Goal: Transaction & Acquisition: Purchase product/service

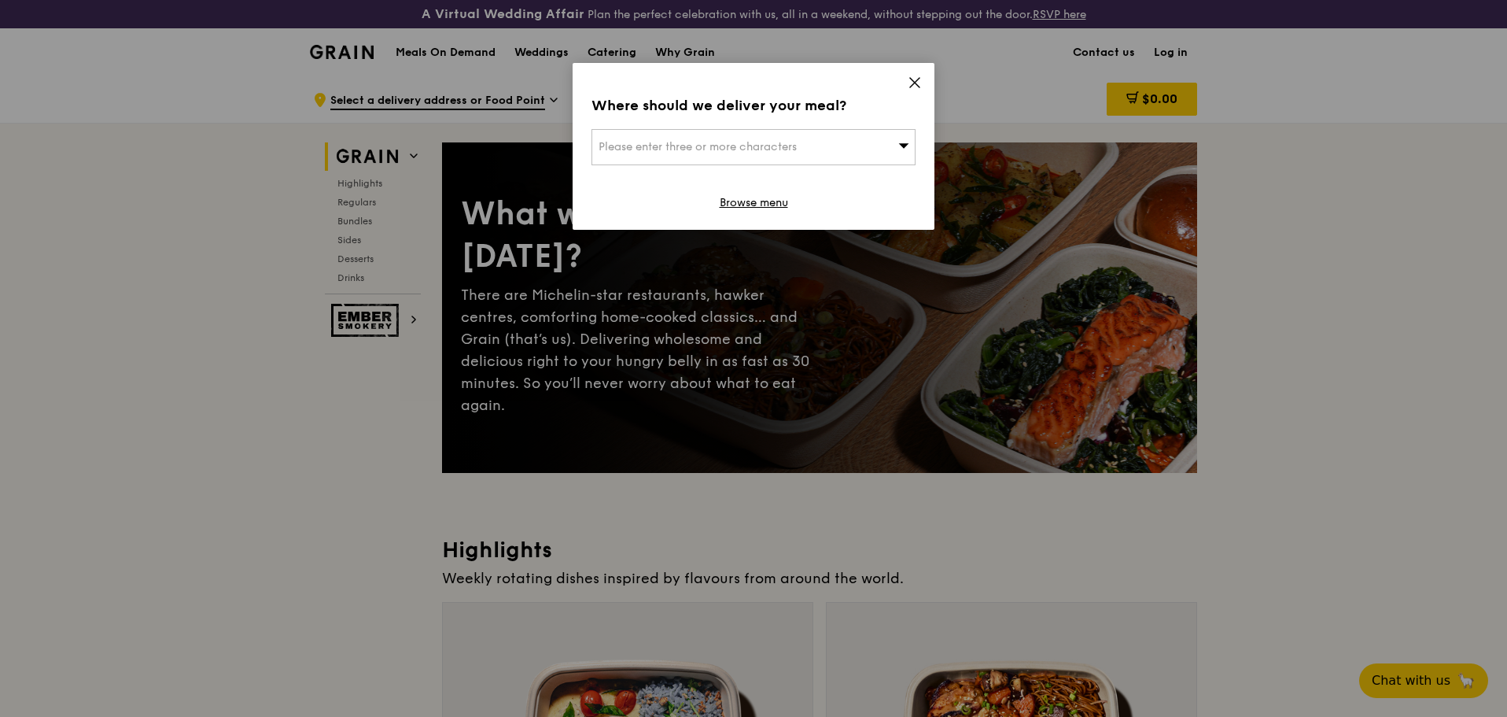
click at [912, 75] on div "Where should we deliver your meal? Please enter three or more characters Browse…" at bounding box center [754, 146] width 362 height 167
click at [916, 86] on icon at bounding box center [915, 83] width 14 height 14
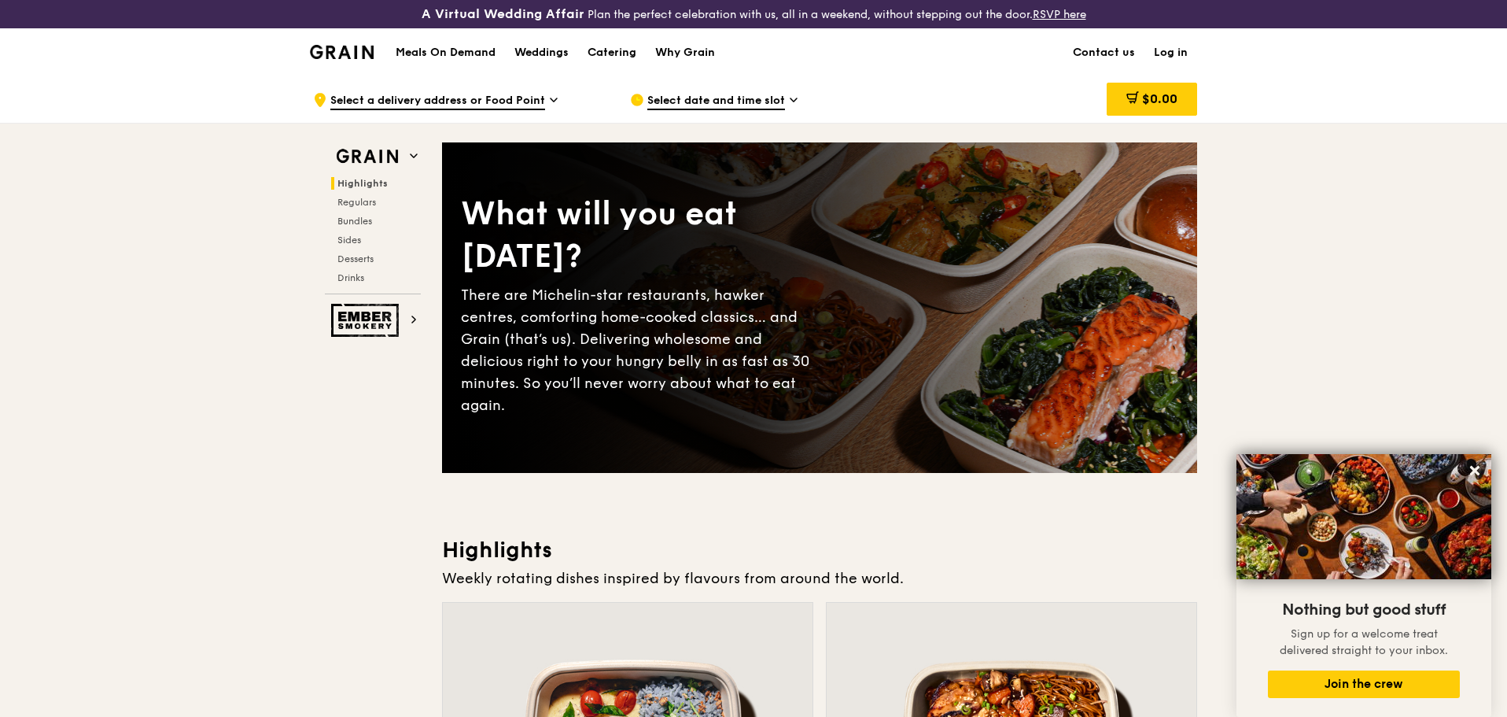
click at [551, 99] on icon at bounding box center [554, 100] width 8 height 14
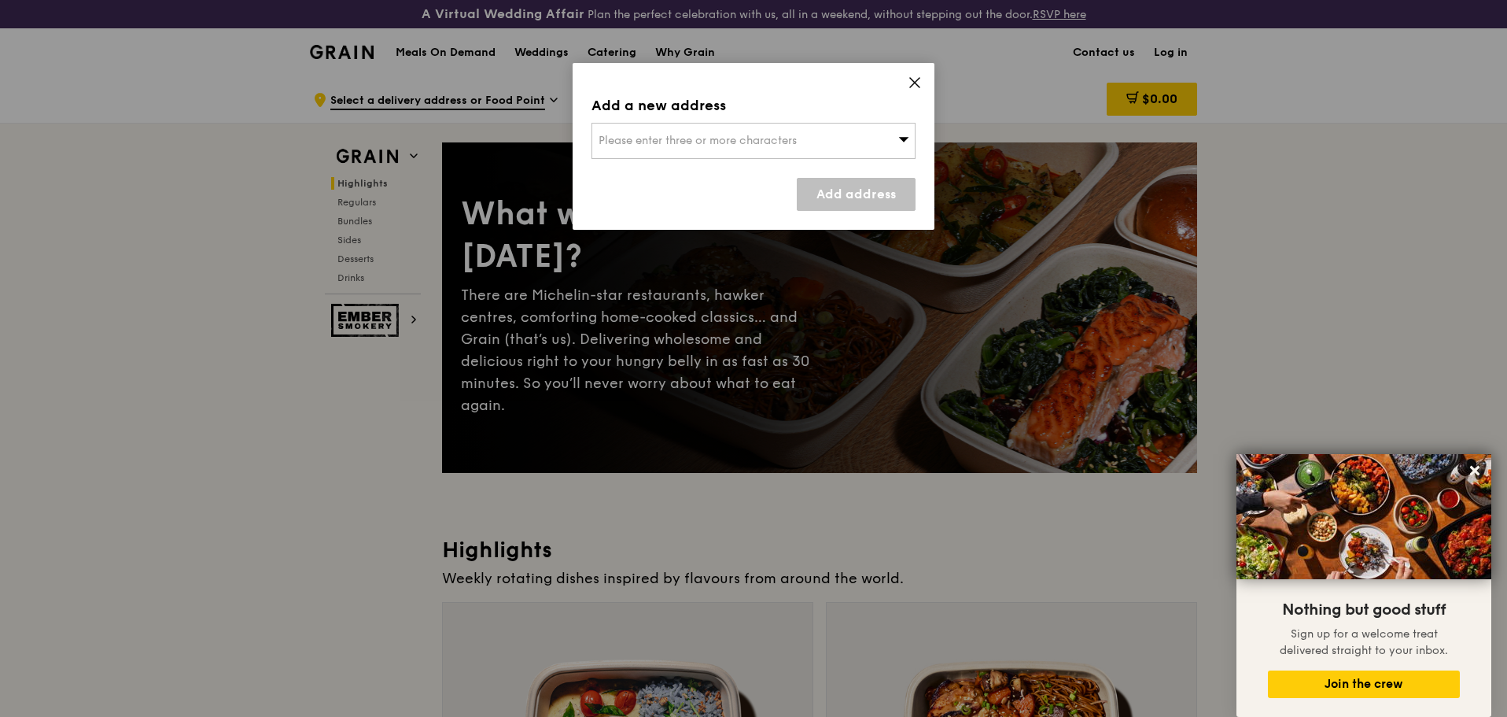
click at [916, 88] on icon at bounding box center [915, 83] width 14 height 14
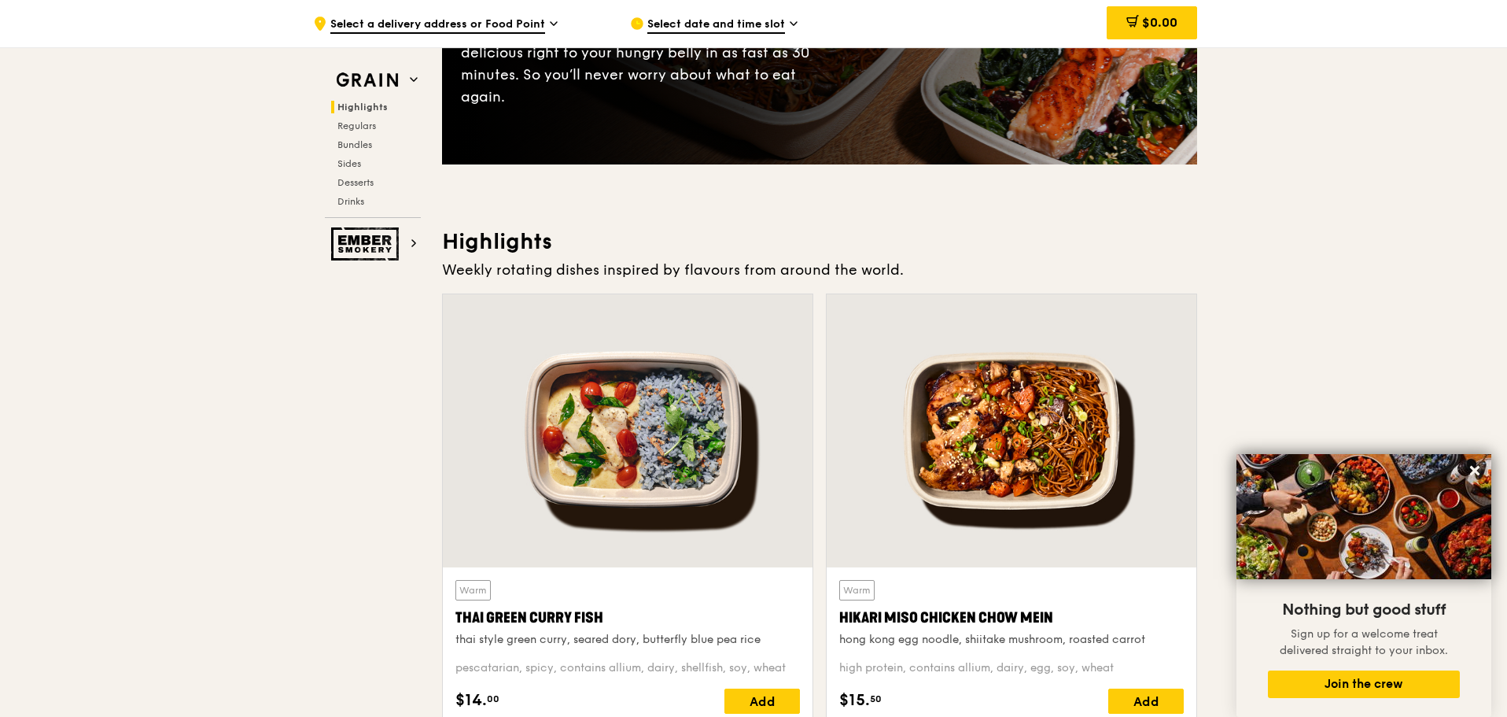
scroll to position [393, 0]
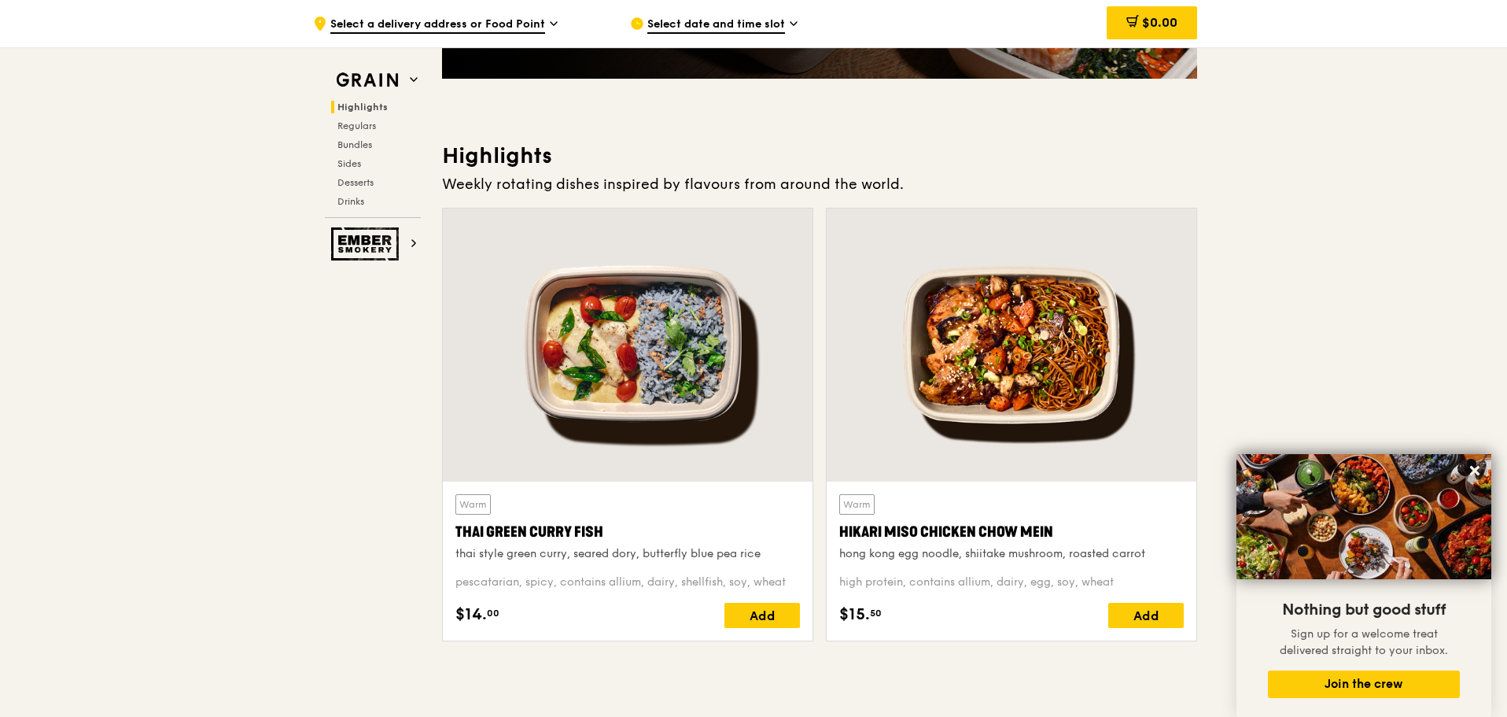
click at [691, 441] on div at bounding box center [628, 344] width 370 height 273
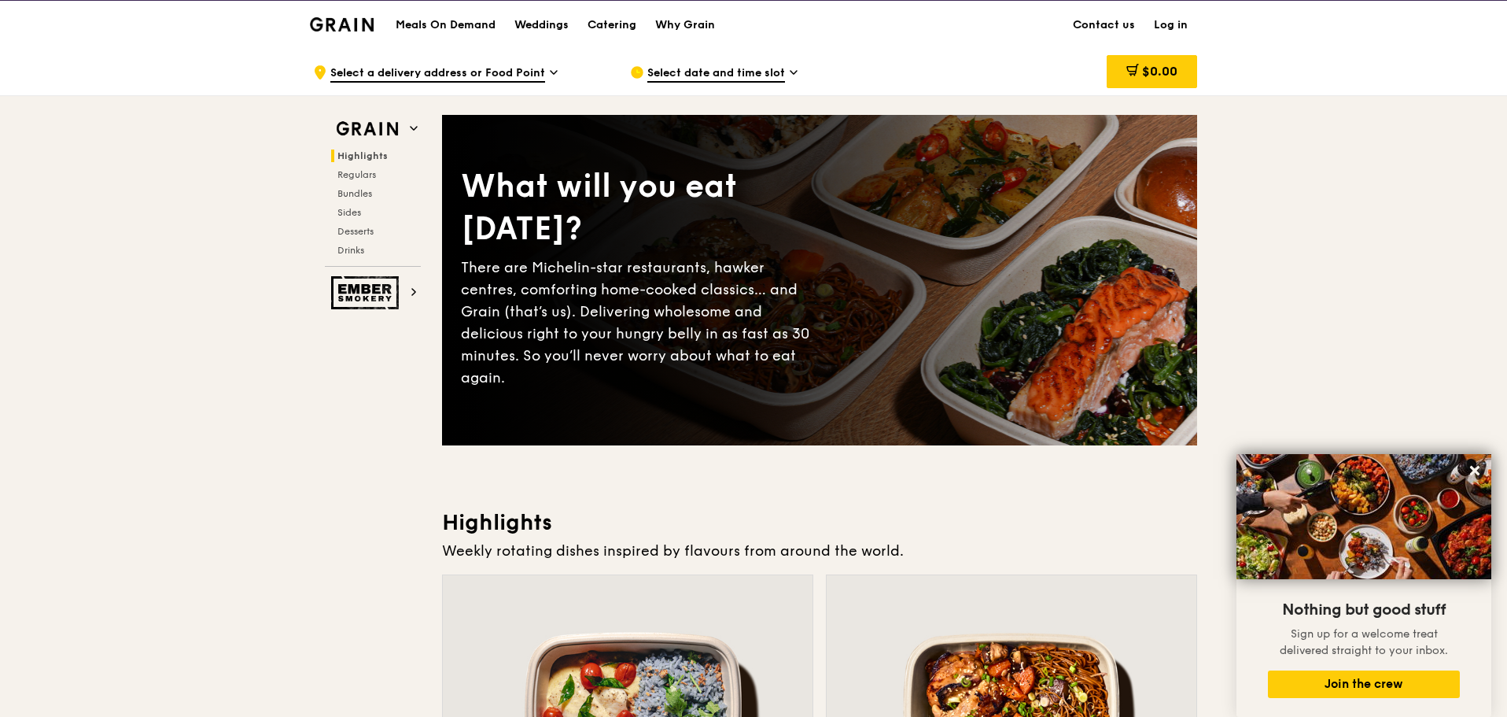
scroll to position [0, 0]
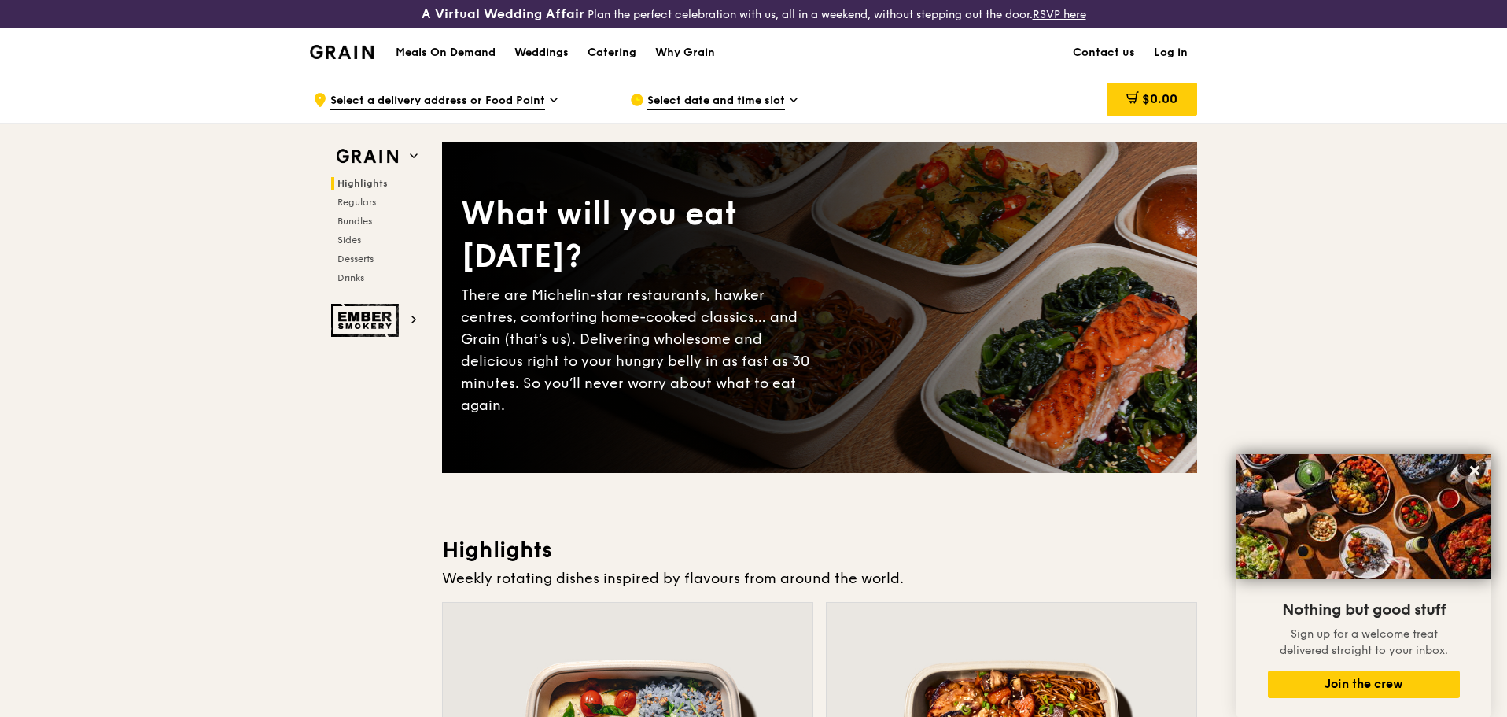
click at [458, 50] on h1 "Meals On Demand" at bounding box center [446, 53] width 100 height 16
click at [464, 52] on h1 "Meals On Demand" at bounding box center [446, 53] width 100 height 16
click at [362, 216] on span "Bundles" at bounding box center [355, 221] width 37 height 11
click at [555, 49] on div "Weddings" at bounding box center [541, 52] width 54 height 47
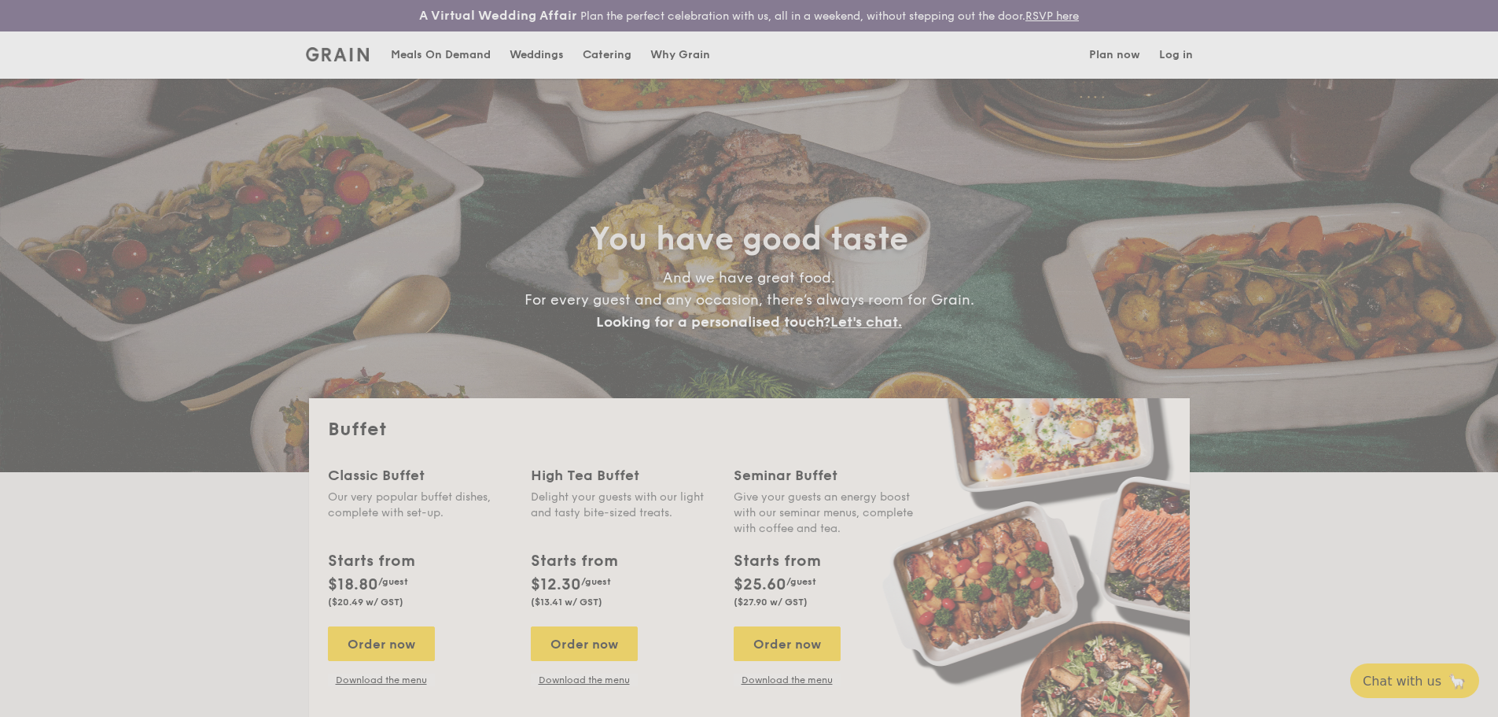
select select
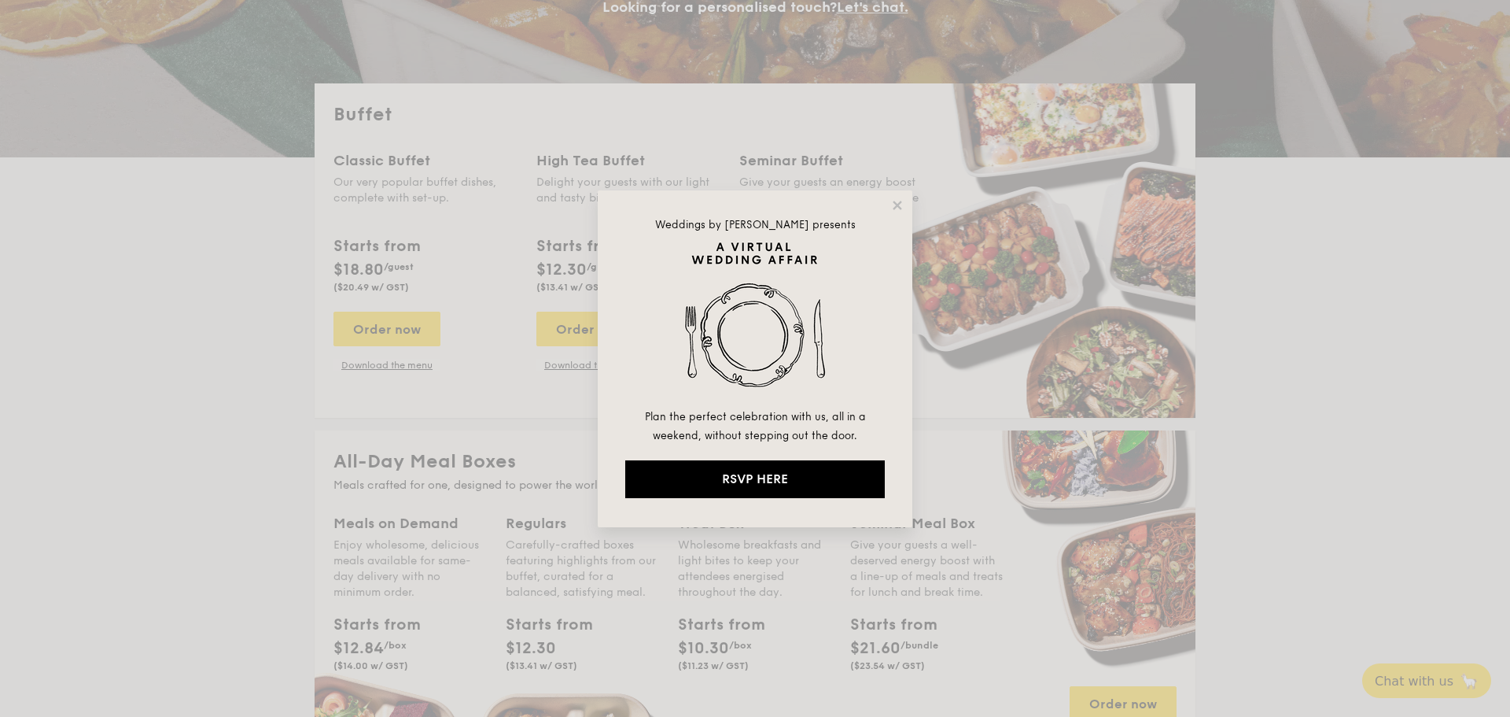
click at [905, 205] on div "Weddings by Grain presents Plan the perfect celebration with us, all in a weeke…" at bounding box center [755, 358] width 315 height 337
click at [896, 210] on icon at bounding box center [897, 205] width 14 height 14
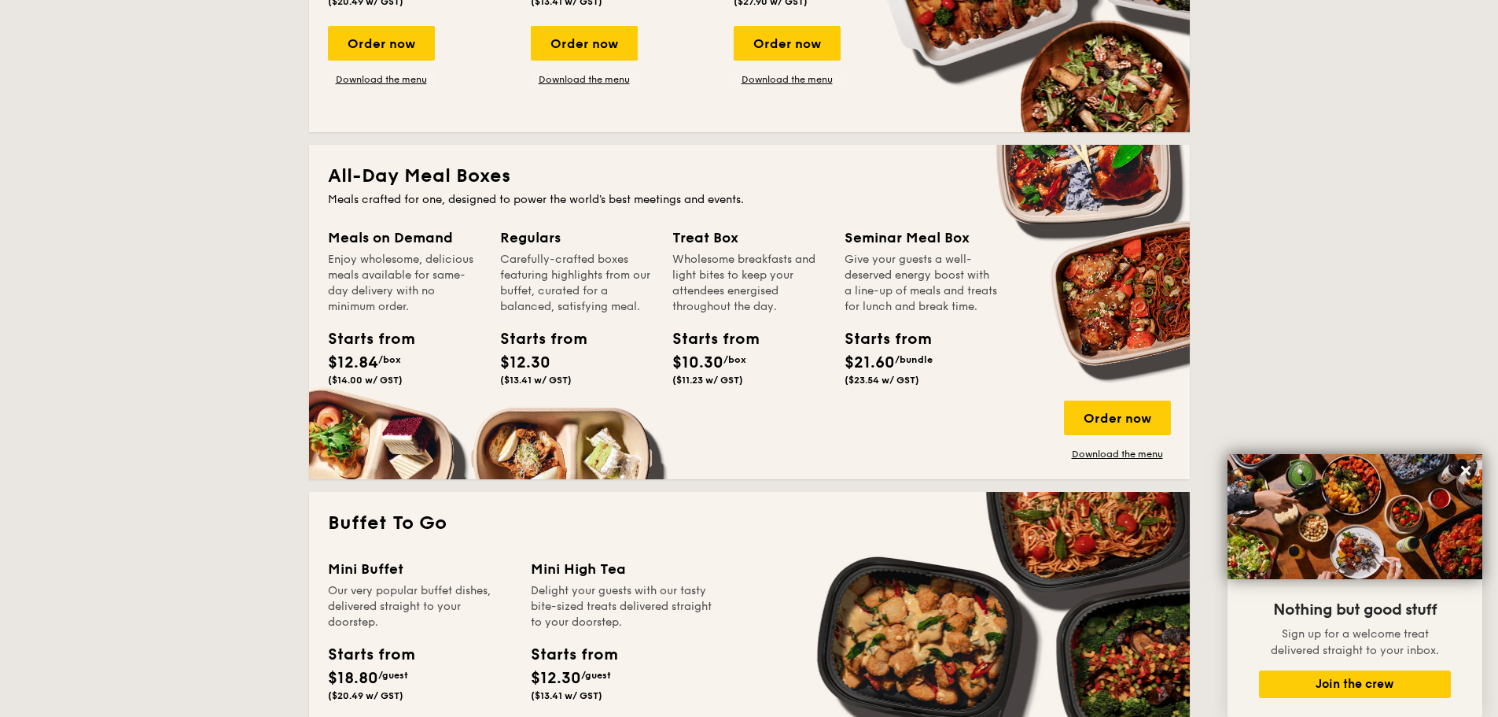
scroll to position [629, 0]
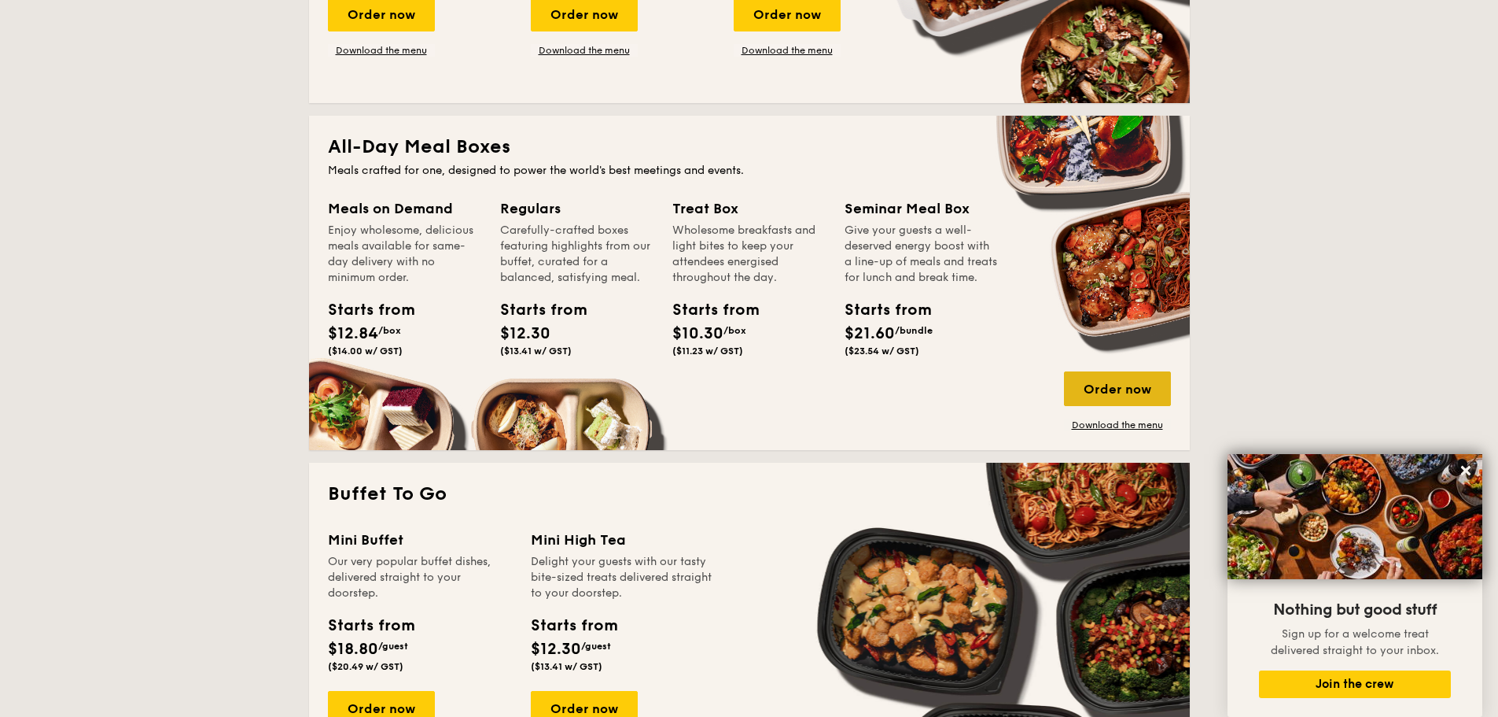
click at [1134, 394] on div "Order now" at bounding box center [1117, 388] width 107 height 35
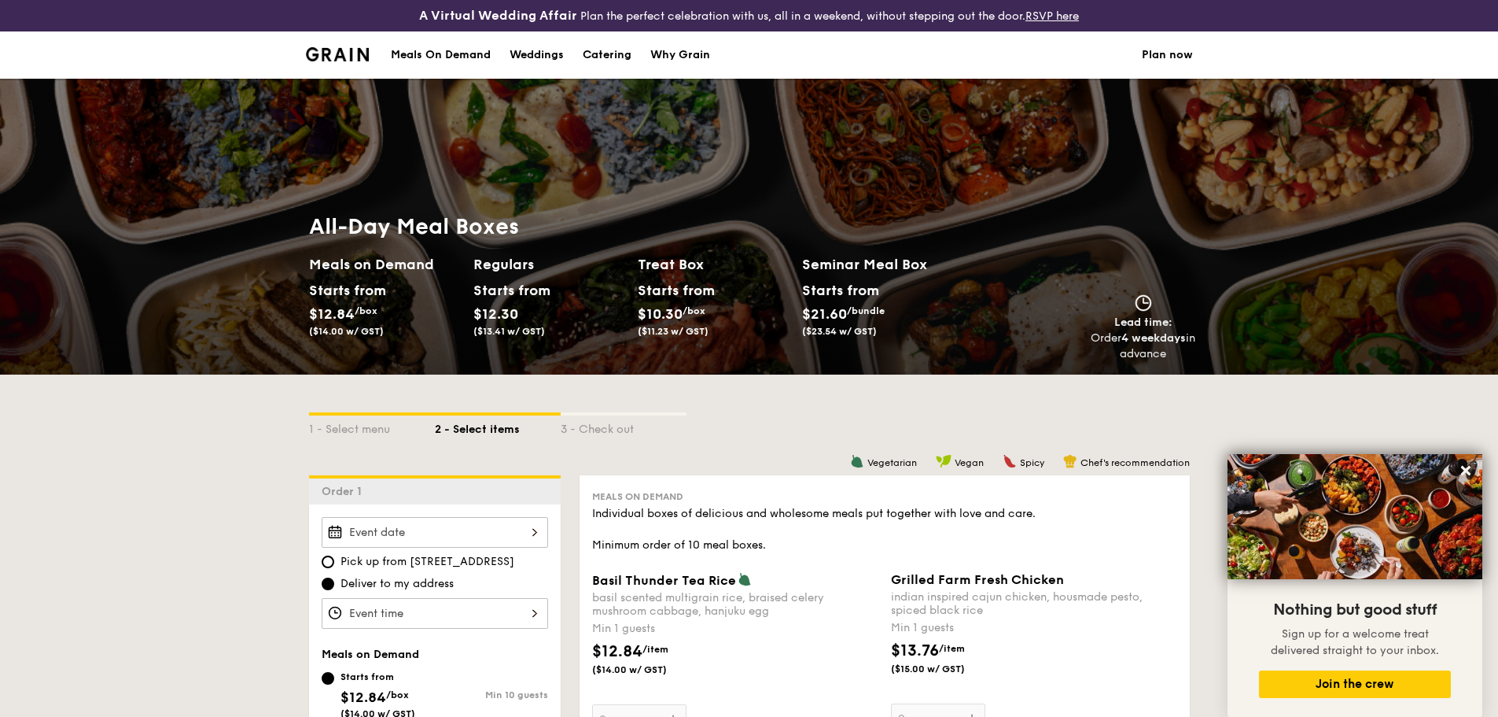
scroll to position [211, 0]
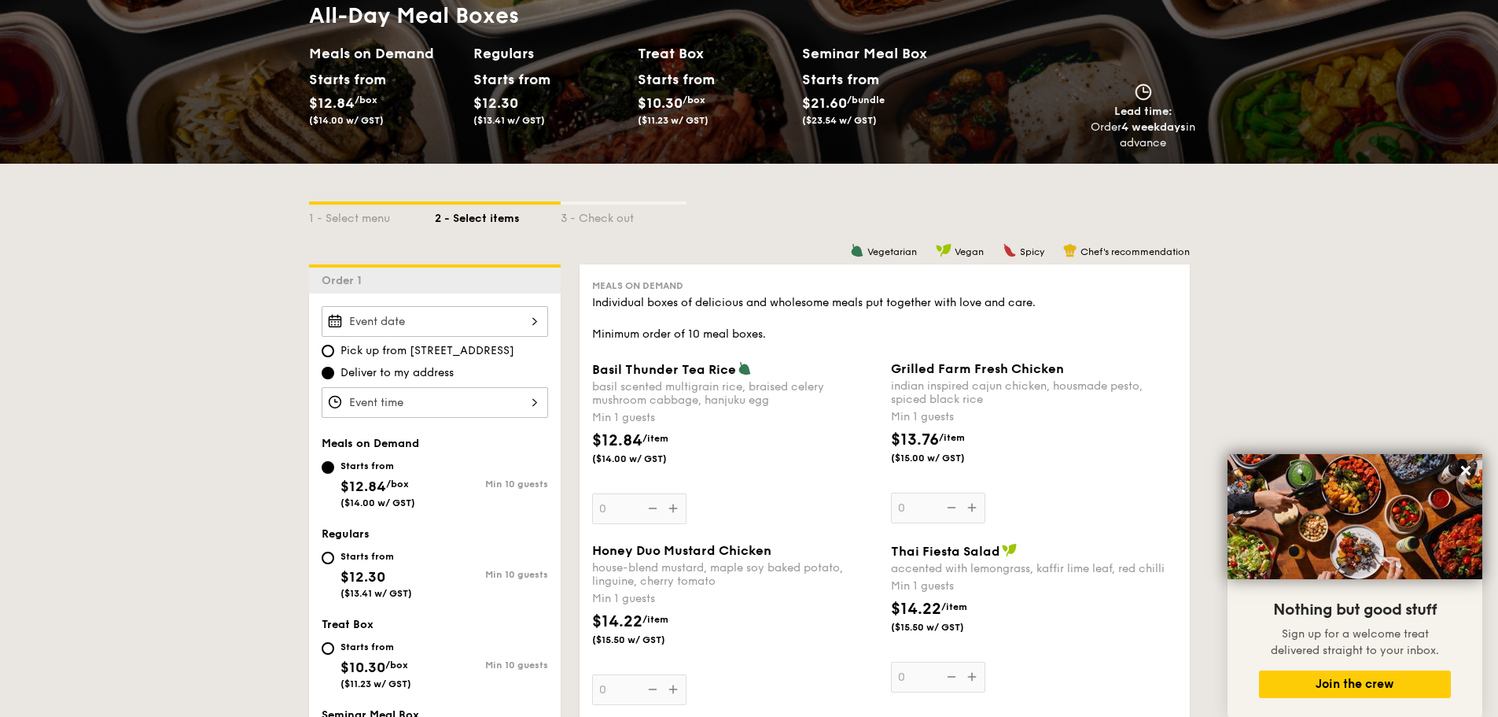
click at [434, 333] on div at bounding box center [435, 321] width 227 height 31
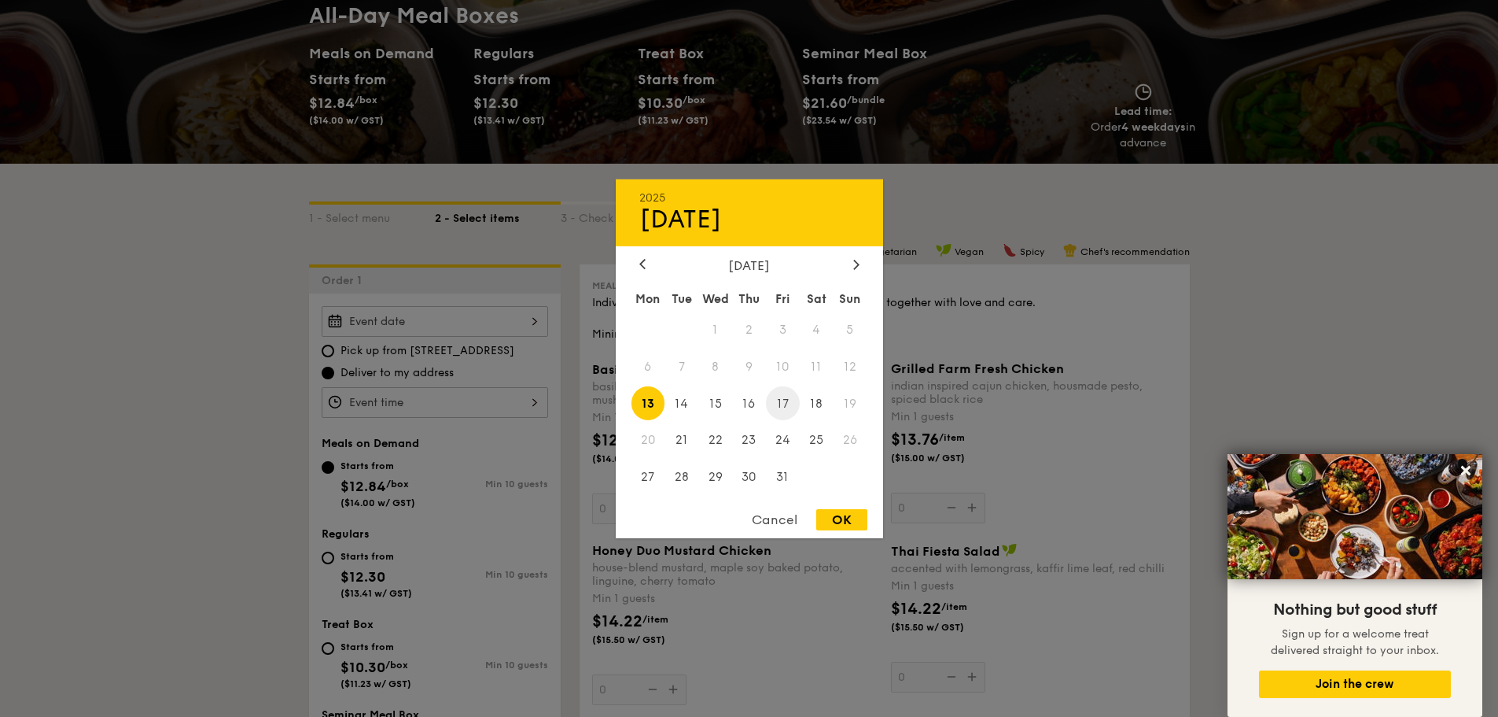
click at [770, 407] on span "17" at bounding box center [783, 403] width 34 height 34
click at [474, 431] on div at bounding box center [749, 358] width 1498 height 717
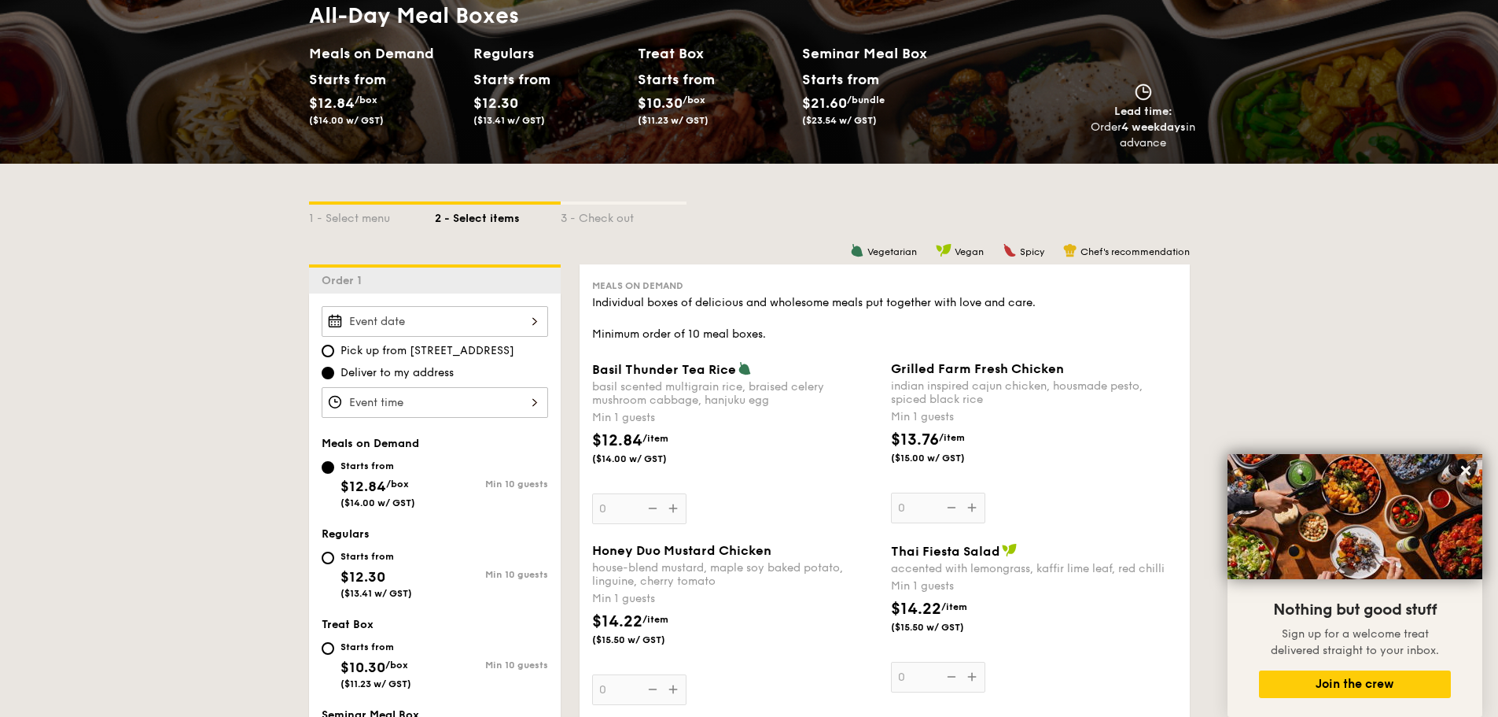
click at [407, 405] on div at bounding box center [435, 402] width 227 height 31
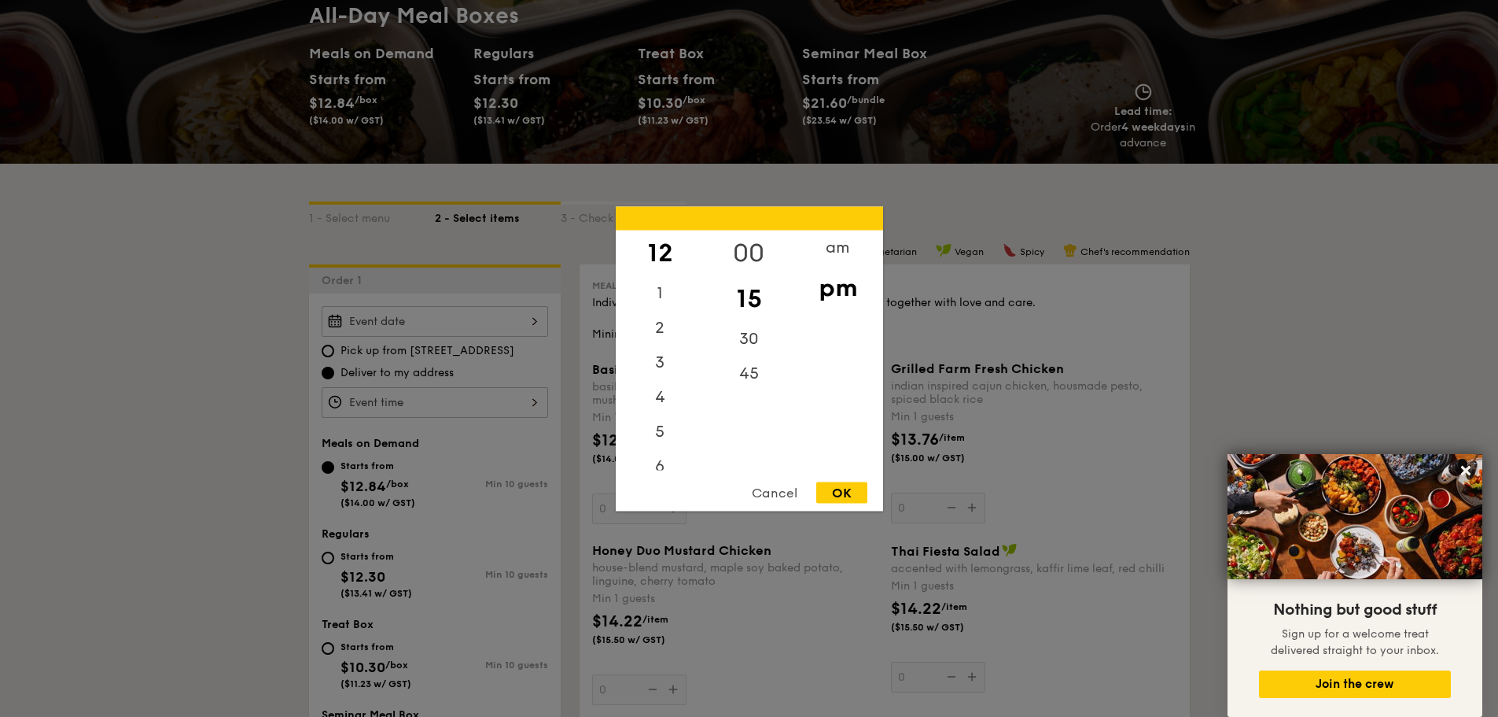
click at [757, 255] on div "00" at bounding box center [749, 253] width 89 height 46
drag, startPoint x: 860, startPoint y: 489, endPoint x: 683, endPoint y: 326, distance: 241.6
click at [685, 337] on div "12 1 2 3 4 5 6 7 8 9 10 11 00 15 30 45 am pm Cancel OK" at bounding box center [749, 358] width 267 height 304
click at [847, 508] on div "Cancel OK" at bounding box center [749, 495] width 267 height 29
click at [849, 492] on div "OK" at bounding box center [841, 491] width 51 height 21
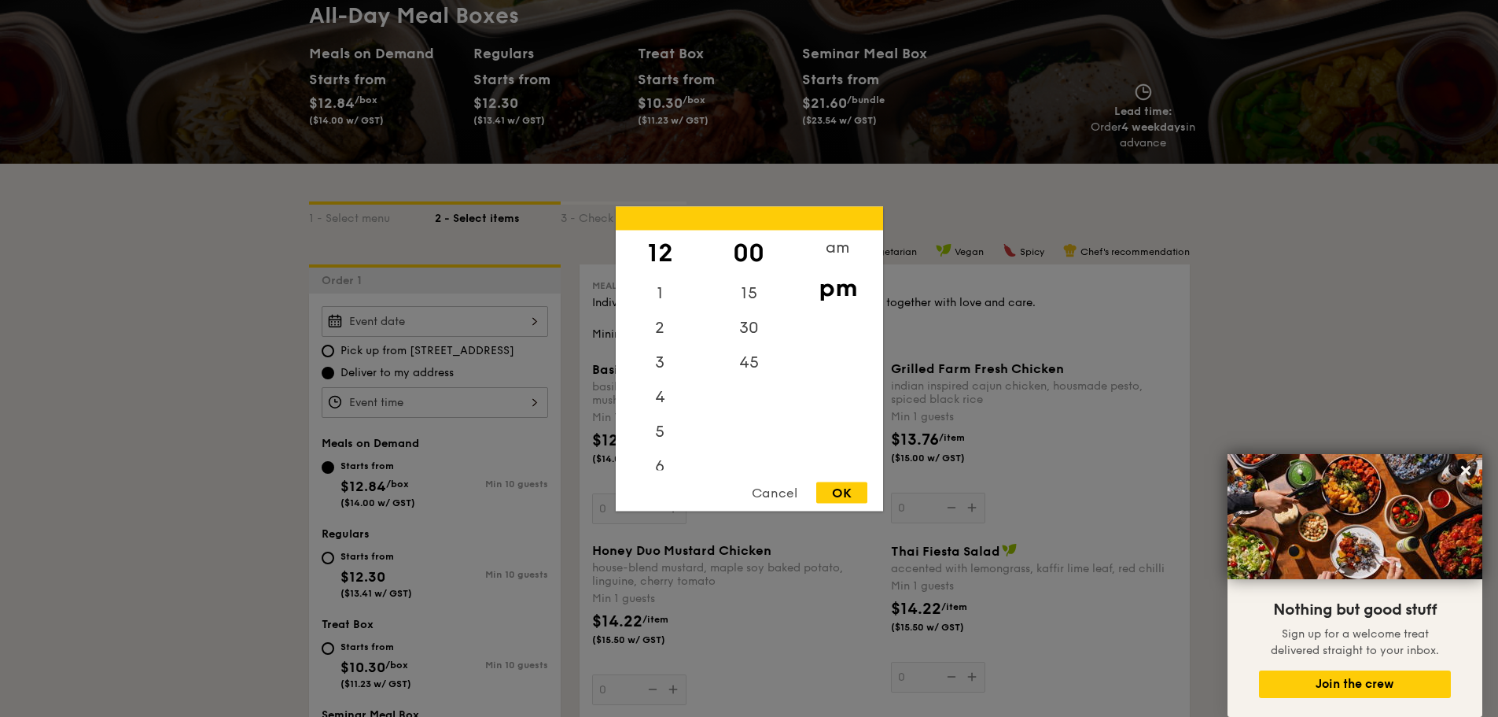
type input "12:00PM"
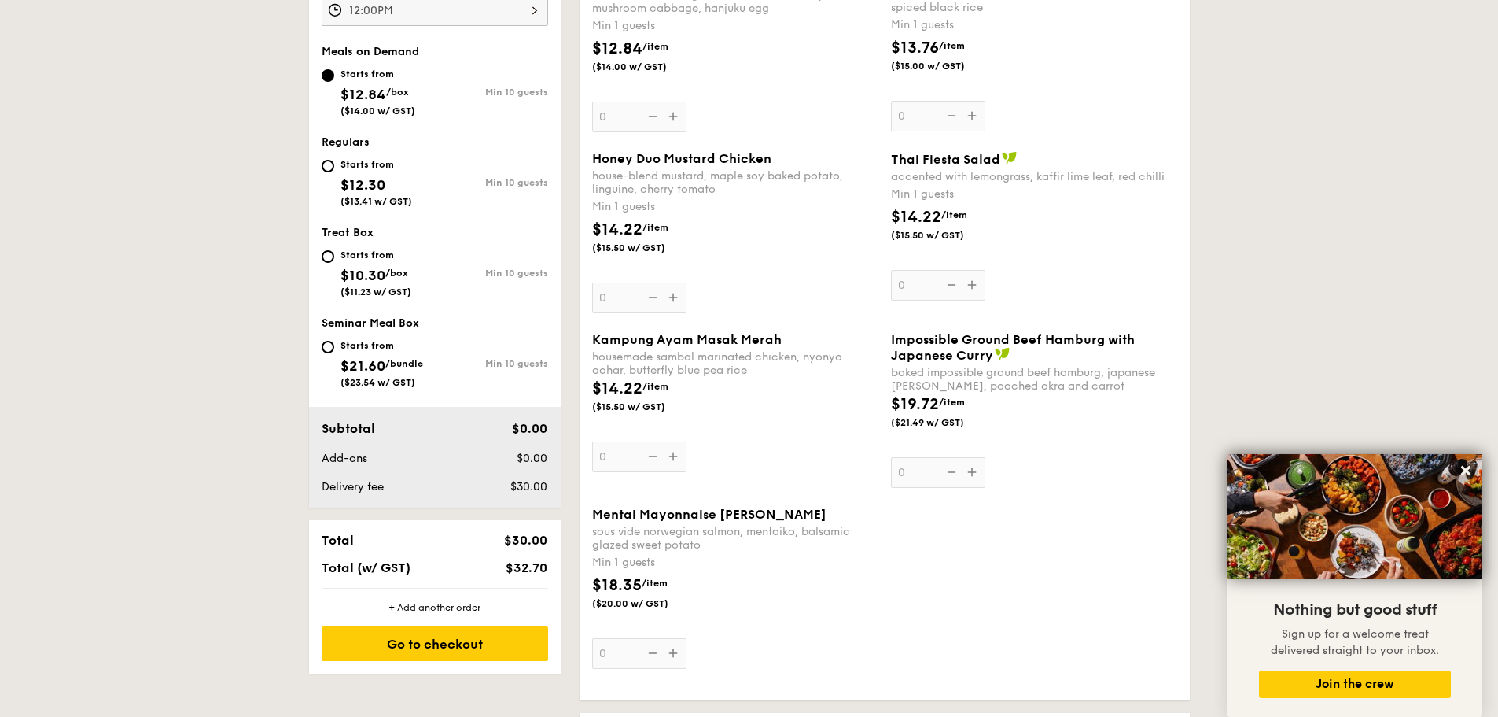
scroll to position [604, 0]
click at [600, 459] on div "Kampung Ayam Masak Merah housemade sambal marinated chicken, nyonya achar, butt…" at bounding box center [735, 400] width 286 height 140
click at [600, 459] on input "0" at bounding box center [639, 455] width 94 height 31
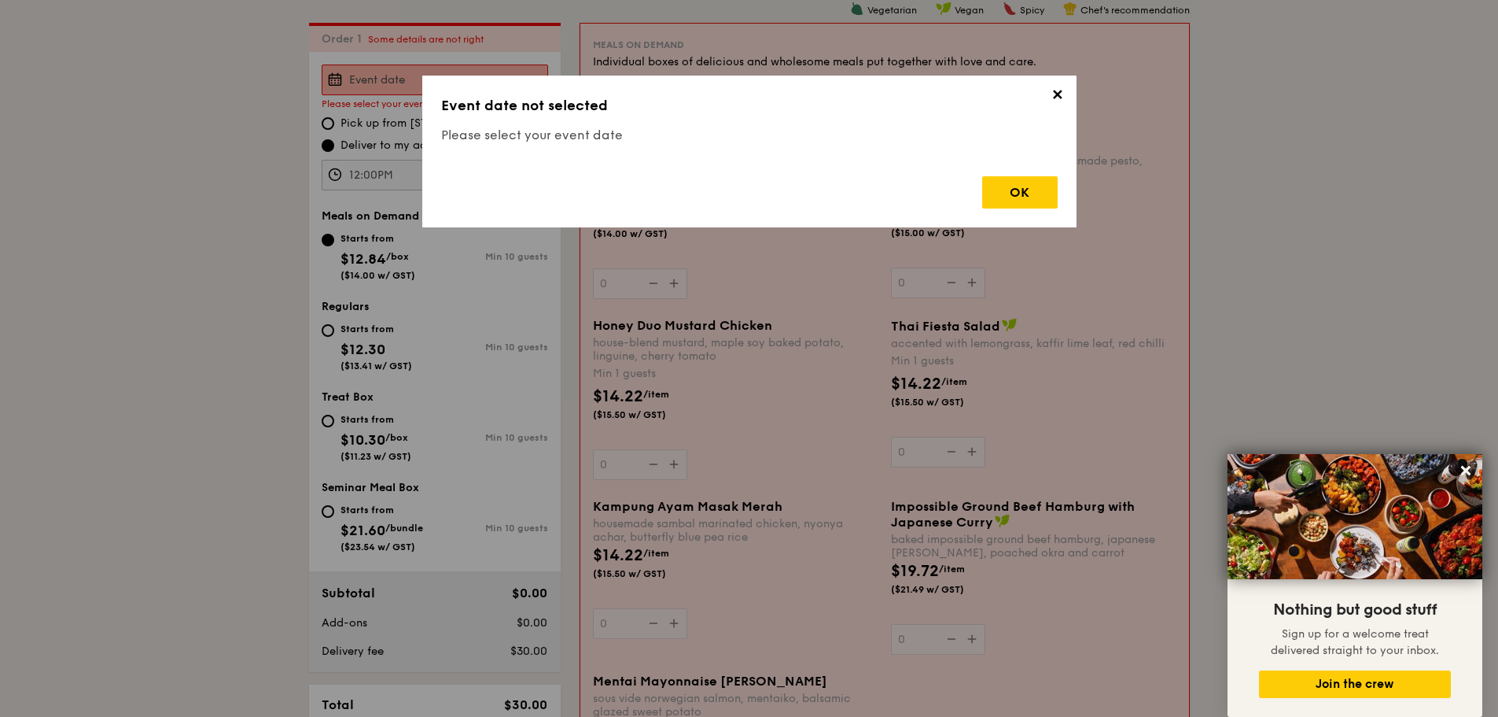
scroll to position [451, 0]
drag, startPoint x: 1020, startPoint y: 191, endPoint x: 885, endPoint y: 182, distance: 135.6
click at [1021, 192] on div "OK" at bounding box center [1020, 192] width 76 height 32
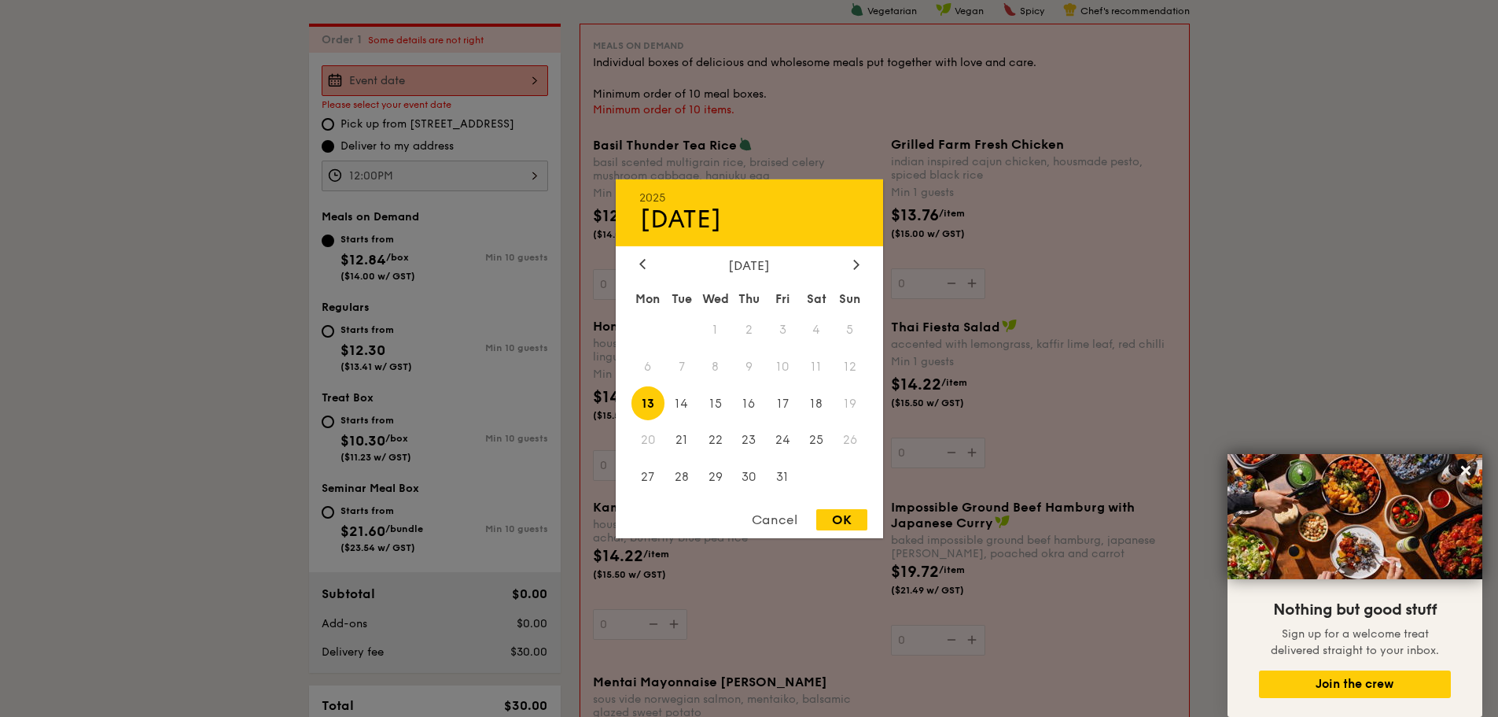
click at [441, 87] on div "2025 Oct 13 October 2025 Mon Tue Wed Thu Fri Sat Sun 1 2 3 4 5 6 7 8 9 10 11 12…" at bounding box center [435, 80] width 227 height 31
click at [784, 401] on span "17" at bounding box center [783, 403] width 34 height 34
click at [855, 528] on div "OK" at bounding box center [841, 519] width 51 height 21
type input "Oct 17, 2025"
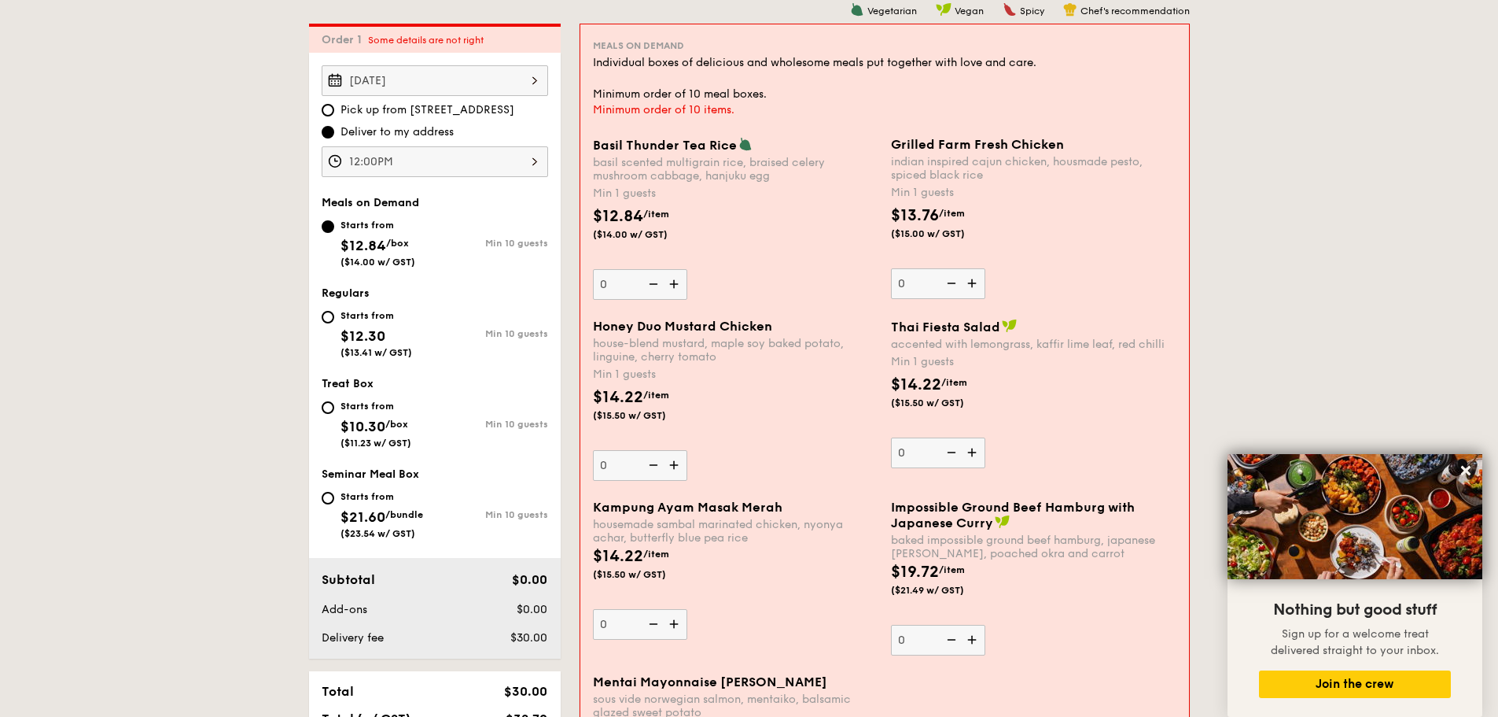
click at [676, 281] on img at bounding box center [676, 284] width 24 height 30
click at [676, 281] on input "0" at bounding box center [640, 284] width 94 height 31
click at [676, 281] on img at bounding box center [676, 284] width 24 height 30
click at [676, 281] on input "1" at bounding box center [640, 284] width 94 height 31
click at [657, 286] on img at bounding box center [652, 284] width 24 height 30
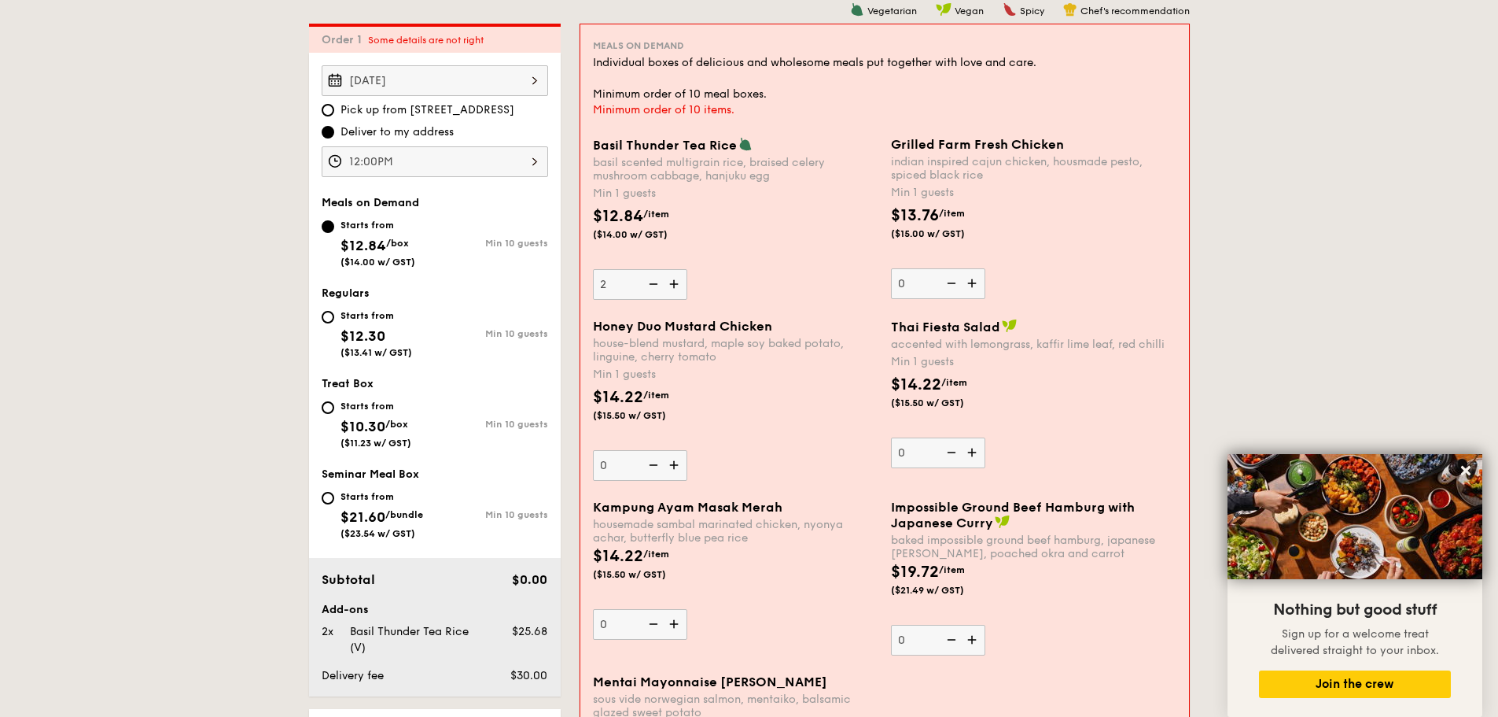
click at [657, 286] on input "2" at bounding box center [640, 284] width 94 height 31
click at [657, 286] on img at bounding box center [652, 284] width 24 height 30
click at [657, 286] on input "1" at bounding box center [640, 284] width 94 height 31
type input "60"
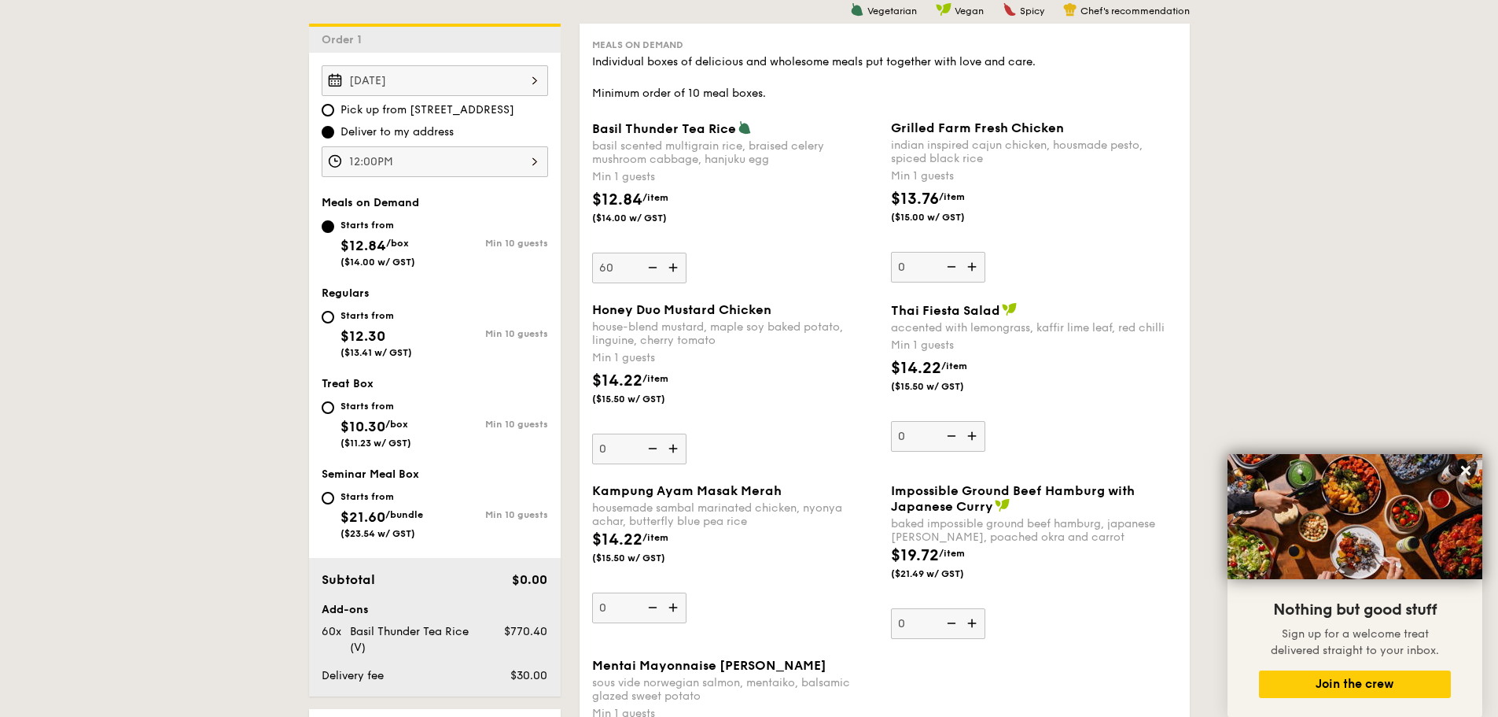
click at [777, 248] on div "Basil Thunder Tea Rice basil scented multigrain rice, braised celery mushroom c…" at bounding box center [735, 201] width 286 height 163
click at [687, 252] on input "60" at bounding box center [639, 267] width 94 height 31
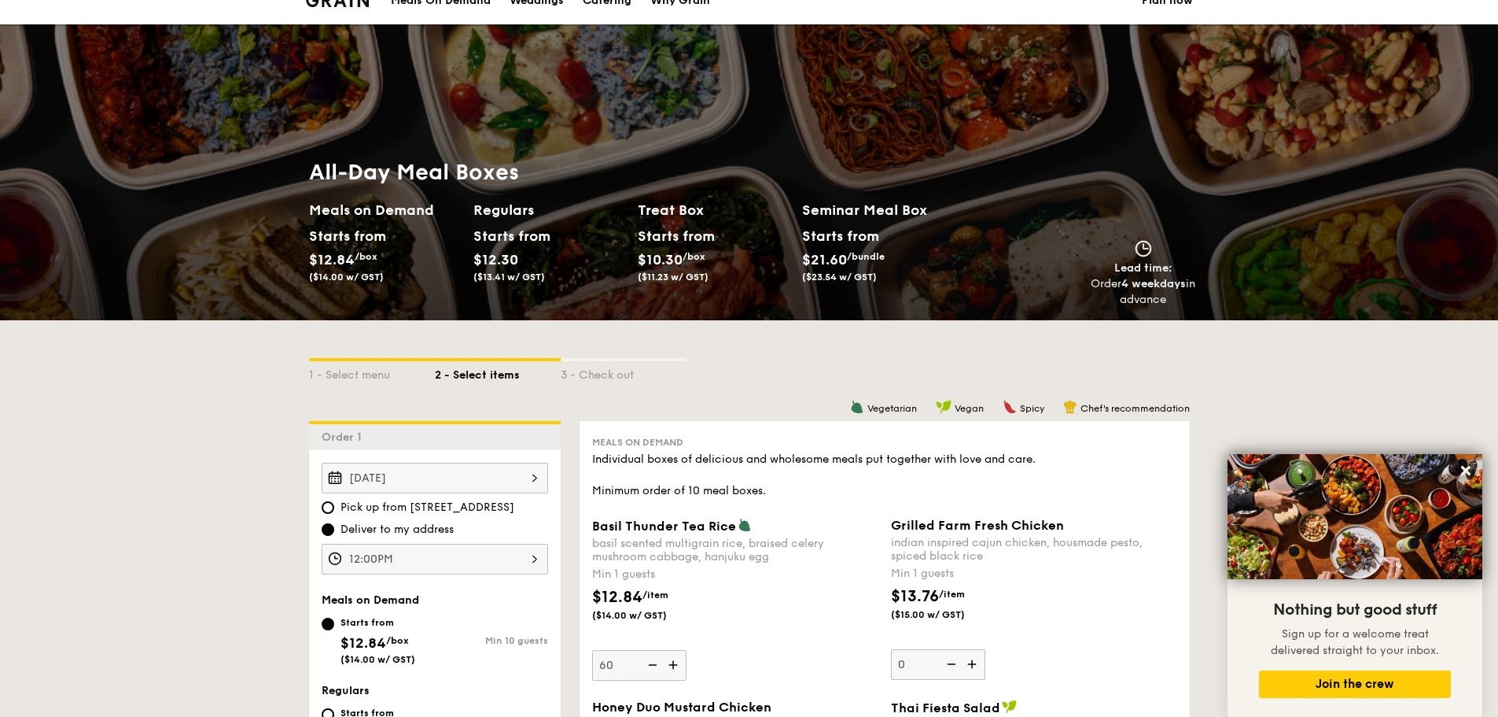
scroll to position [0, 0]
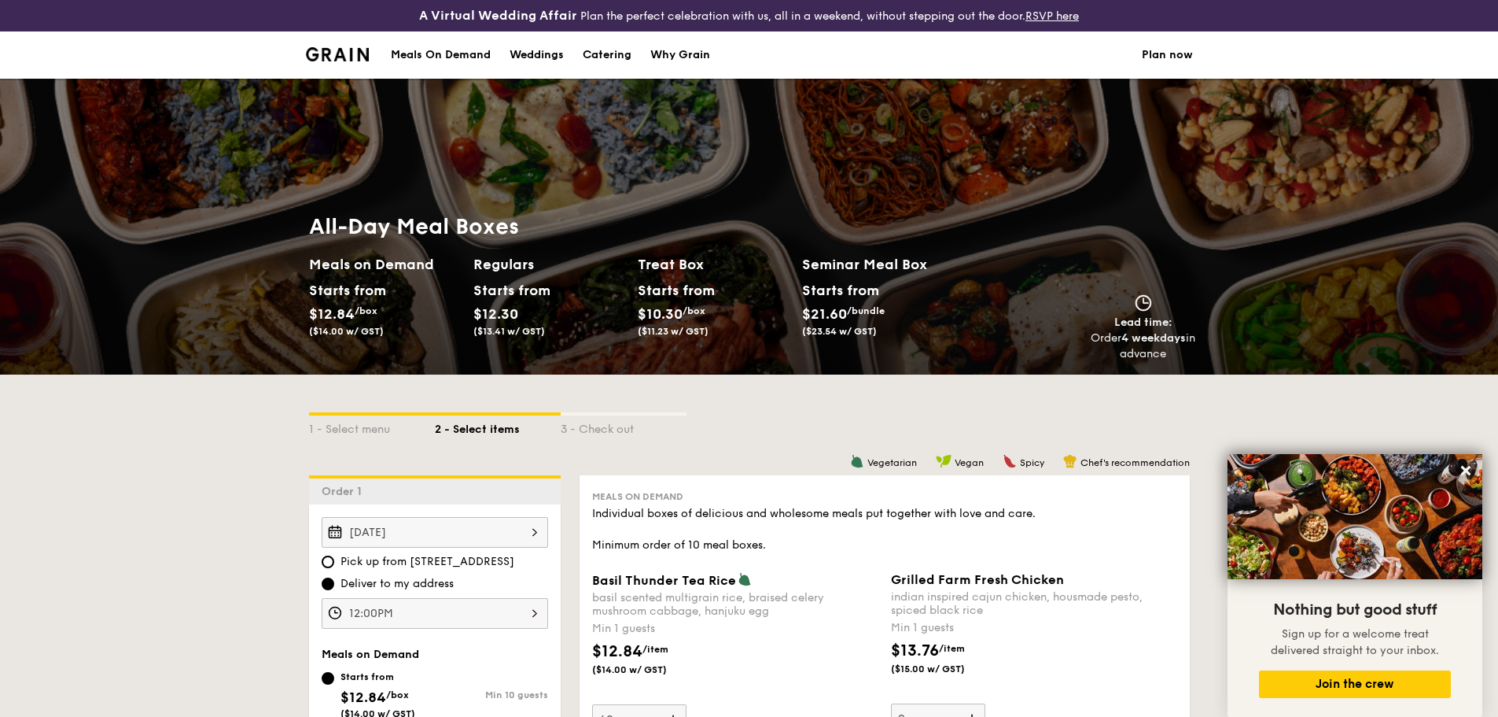
click at [908, 207] on div "All-Day Meal Boxes Meals on Demand Starts from $12.84 /box ($14.00 w/ GST) Regu…" at bounding box center [750, 287] width 906 height 175
click at [434, 54] on div "Meals On Demand" at bounding box center [441, 54] width 100 height 47
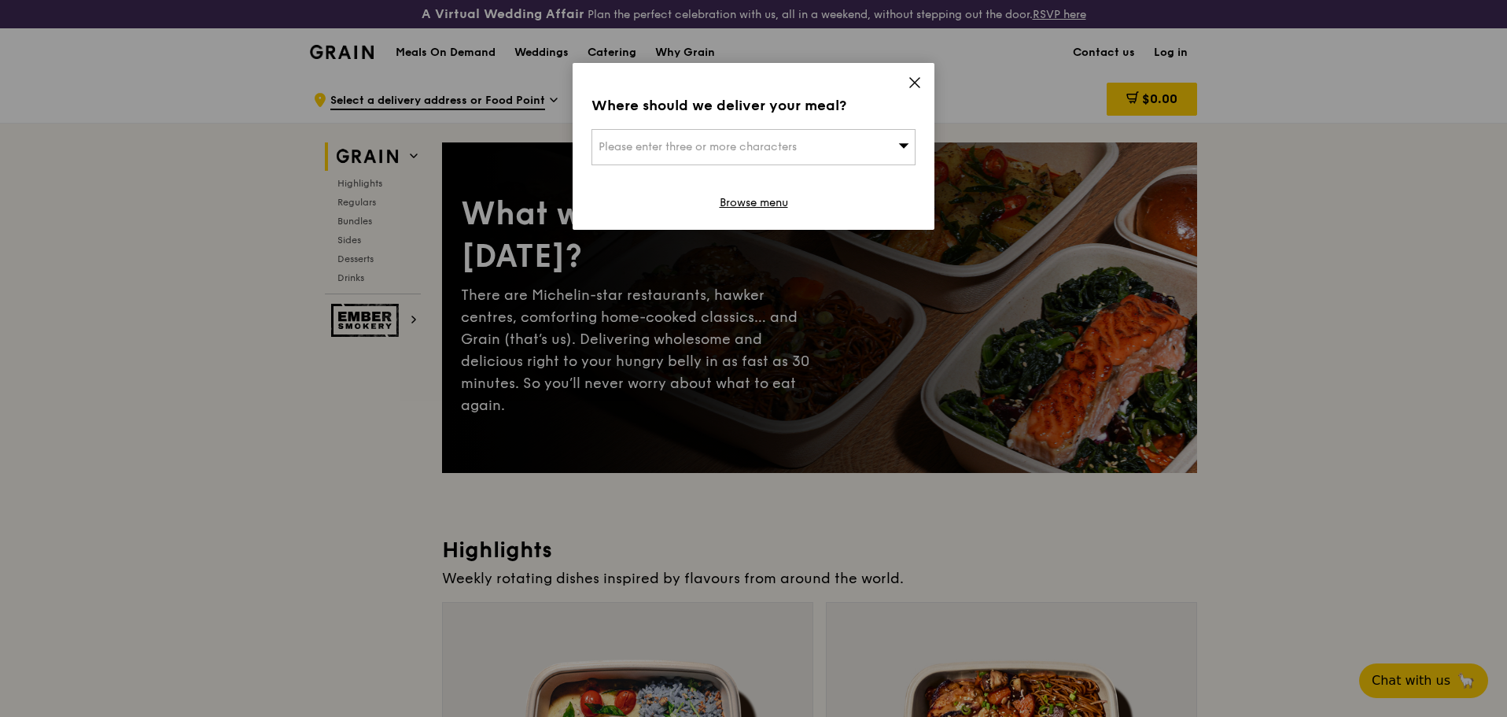
click at [911, 75] on div "Where should we deliver your meal? Please enter three or more characters Browse…" at bounding box center [754, 146] width 362 height 167
click at [913, 91] on span at bounding box center [915, 84] width 14 height 17
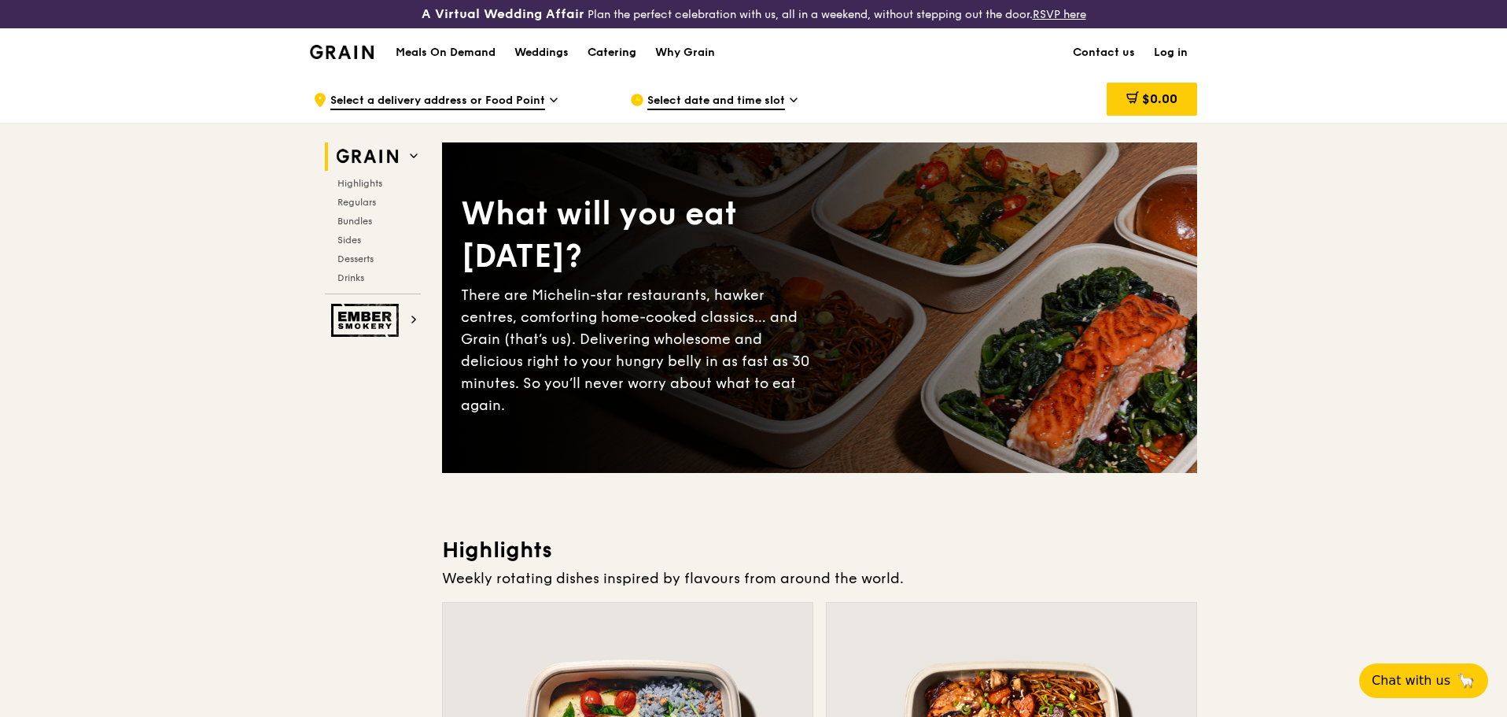
click at [616, 48] on div "Catering" at bounding box center [612, 52] width 49 height 47
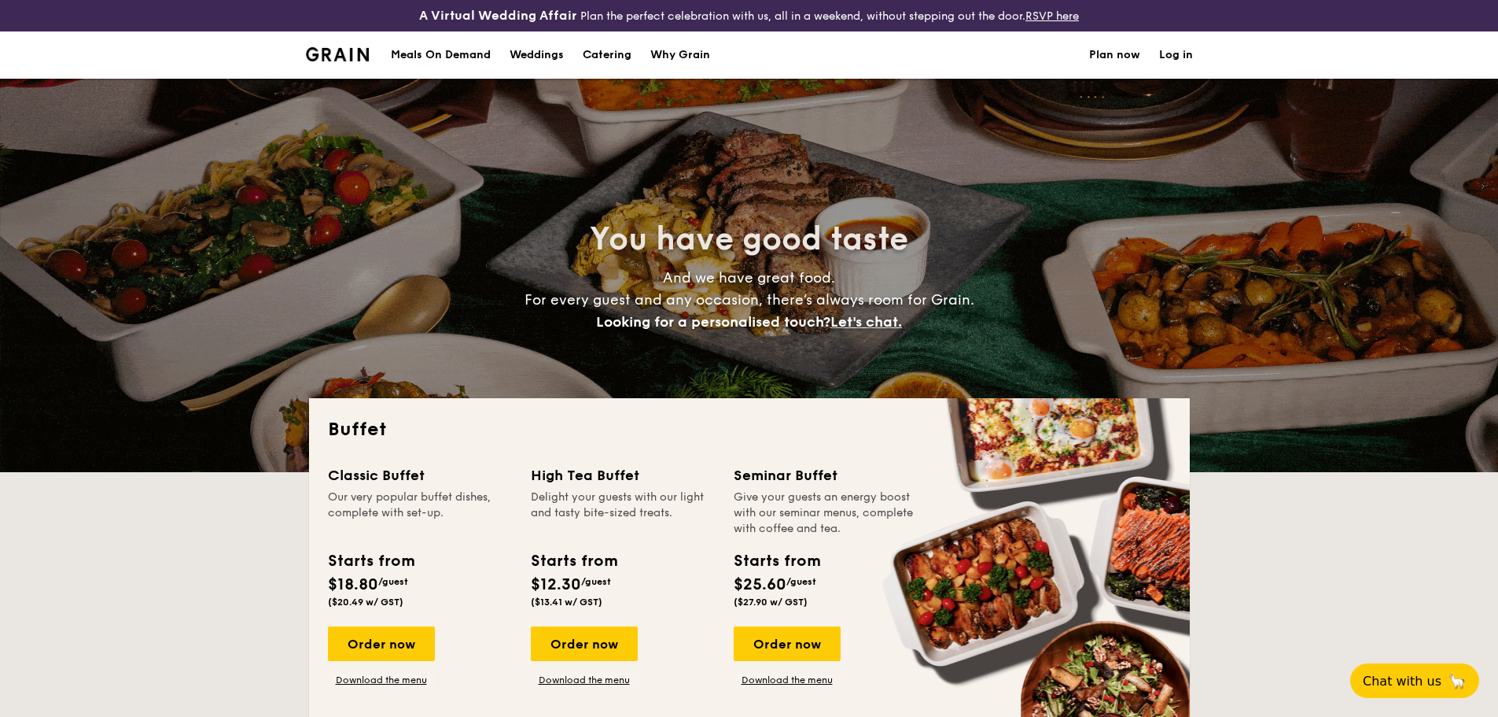
select select
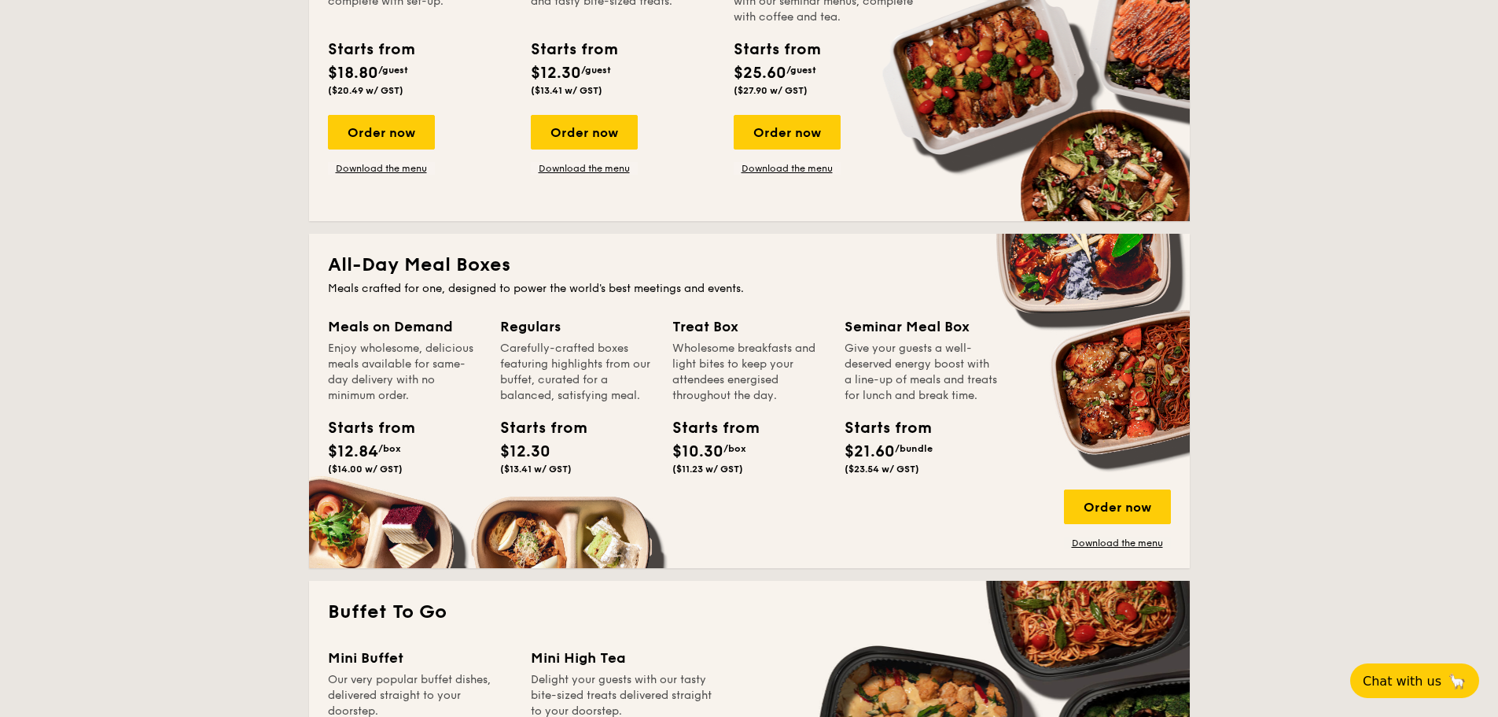
scroll to position [472, 0]
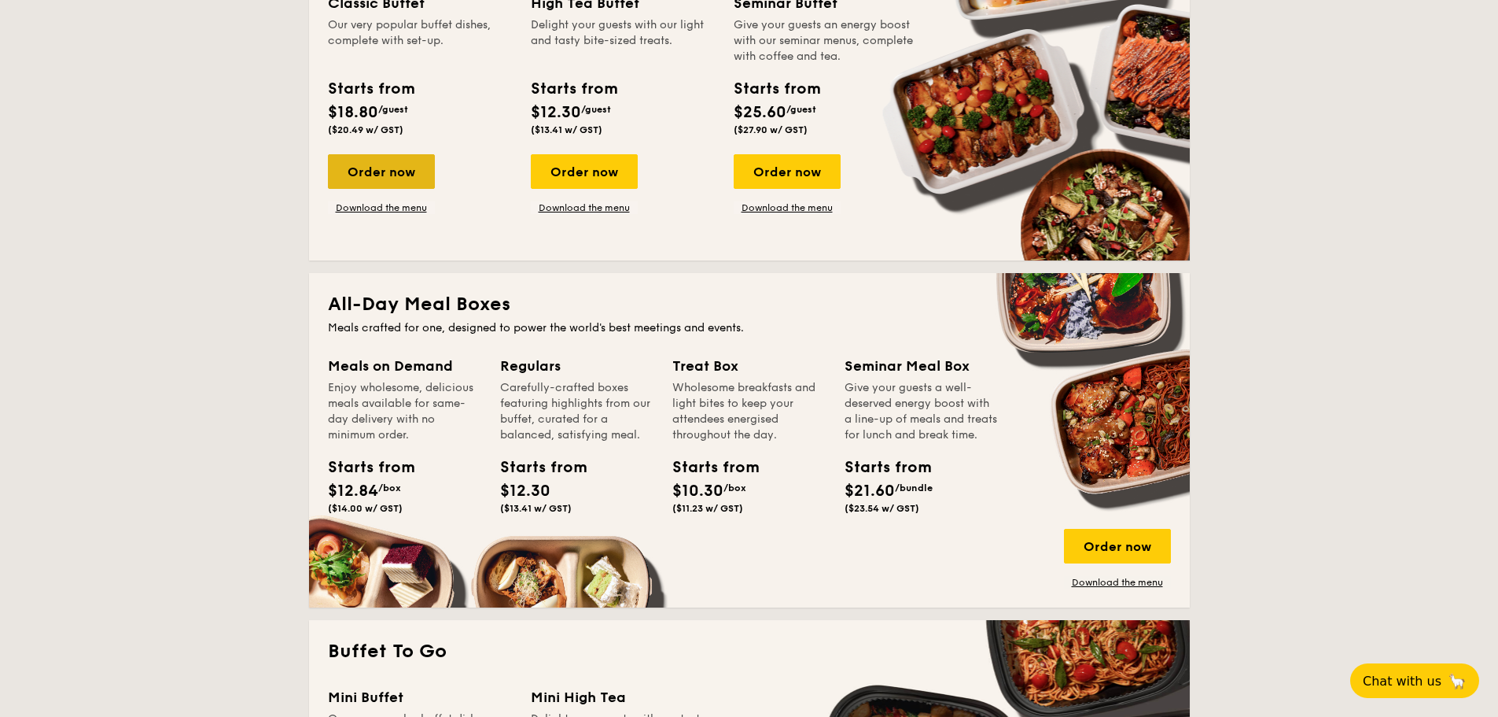
click at [382, 175] on div "Order now" at bounding box center [381, 171] width 107 height 35
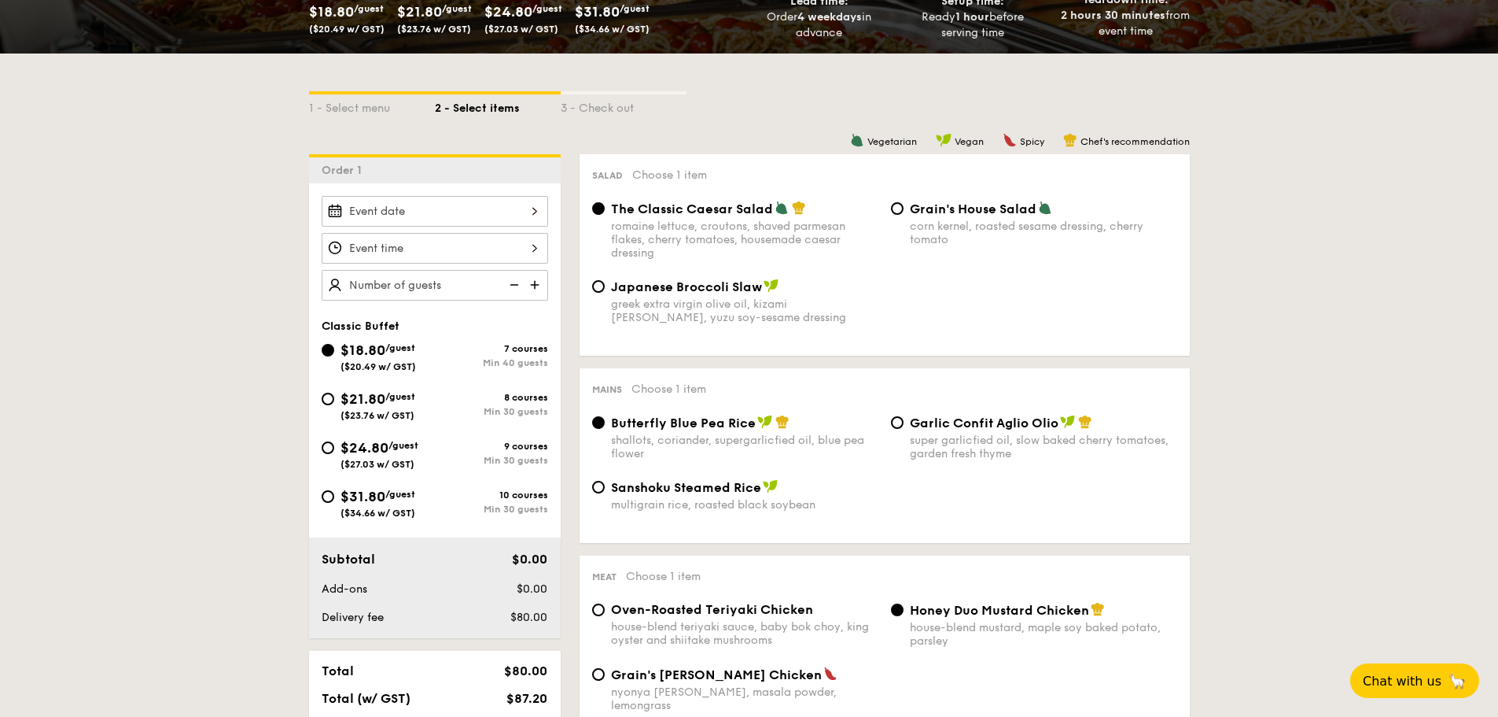
scroll to position [315, 0]
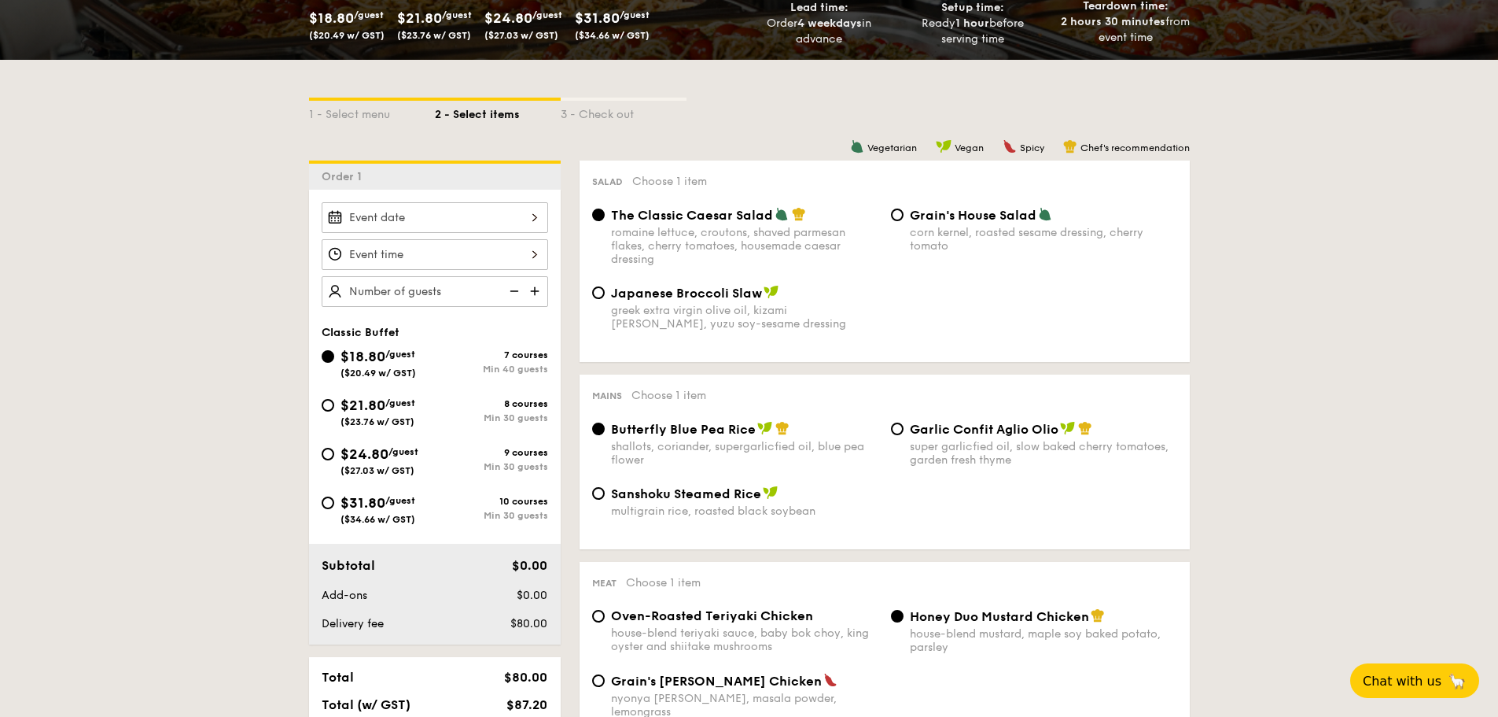
click at [1001, 221] on span "Grain's House Salad" at bounding box center [973, 215] width 127 height 15
click at [904, 221] on input "Grain's House Salad corn kernel, roasted sesame dressing, cherry tomato" at bounding box center [897, 214] width 13 height 13
radio input "true"
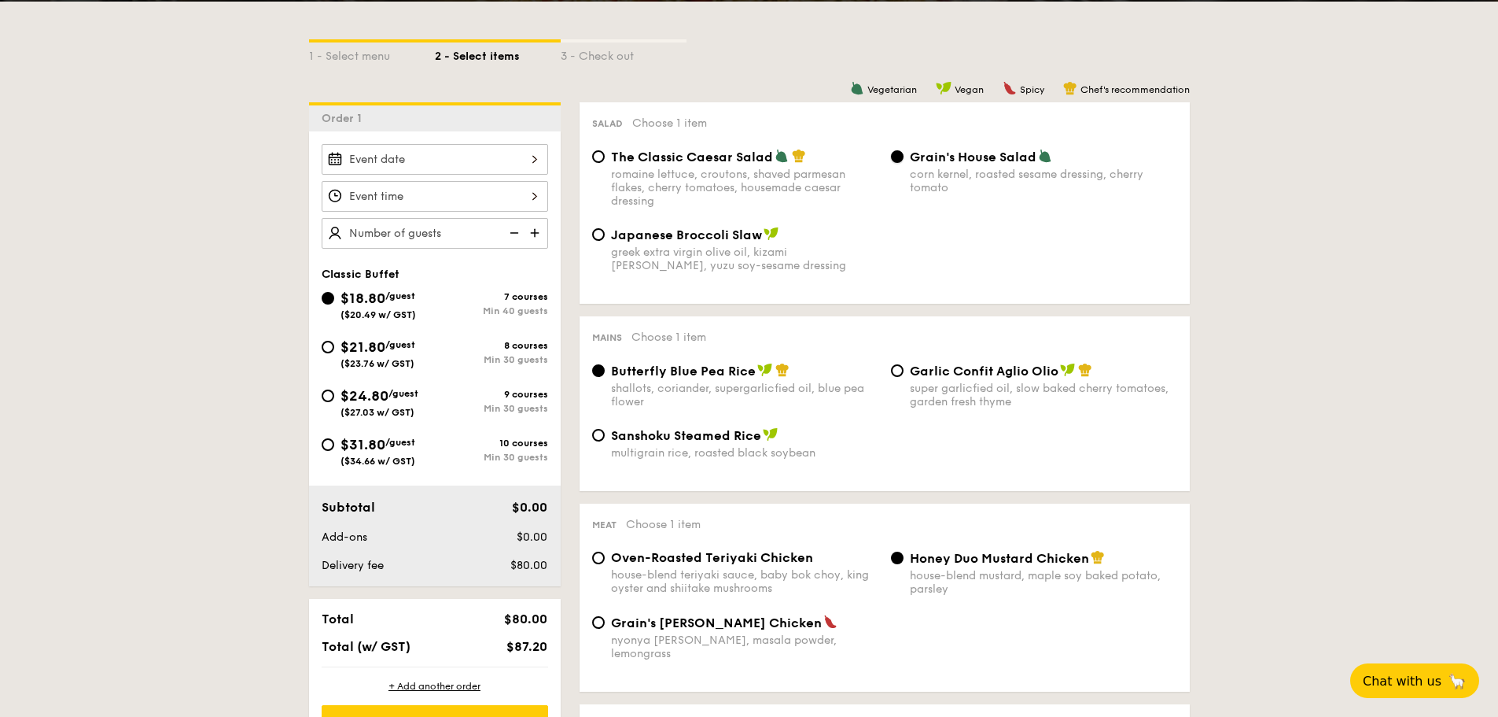
scroll to position [472, 0]
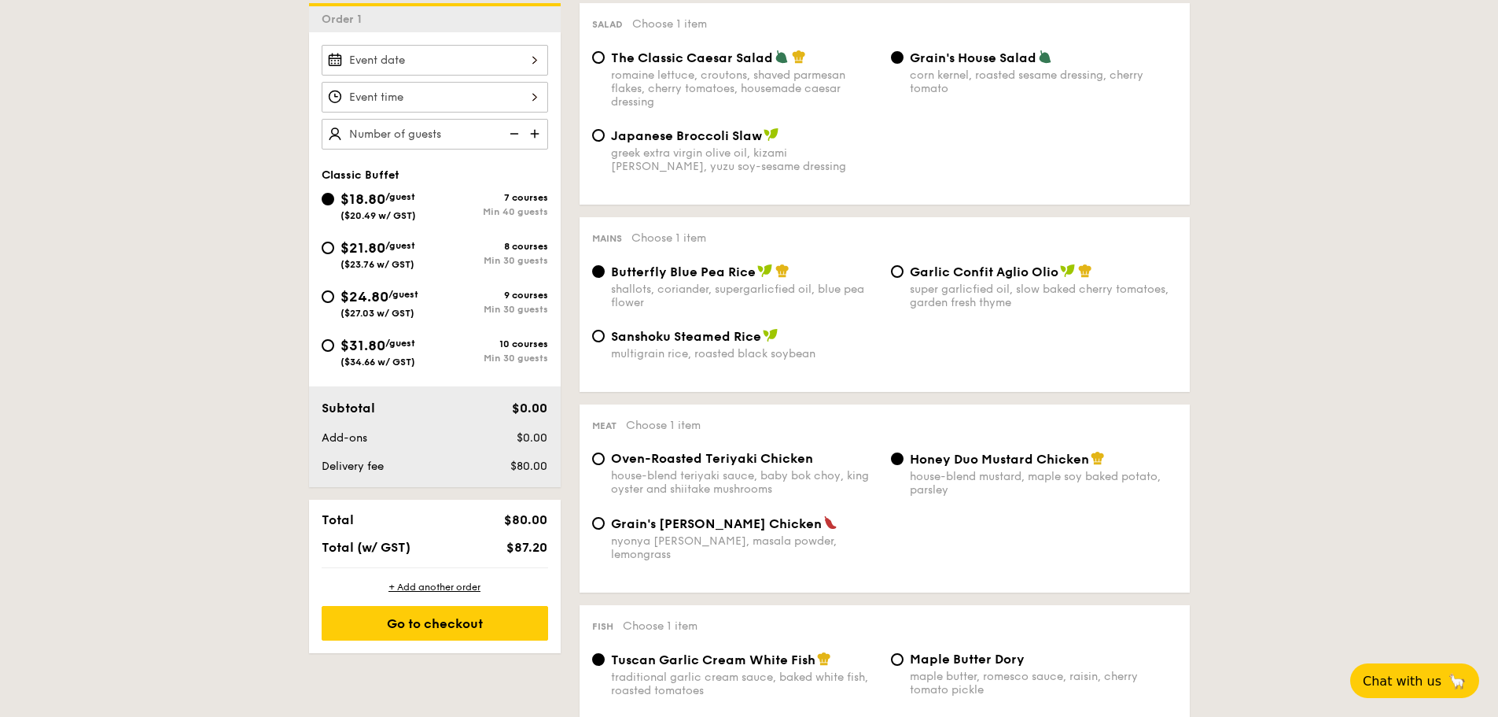
click at [945, 280] on div "Garlic Confit Aglio Olio super garlicfied oil, slow baked cherry tomatoes, gard…" at bounding box center [1043, 286] width 267 height 46
click at [904, 278] on input "Garlic Confit Aglio Olio super garlicfied oil, slow baked cherry tomatoes, gard…" at bounding box center [897, 271] width 13 height 13
radio input "true"
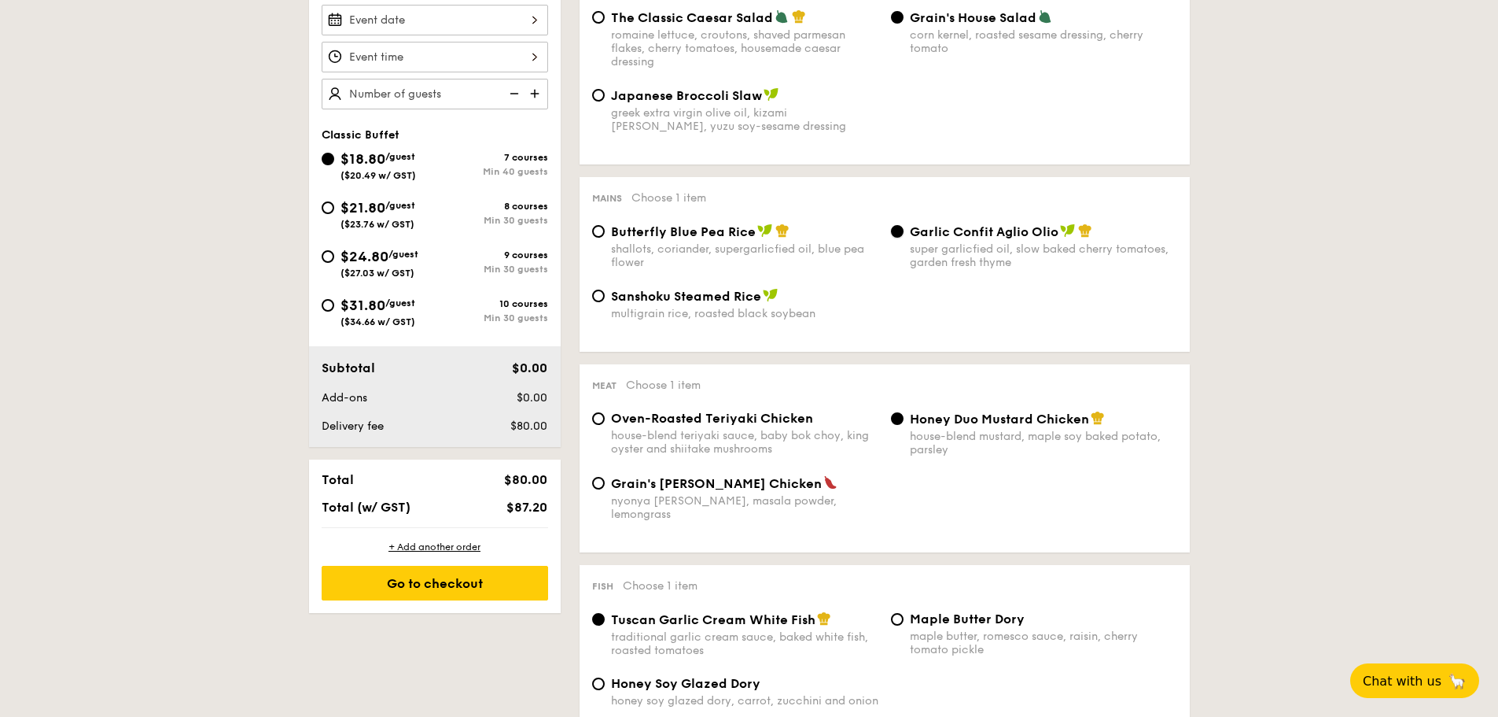
scroll to position [551, 0]
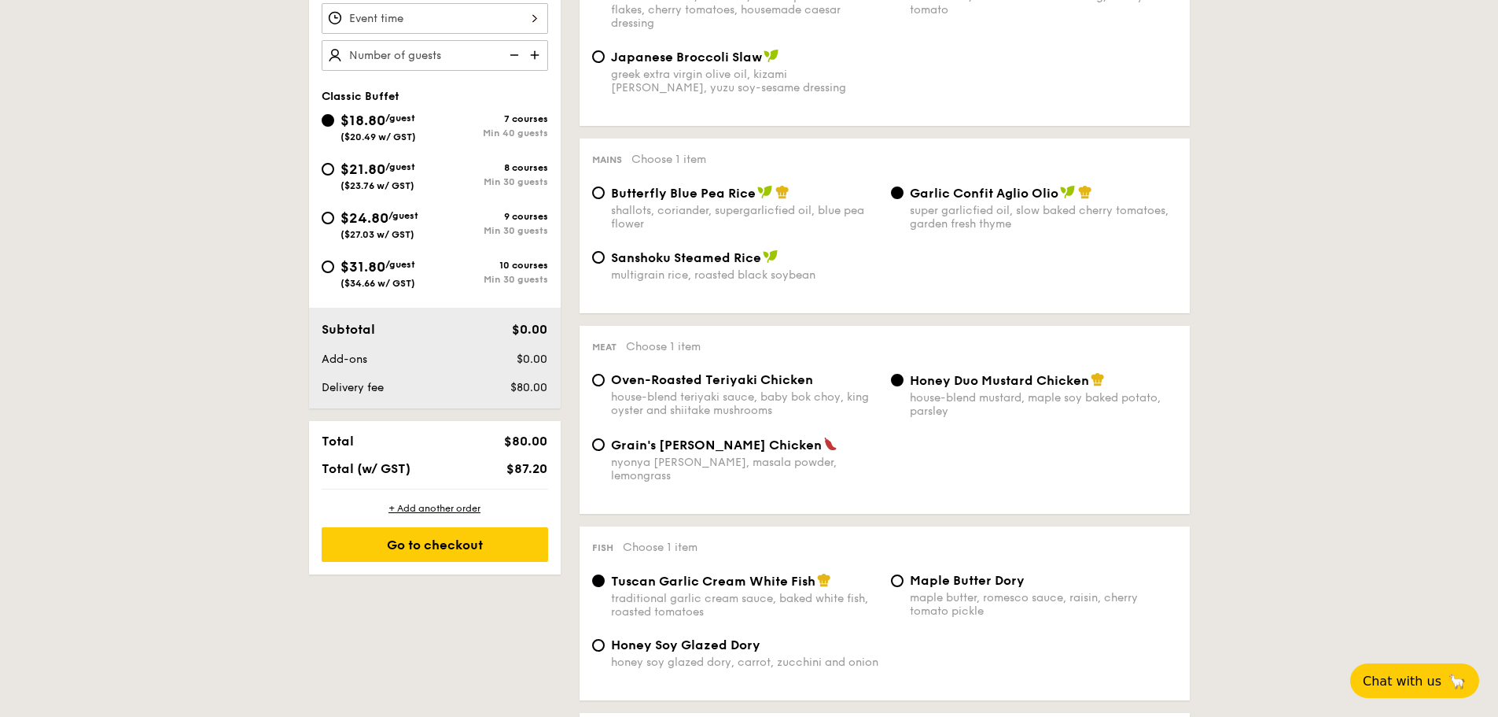
click at [715, 266] on div "Sanshoku Steamed Rice multigrain rice, roasted black soybean" at bounding box center [744, 265] width 267 height 32
click at [605, 263] on input "Sanshoku Steamed Rice multigrain rice, roasted black soybean" at bounding box center [598, 257] width 13 height 13
radio input "true"
click at [734, 201] on div "Butterfly Blue Pea Rice shallots, coriander, supergarlicfied oil, blue pea flow…" at bounding box center [744, 208] width 267 height 46
click at [605, 199] on input "Butterfly Blue Pea Rice shallots, coriander, supergarlicfied oil, blue pea flow…" at bounding box center [598, 192] width 13 height 13
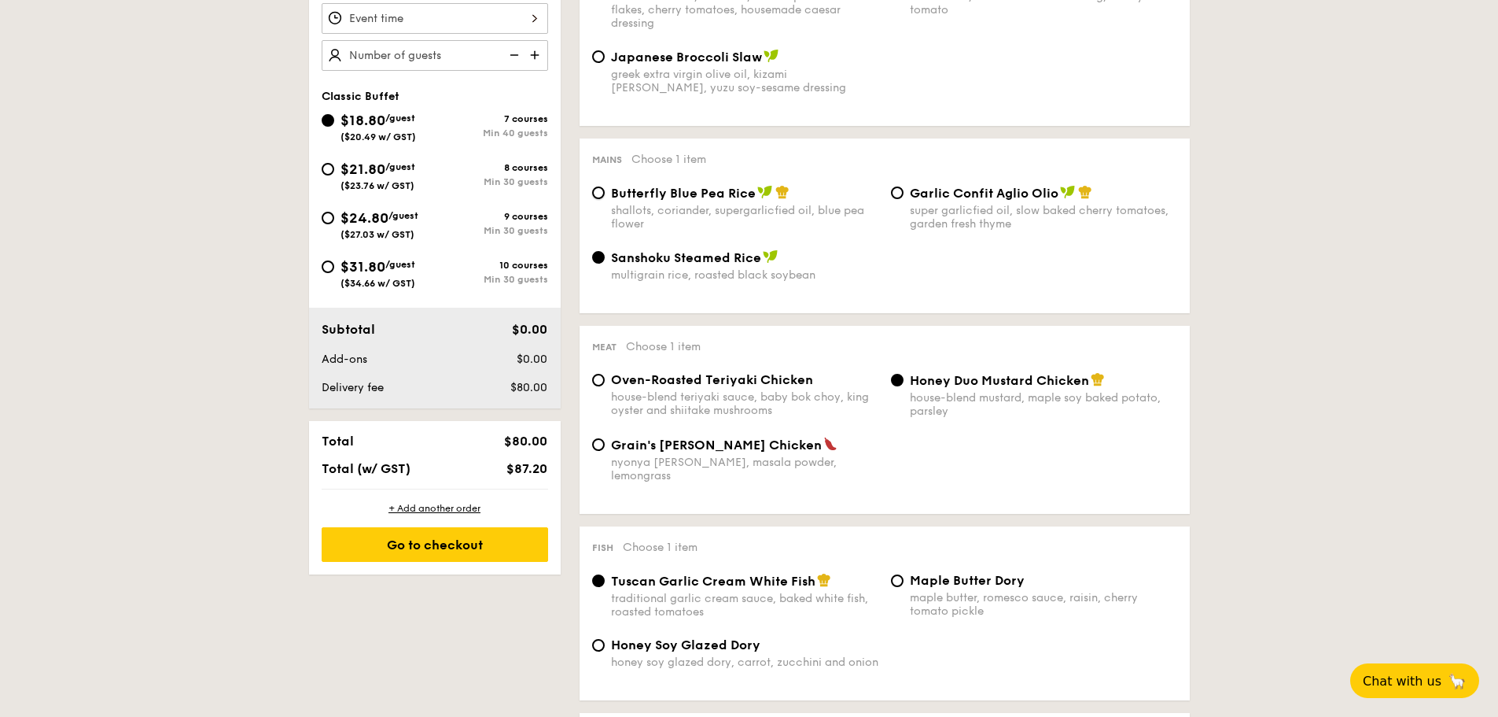
radio input "true"
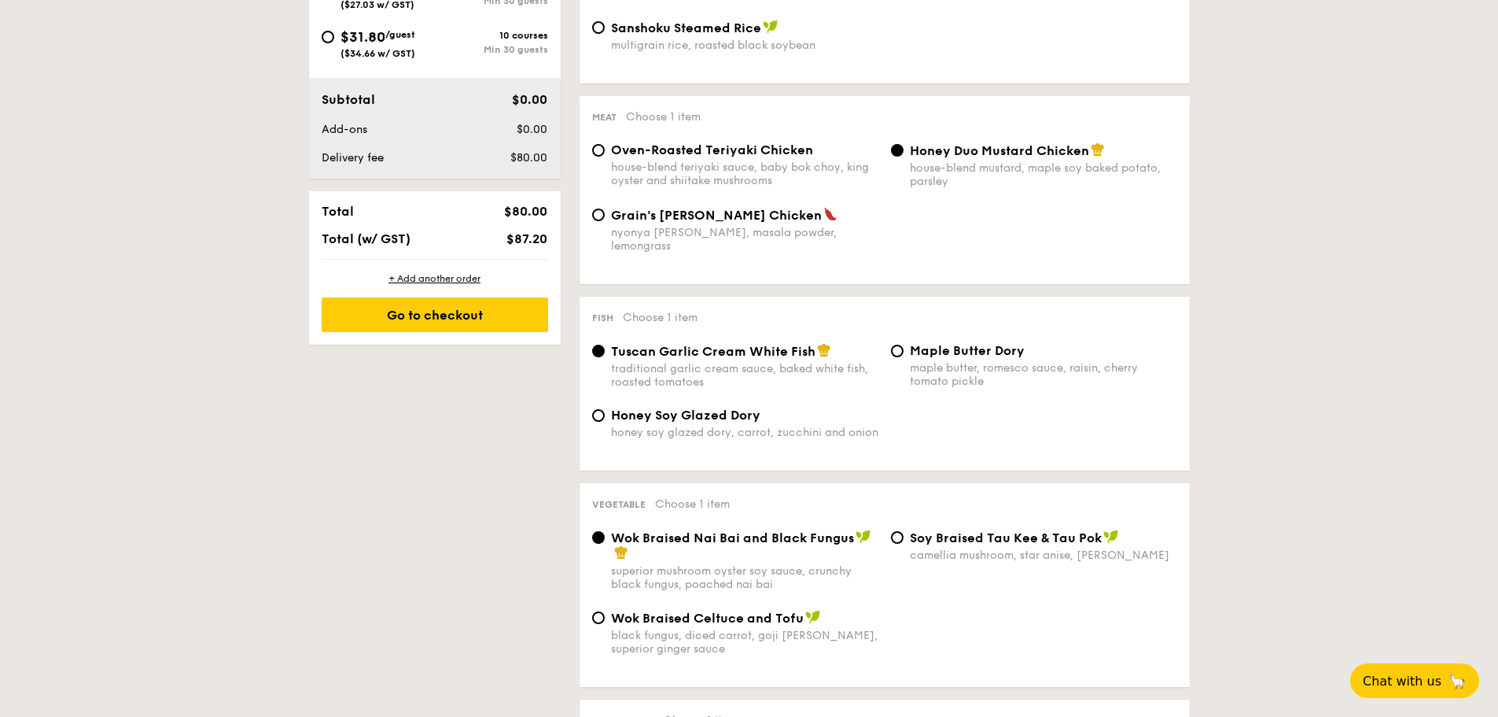
scroll to position [787, 0]
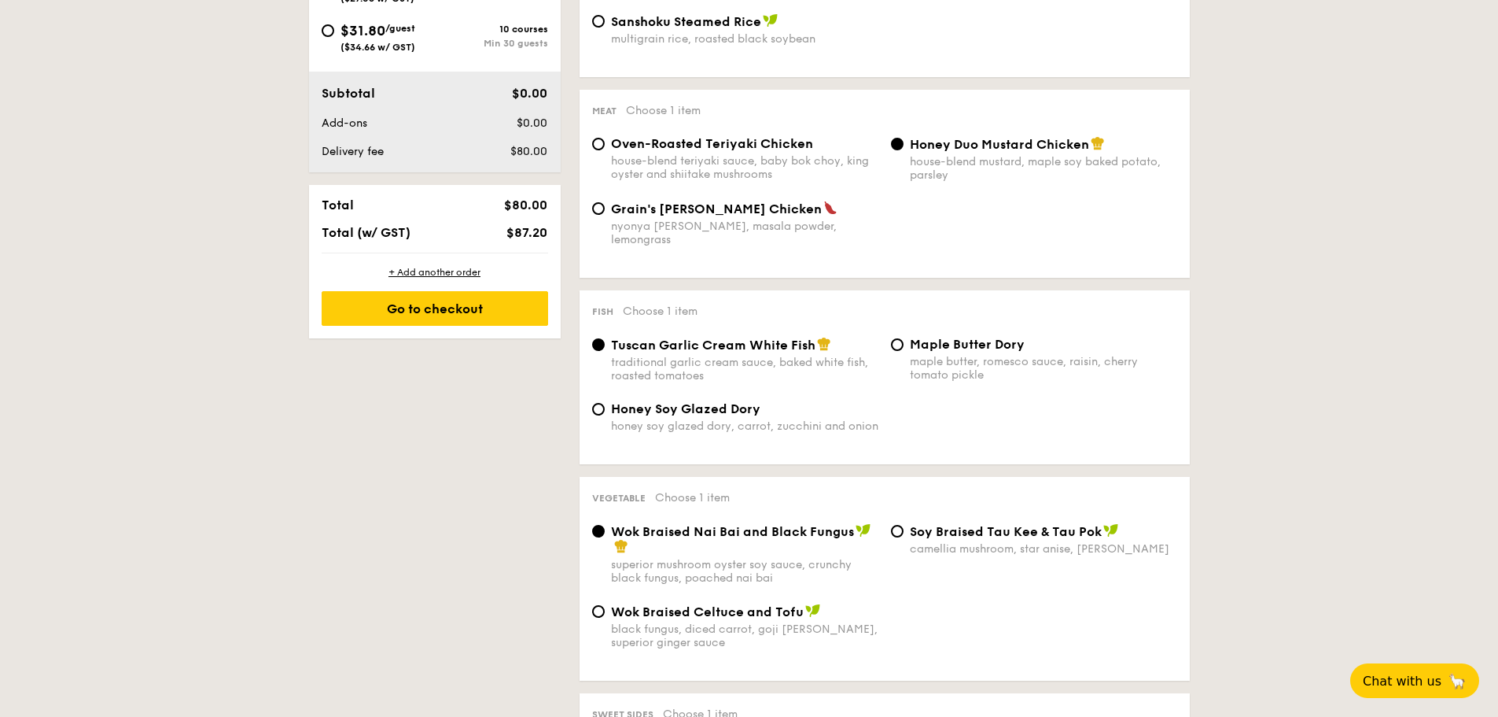
click at [1055, 150] on span "Honey Duo Mustard Chicken" at bounding box center [999, 144] width 179 height 15
click at [904, 150] on input "Honey Duo Mustard Chicken house-blend mustard, maple soy baked potato, parsley" at bounding box center [897, 144] width 13 height 13
click at [728, 141] on span "Oven-Roasted Teriyaki Chicken" at bounding box center [712, 143] width 202 height 15
click at [605, 141] on input "Oven-Roasted Teriyaki Chicken house-blend teriyaki sauce, baby bok choy, king o…" at bounding box center [598, 144] width 13 height 13
radio input "true"
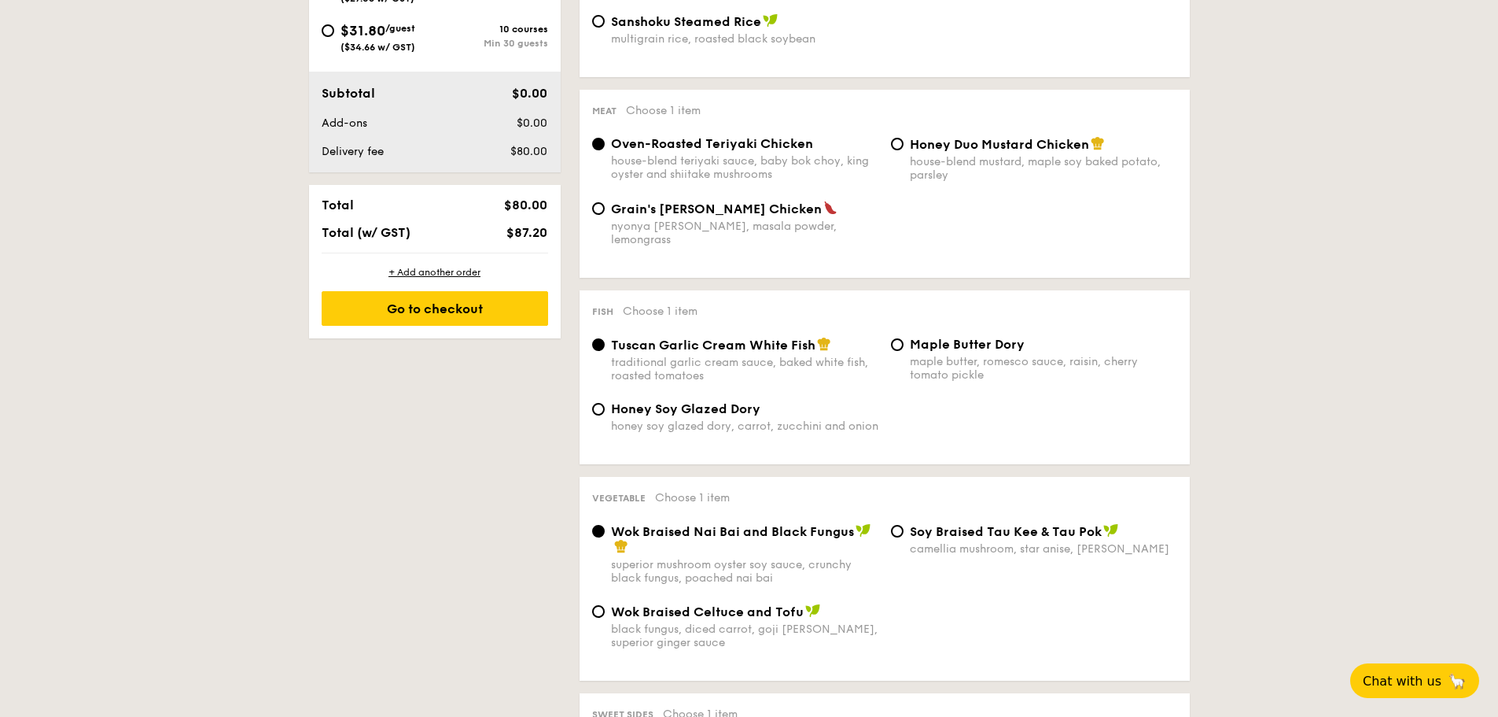
click at [987, 142] on span "Honey Duo Mustard Chicken" at bounding box center [999, 144] width 179 height 15
click at [904, 142] on input "Honey Duo Mustard Chicken house-blend mustard, maple soy baked potato, parsley" at bounding box center [897, 144] width 13 height 13
radio input "true"
click at [797, 151] on div "Oven-Roasted Teriyaki Chicken house-blend teriyaki sauce, baby bok choy, king o…" at bounding box center [744, 158] width 267 height 45
click at [605, 150] on input "Oven-Roasted Teriyaki Chicken house-blend teriyaki sauce, baby bok choy, king o…" at bounding box center [598, 144] width 13 height 13
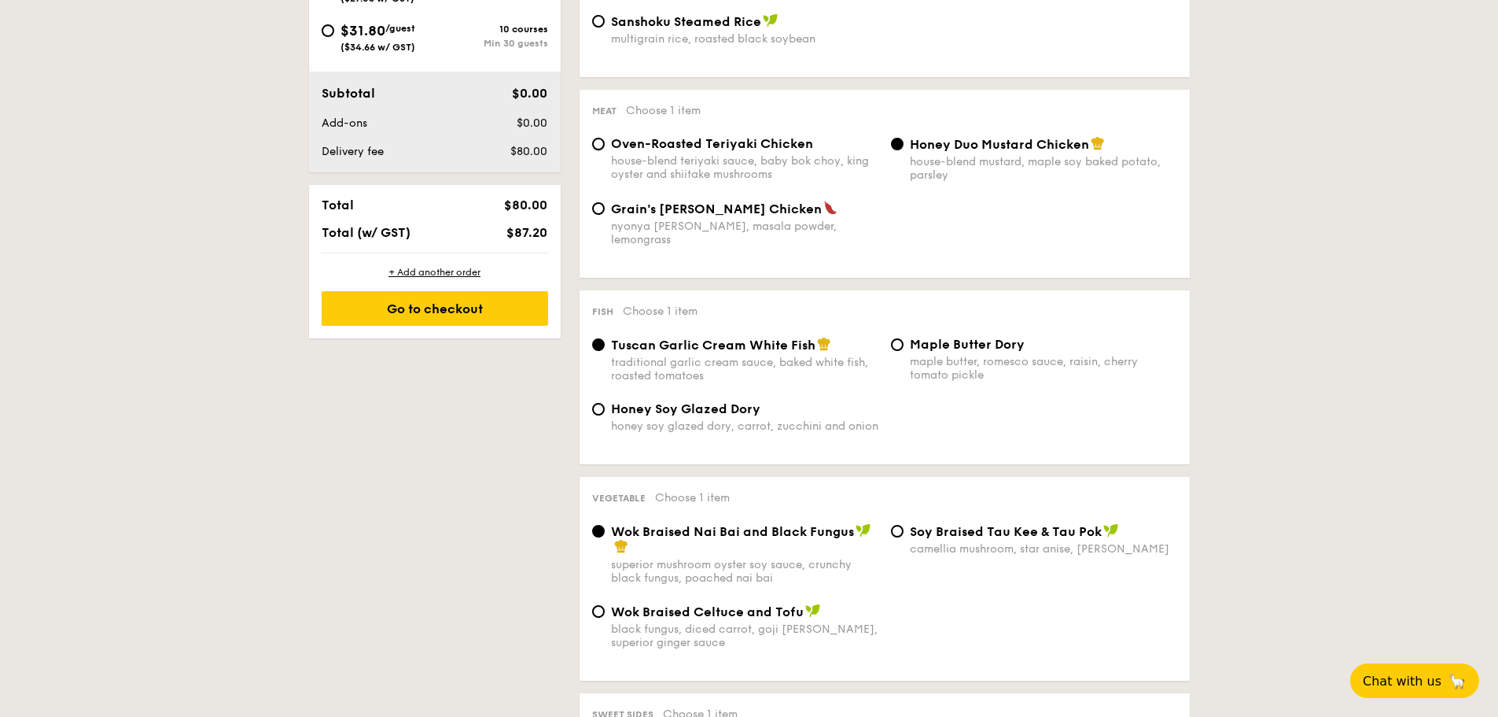
radio input "true"
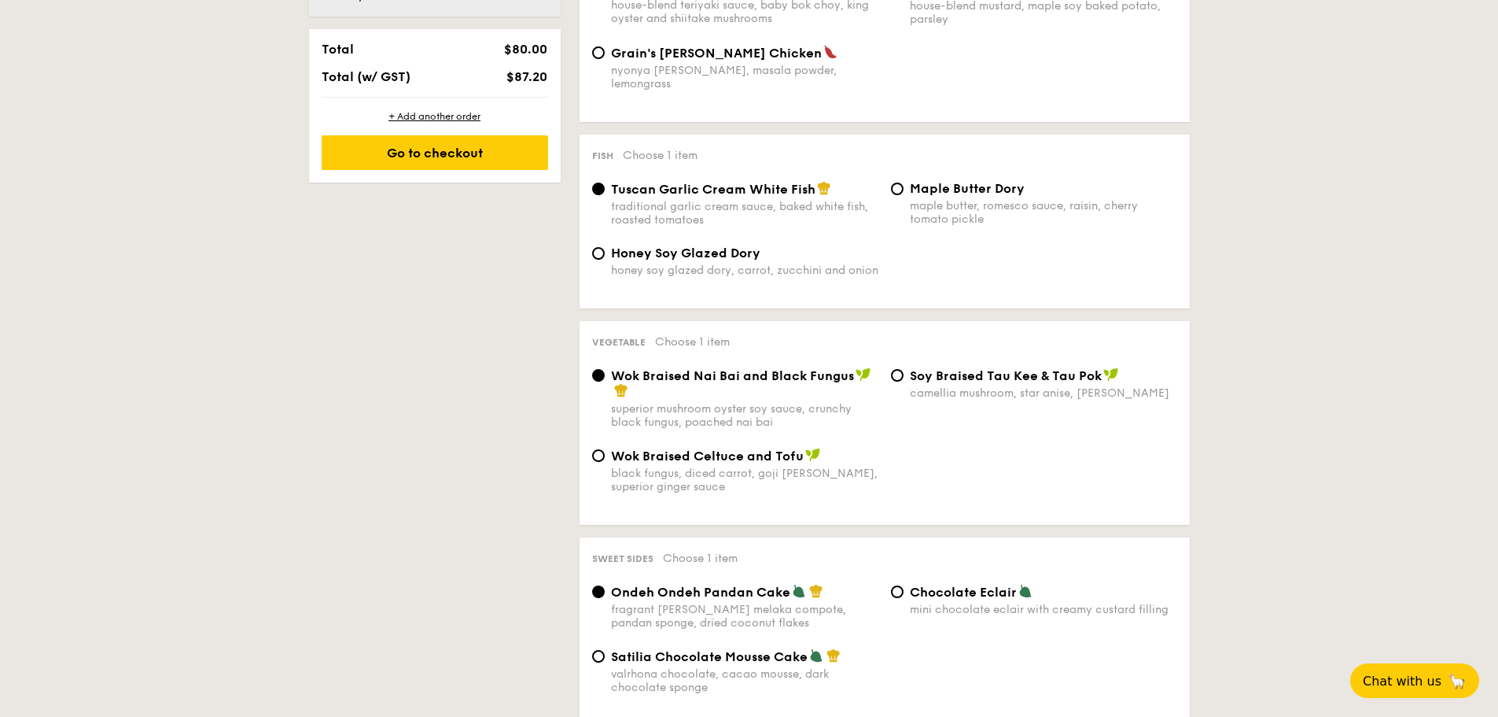
scroll to position [944, 0]
click at [778, 180] on span "Tuscan Garlic Cream White Fish" at bounding box center [713, 187] width 205 height 15
click at [605, 181] on input "Tuscan Garlic Cream White Fish traditional garlic cream sauce, baked white fish…" at bounding box center [598, 187] width 13 height 13
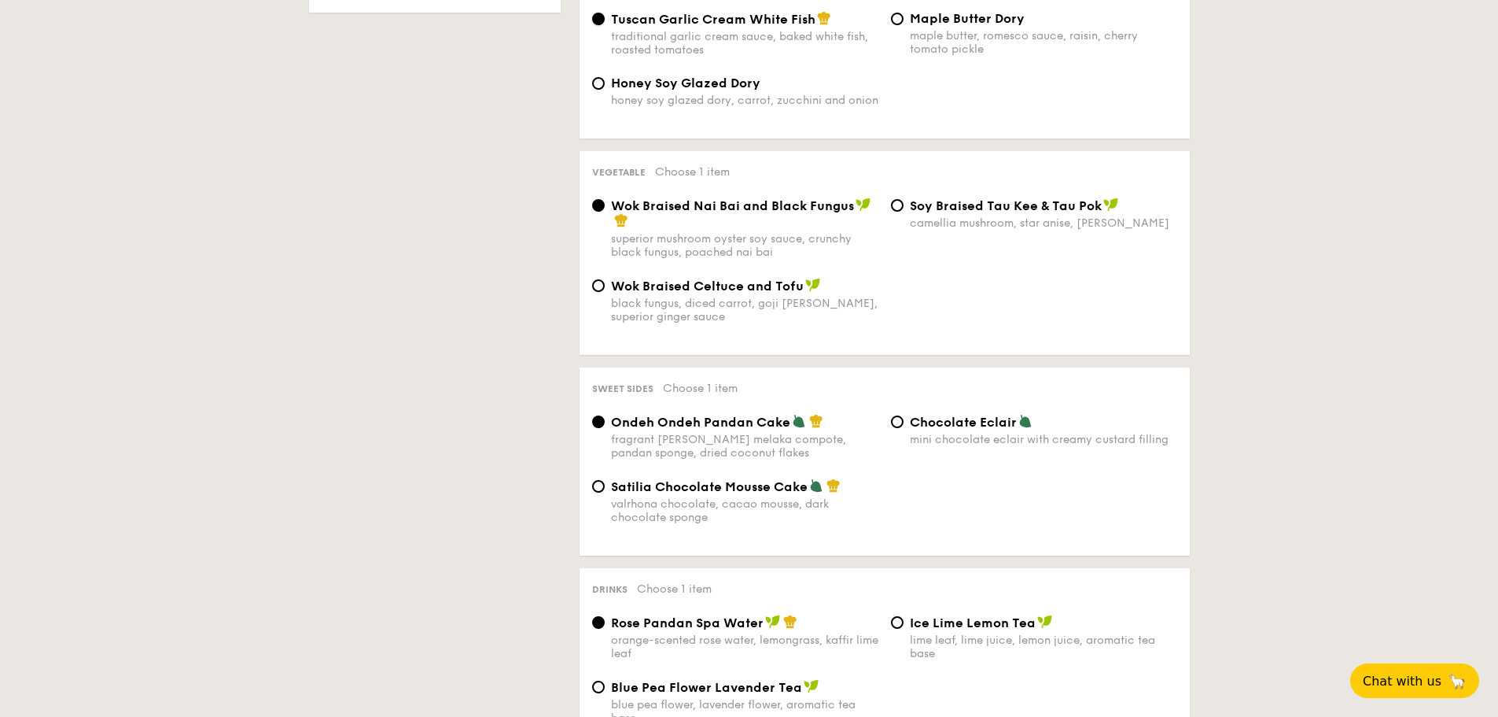
scroll to position [1180, 0]
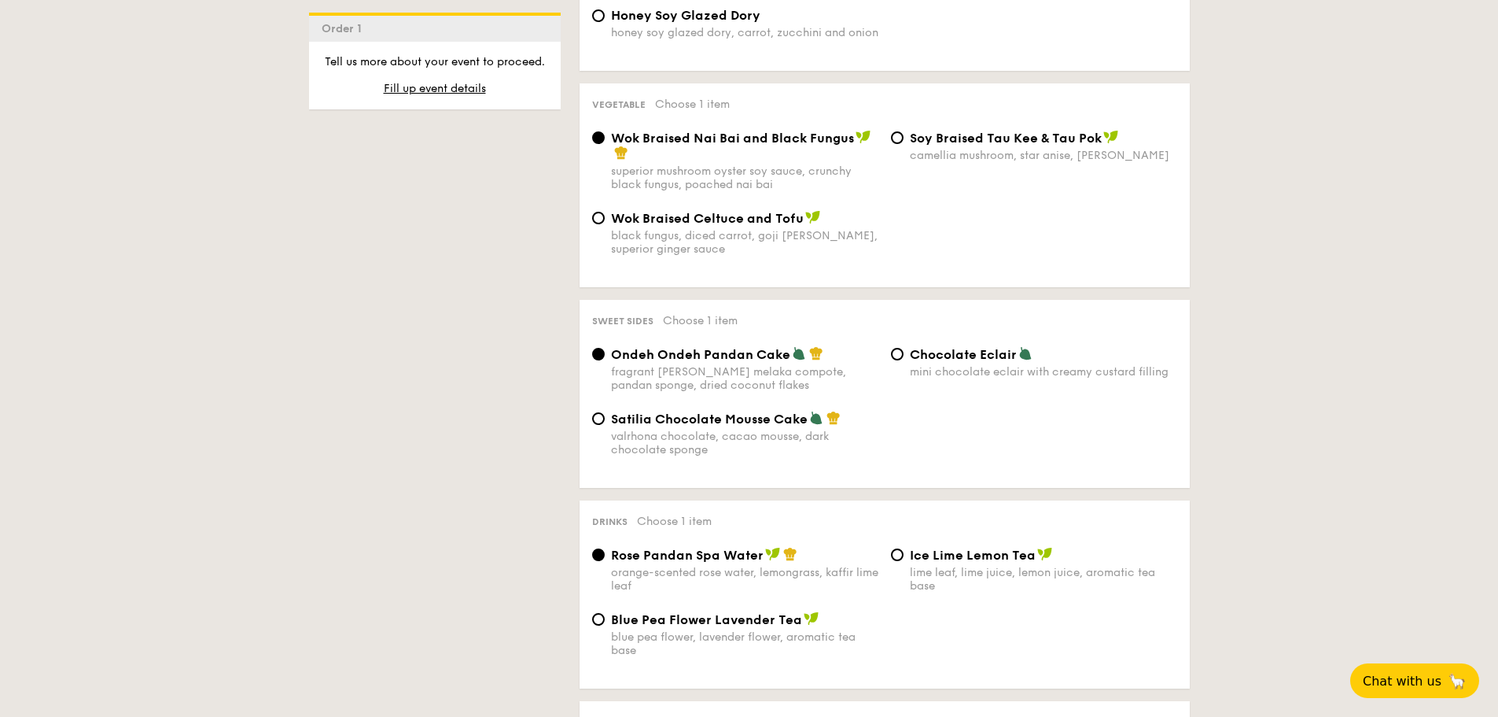
click at [960, 347] on span "Chocolate Eclair" at bounding box center [963, 354] width 107 height 15
click at [904, 348] on input "Chocolate Eclair mini chocolate eclair with creamy custard filling" at bounding box center [897, 354] width 13 height 13
radio input "true"
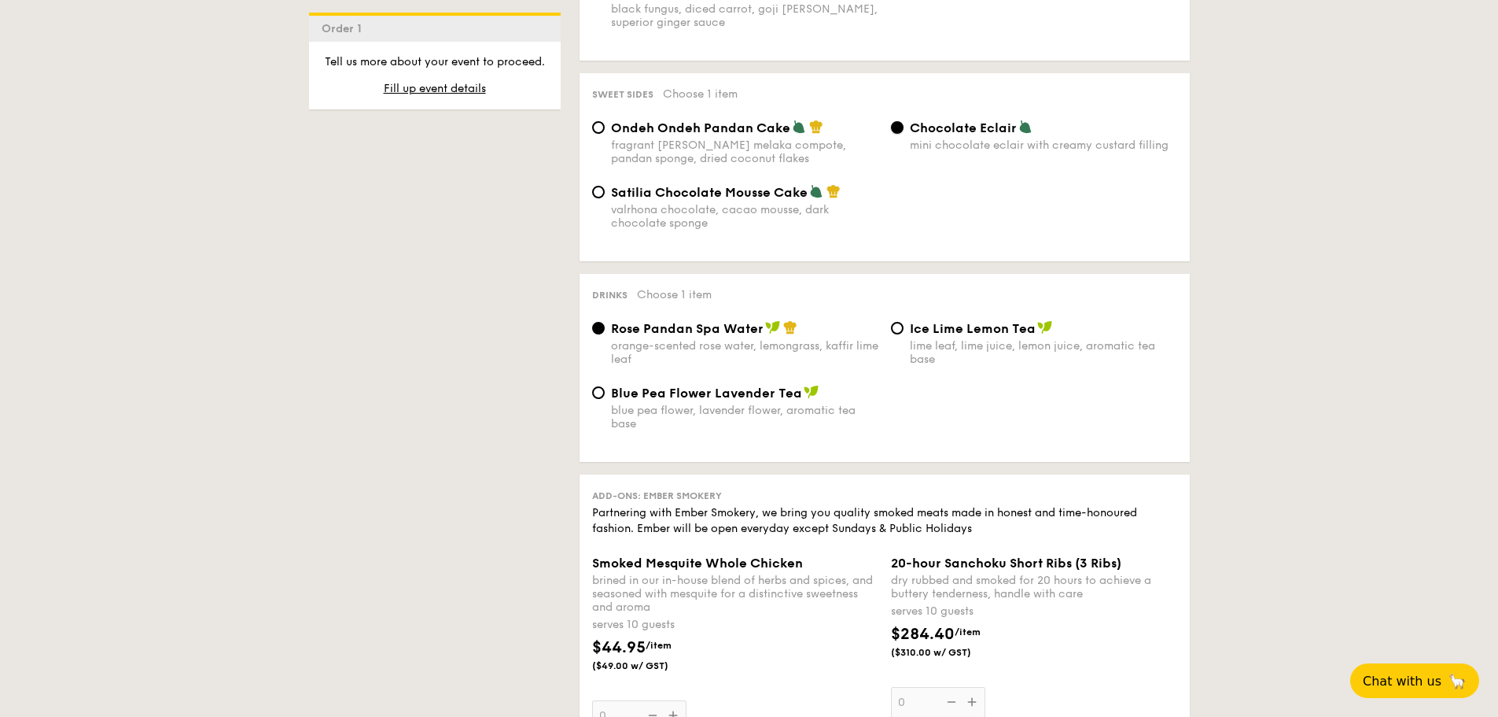
scroll to position [1494, 0]
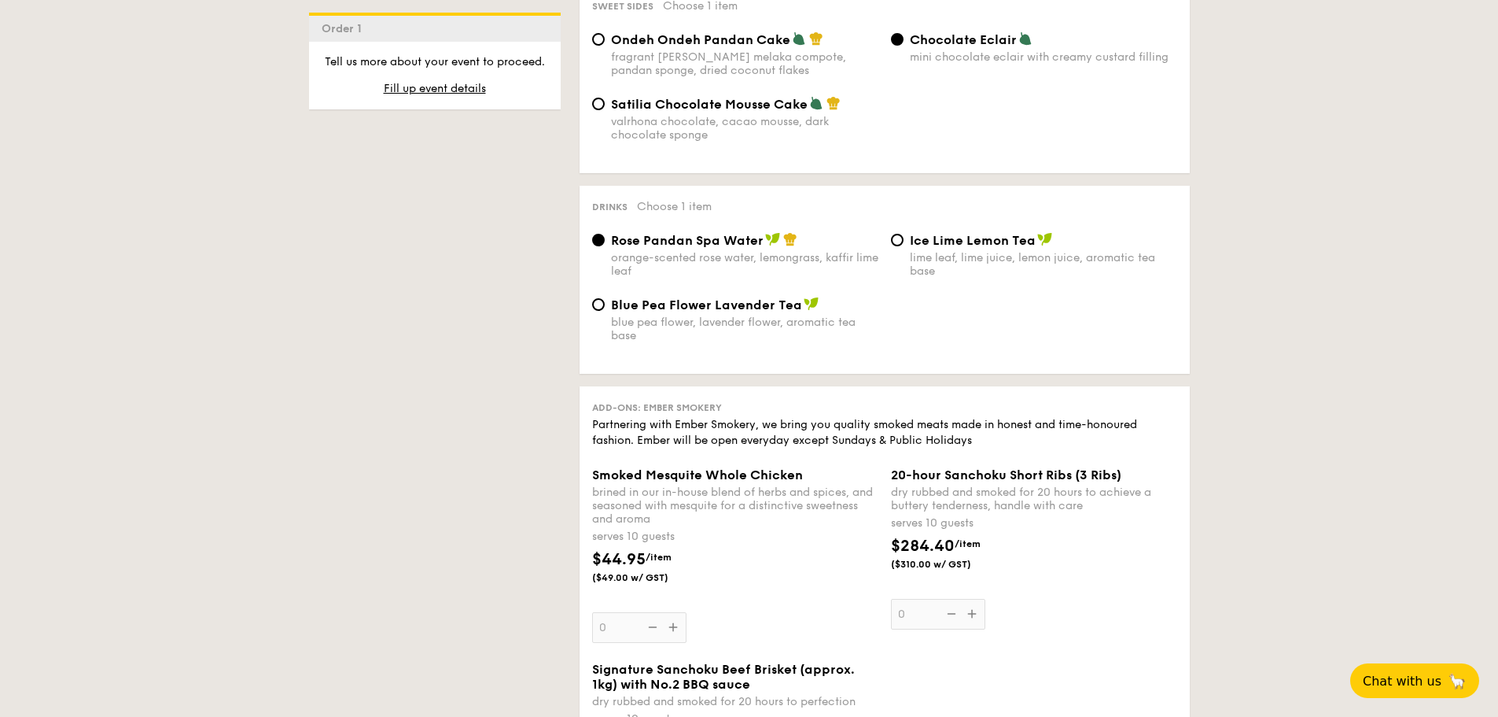
click at [971, 233] on span "Ice Lime Lemon Tea" at bounding box center [973, 240] width 126 height 15
click at [904, 234] on input "Ice Lime Lemon Tea lime leaf, lime juice, lemon juice, aromatic tea base" at bounding box center [897, 240] width 13 height 13
radio input "true"
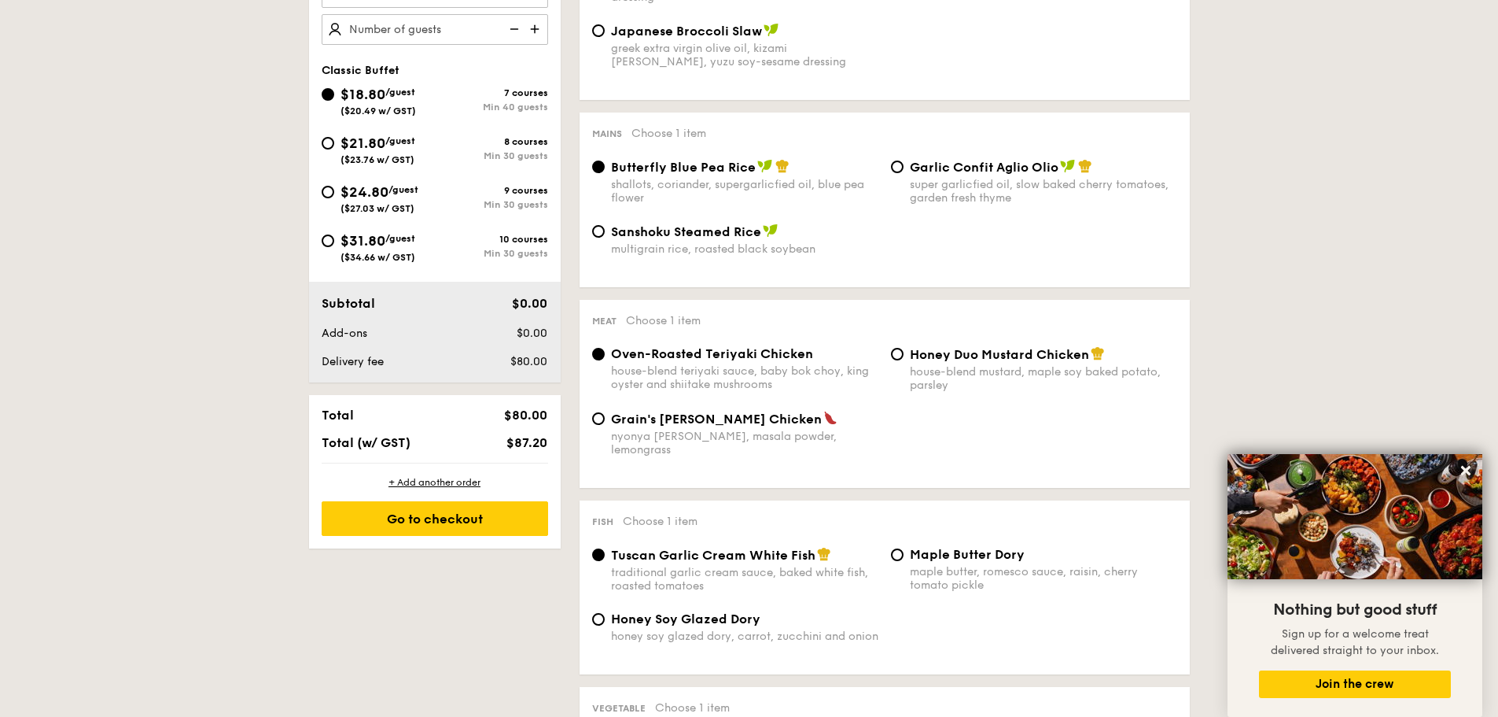
scroll to position [315, 0]
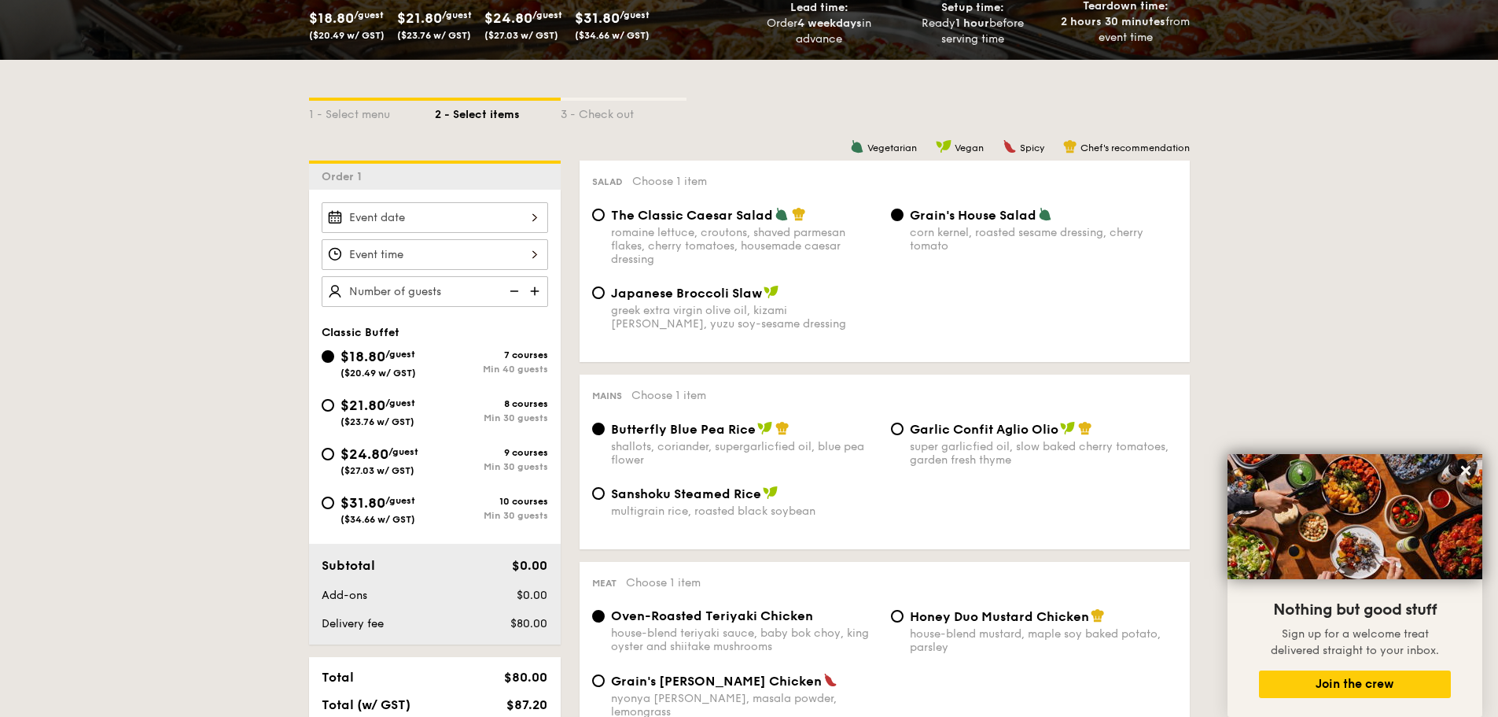
click at [508, 216] on div at bounding box center [435, 217] width 227 height 31
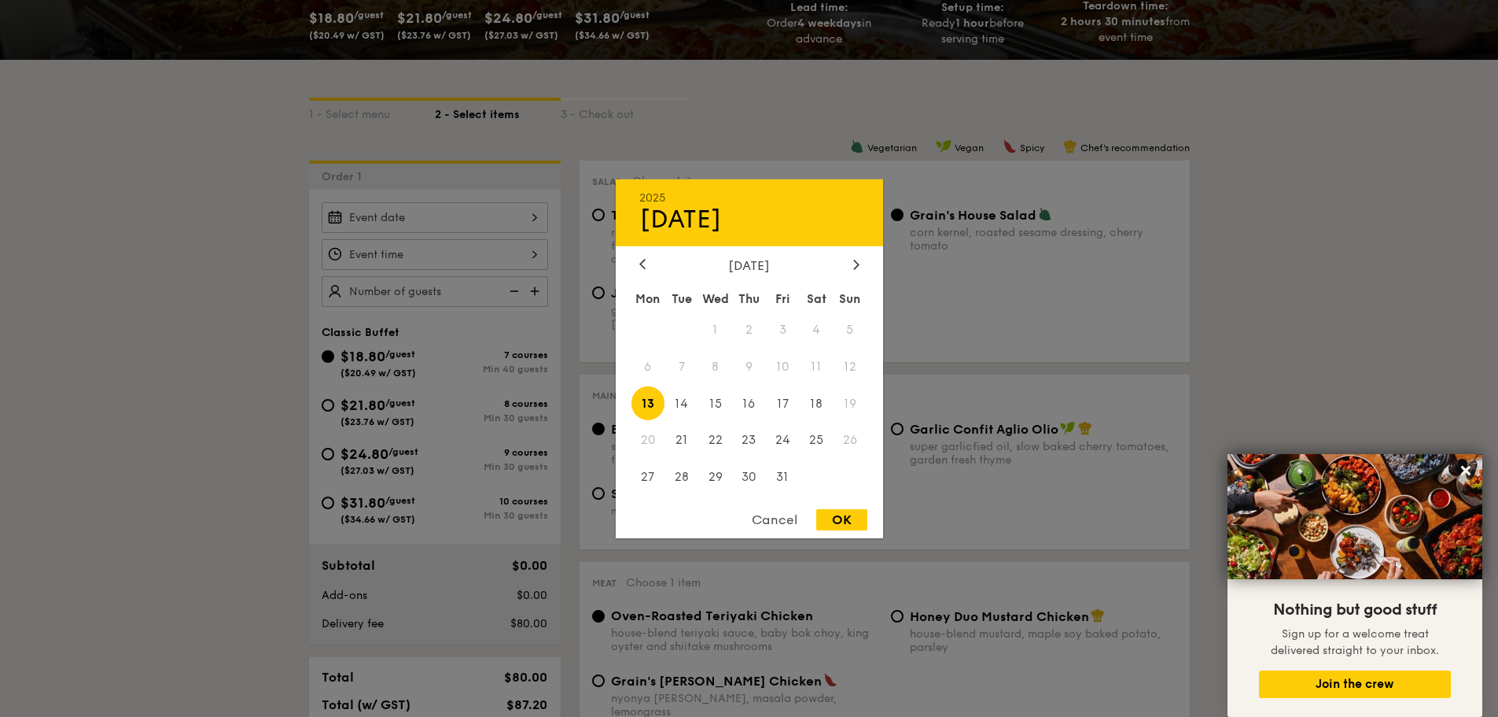
click at [847, 514] on div "OK" at bounding box center [841, 519] width 51 height 21
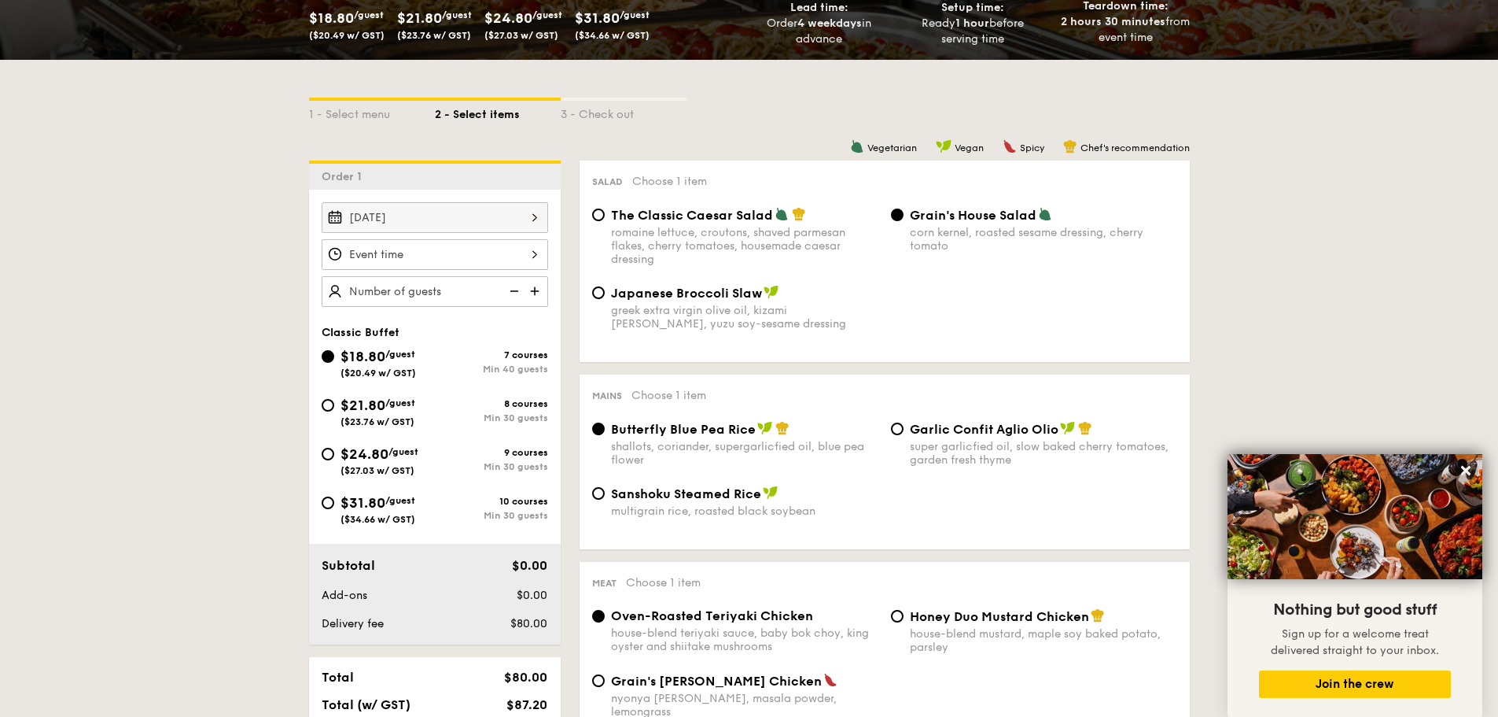
click at [480, 197] on div "Oct 13, 2025 Classic Buffet $18.80 /guest ($20.49 w/ GST) 7 courses Min 40 gues…" at bounding box center [435, 417] width 252 height 455
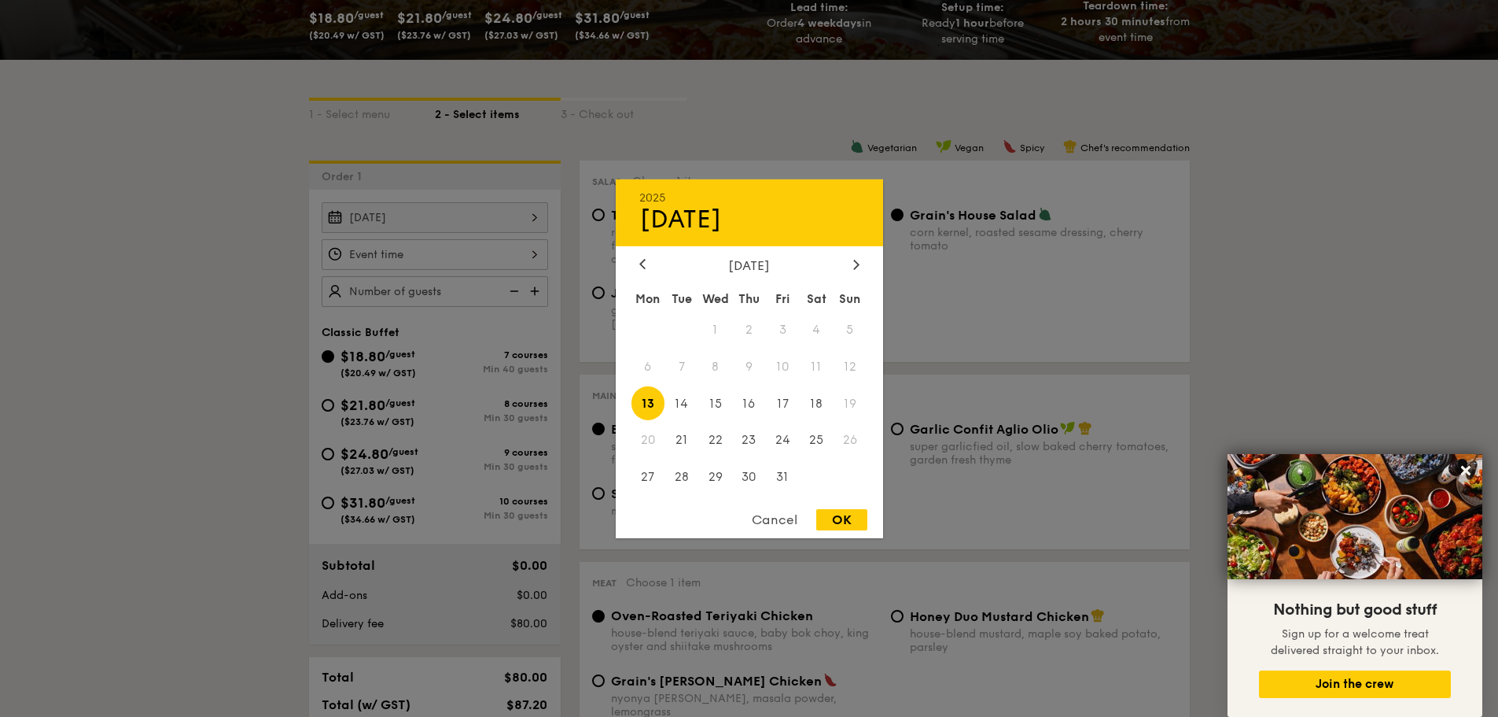
click at [480, 226] on div "Oct 13, 2025 2025 Oct 13 October 2025 Mon Tue Wed Thu Fri Sat Sun 1 2 3 4 5 6 7…" at bounding box center [435, 217] width 227 height 31
click at [786, 403] on span "17" at bounding box center [783, 403] width 34 height 34
click at [854, 514] on div "OK" at bounding box center [841, 519] width 51 height 21
type input "Oct 17, 2025"
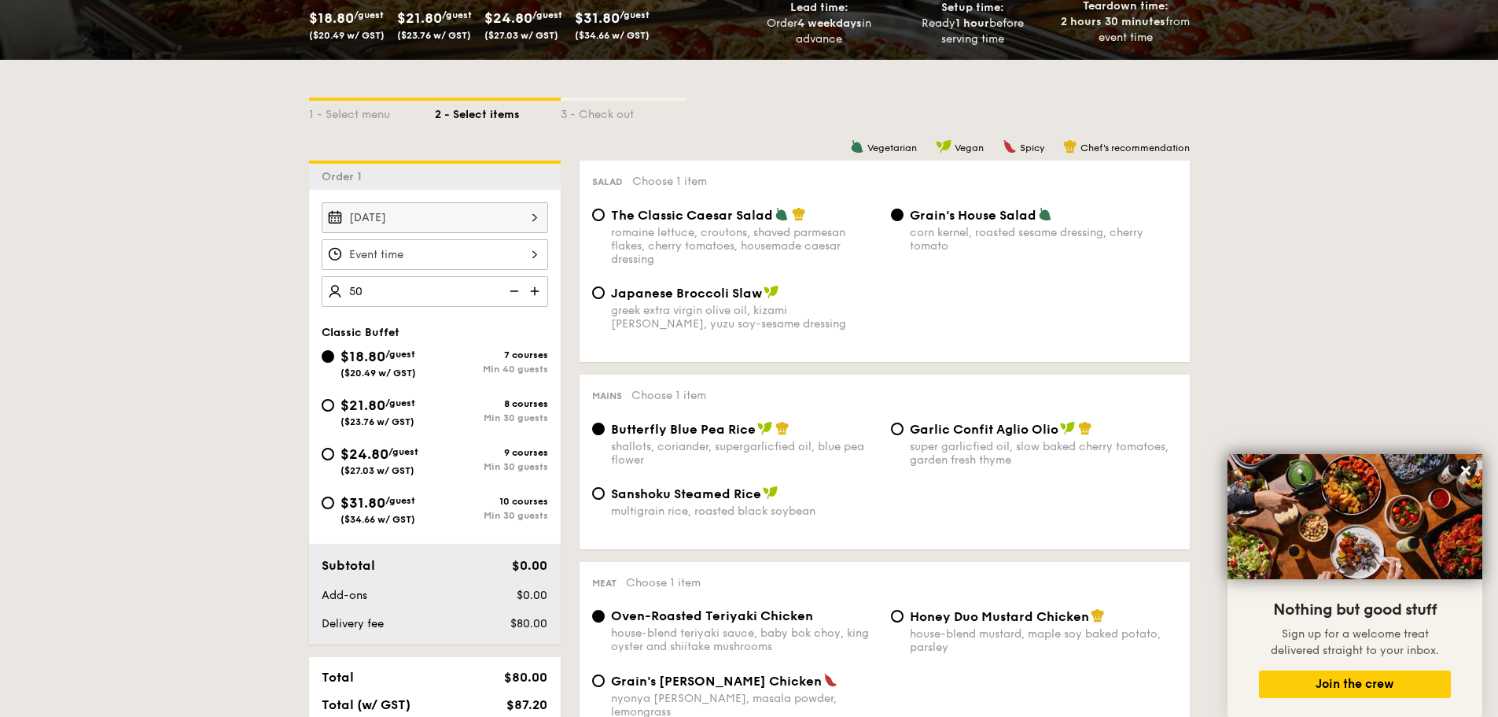
type input "50 guests"
click at [402, 256] on div at bounding box center [435, 254] width 227 height 31
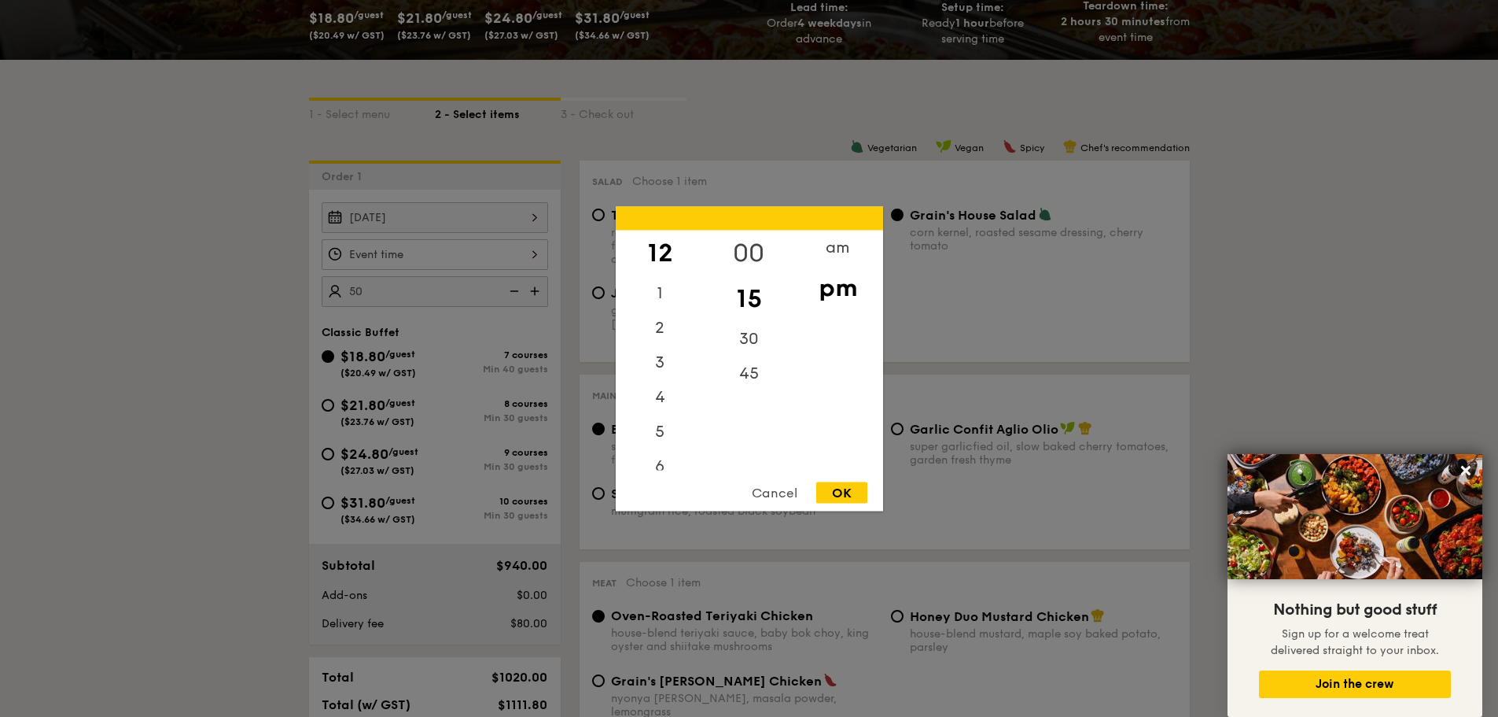
click at [758, 252] on div "00" at bounding box center [749, 253] width 89 height 46
click at [850, 503] on div "Cancel OK" at bounding box center [749, 495] width 267 height 29
click at [851, 492] on div "OK" at bounding box center [841, 491] width 51 height 21
type input "12:00PM"
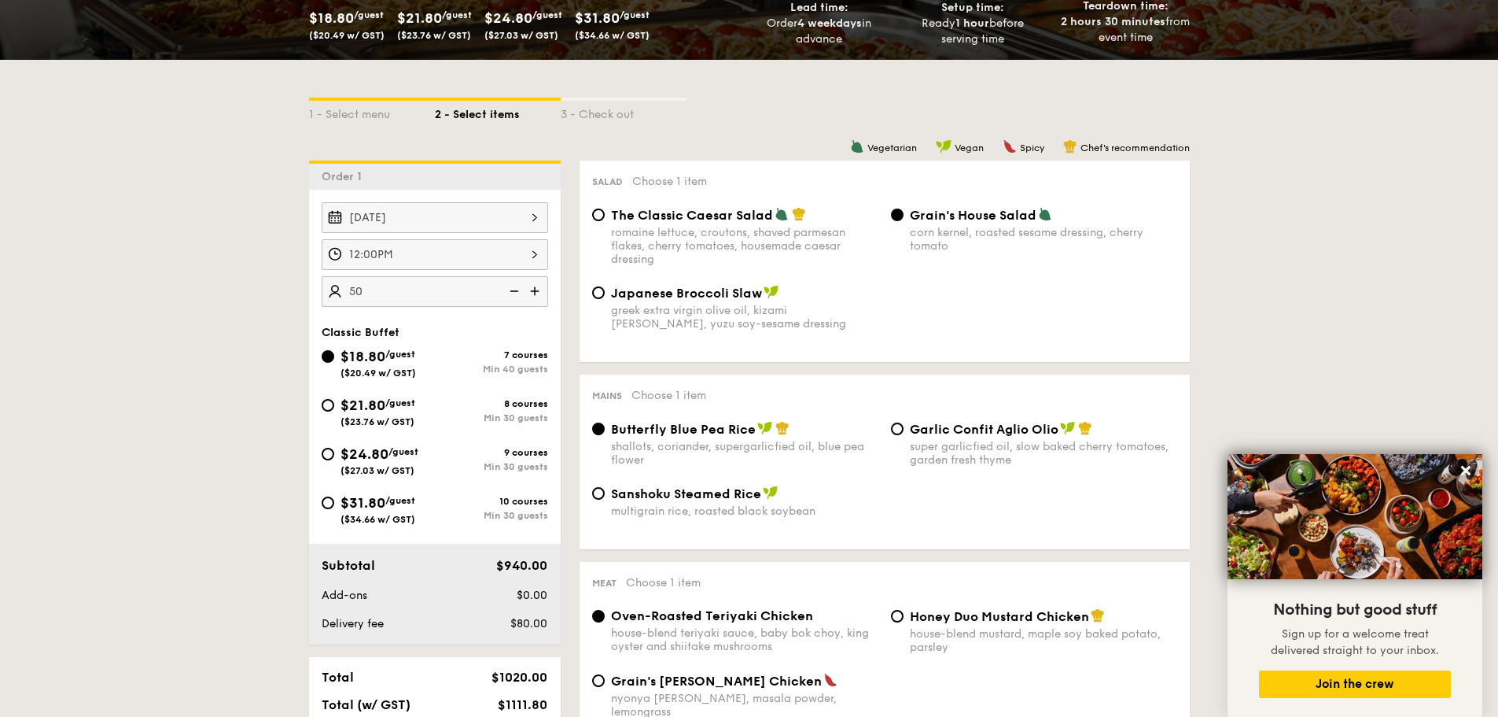
scroll to position [0, 0]
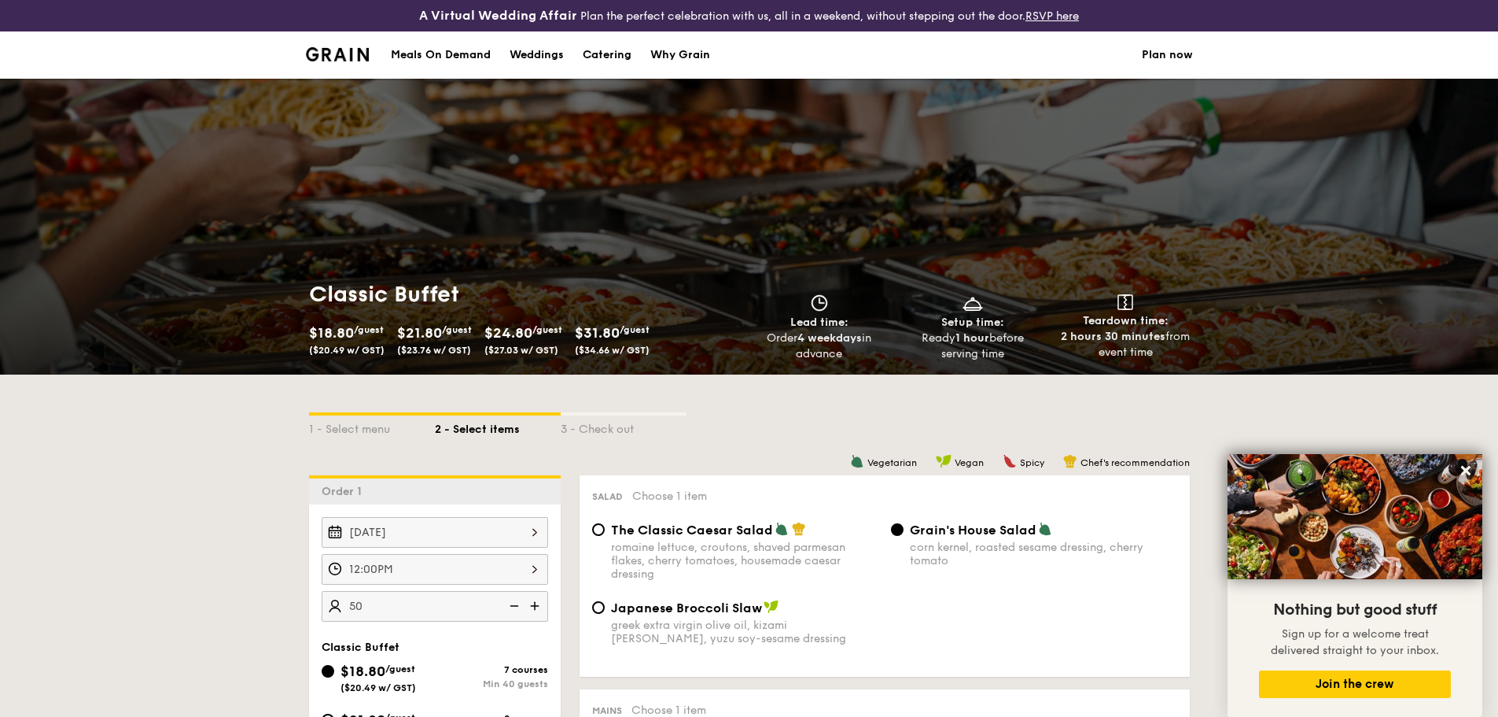
click at [437, 54] on div "Meals On Demand" at bounding box center [441, 54] width 100 height 47
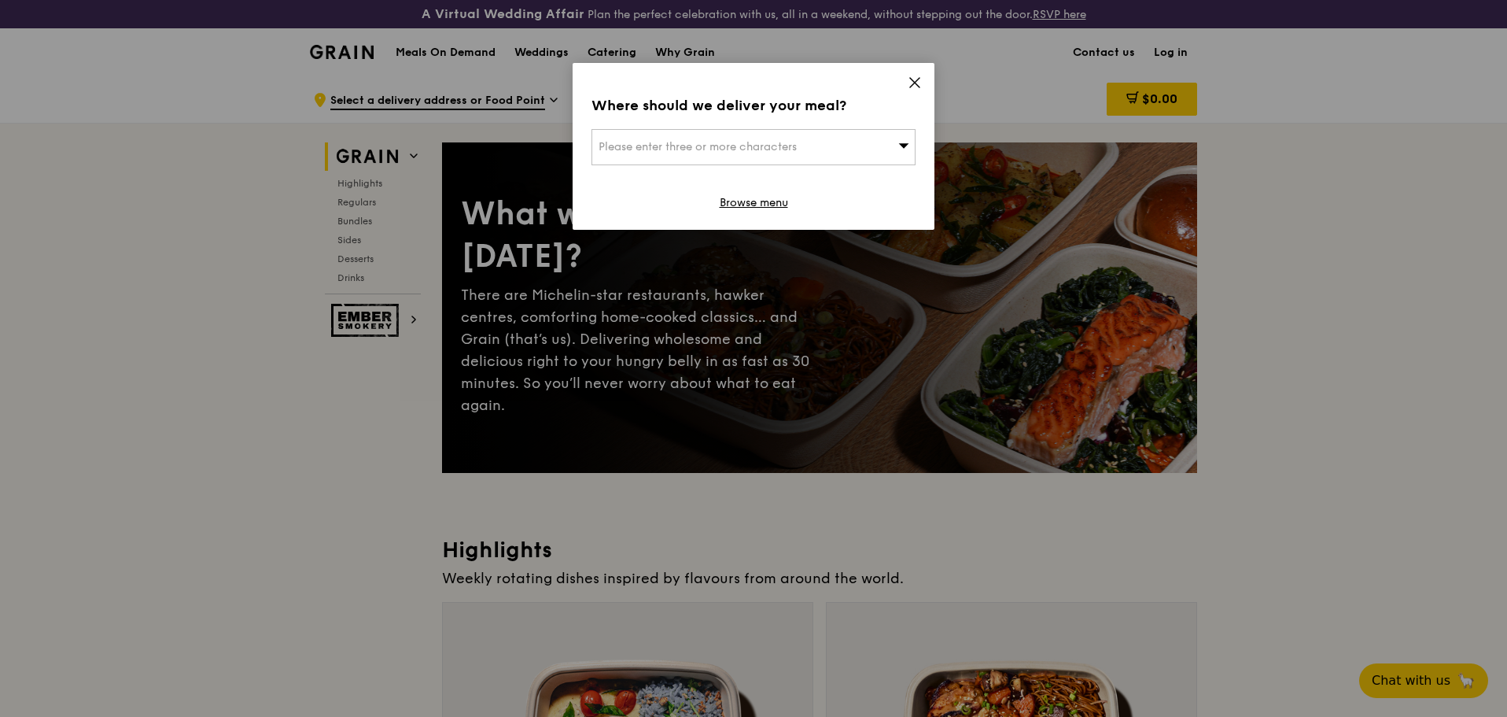
click at [914, 82] on icon at bounding box center [914, 82] width 9 height 9
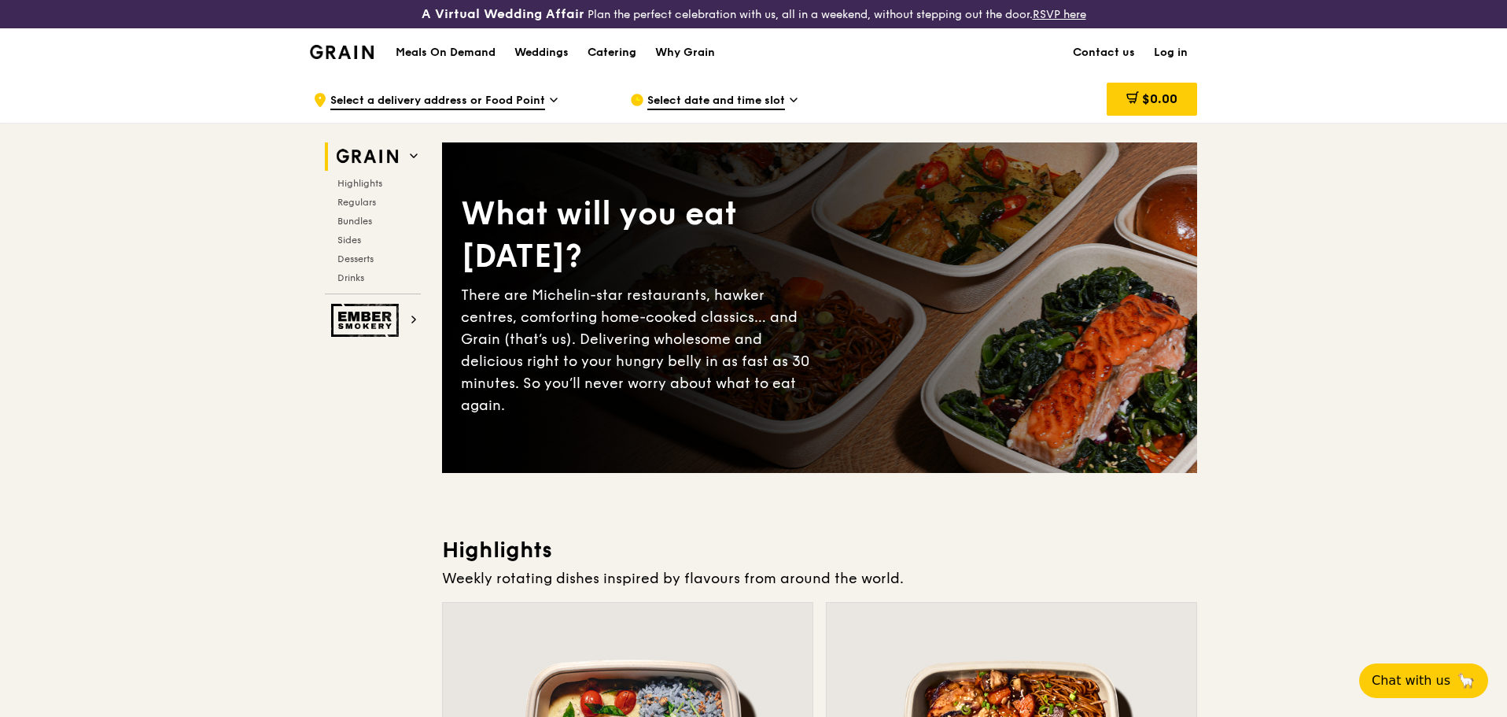
click at [622, 68] on div "Catering" at bounding box center [612, 52] width 49 height 47
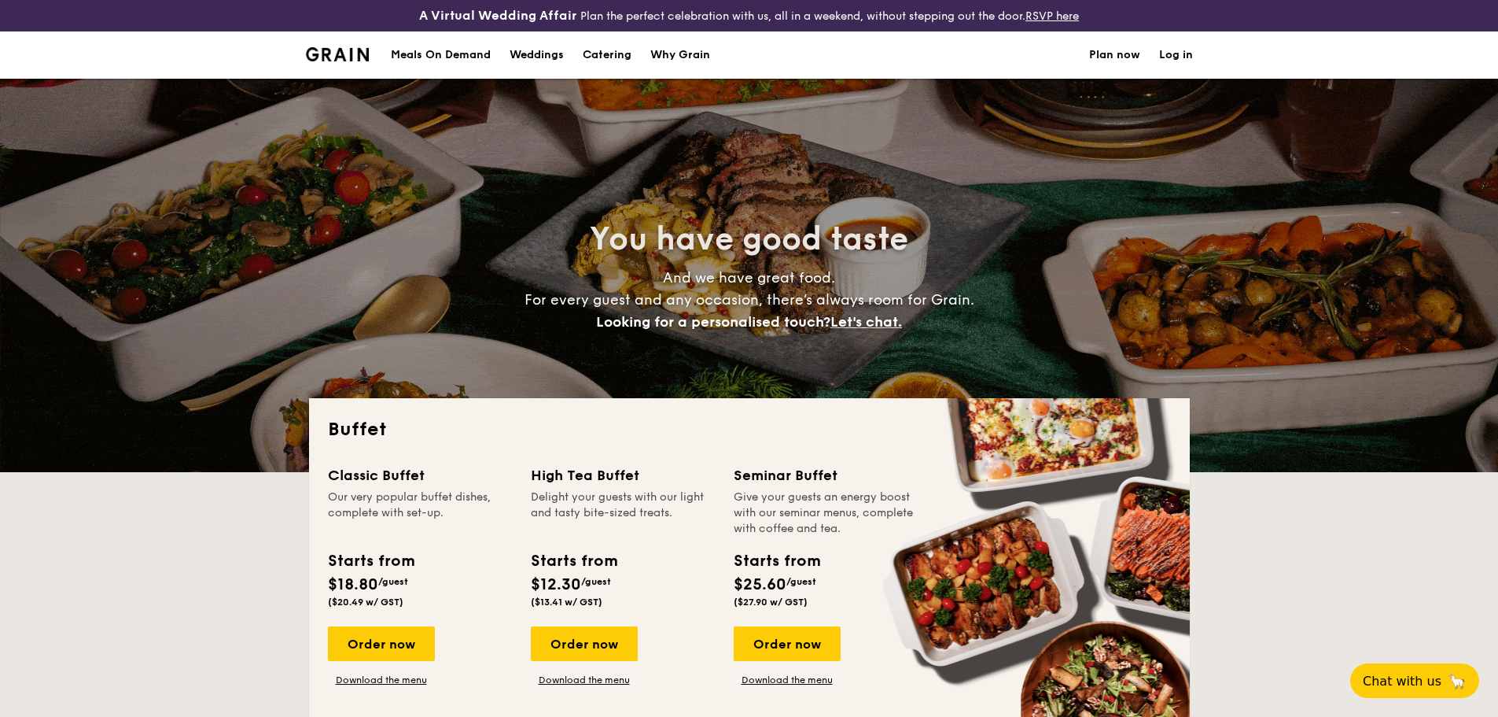
select select
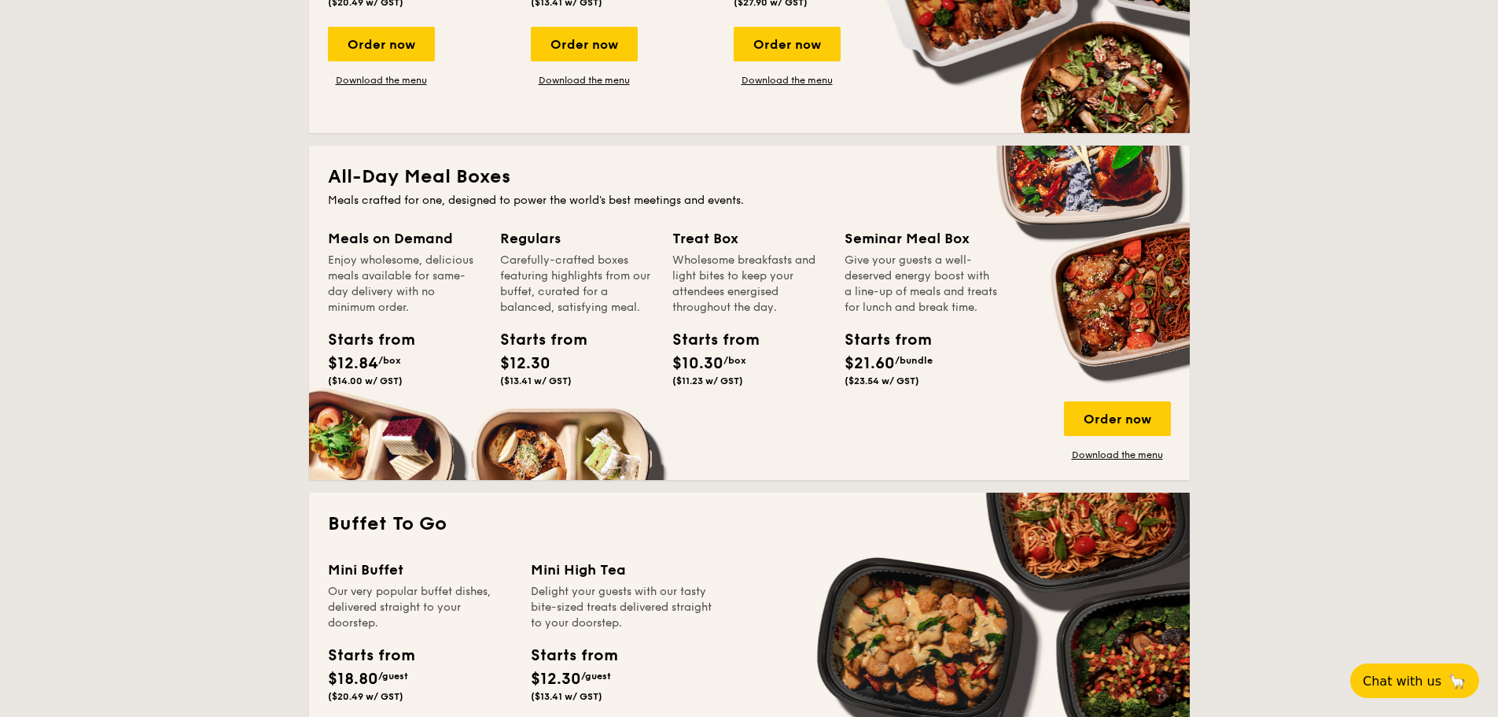
scroll to position [661, 0]
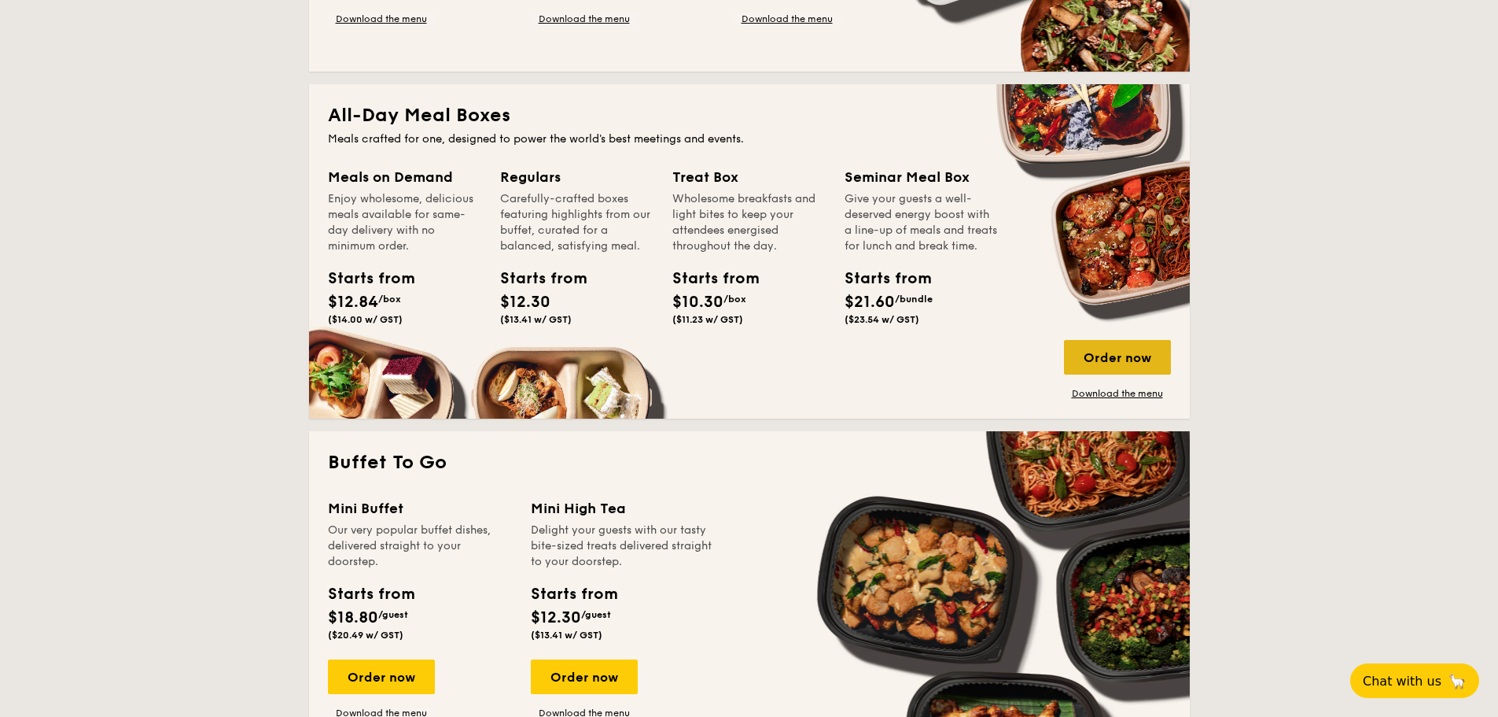
click at [1124, 359] on div "Order now" at bounding box center [1117, 357] width 107 height 35
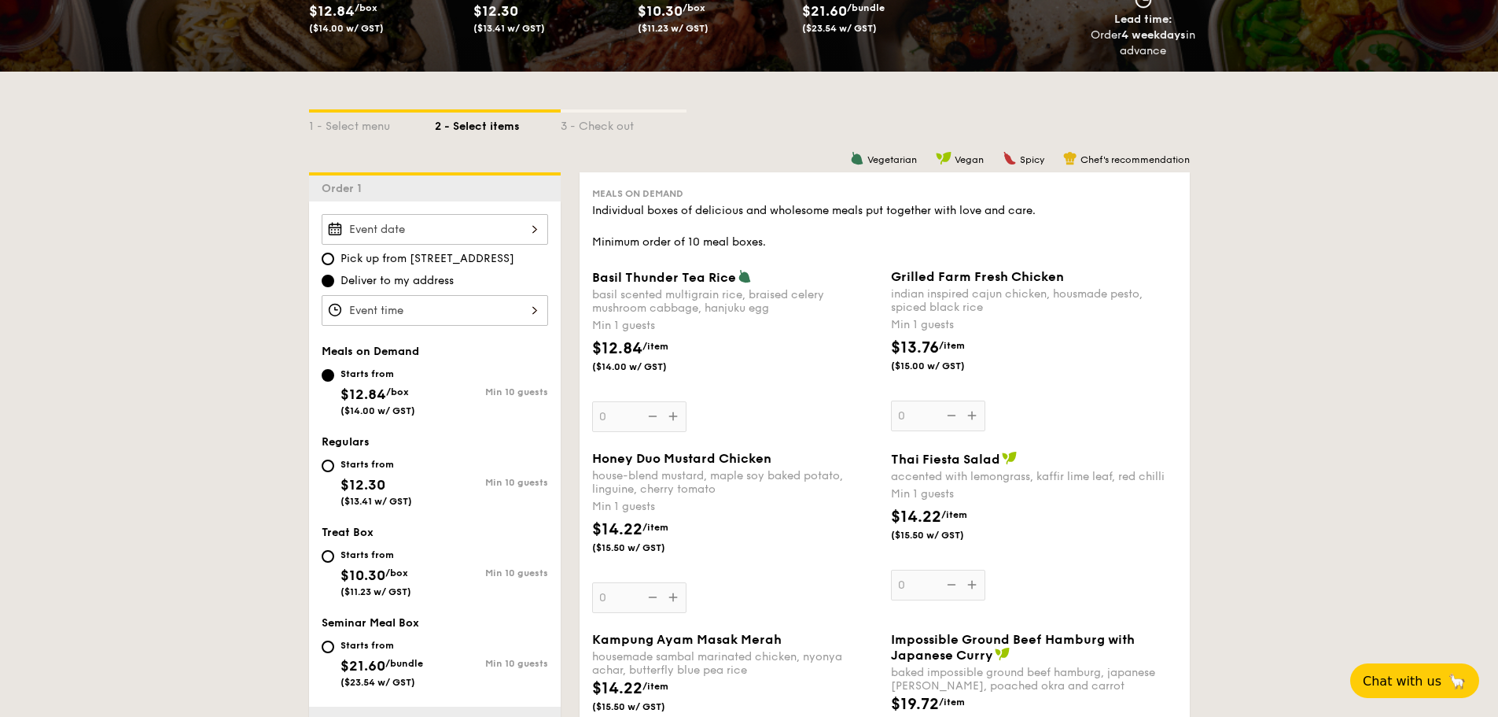
scroll to position [393, 0]
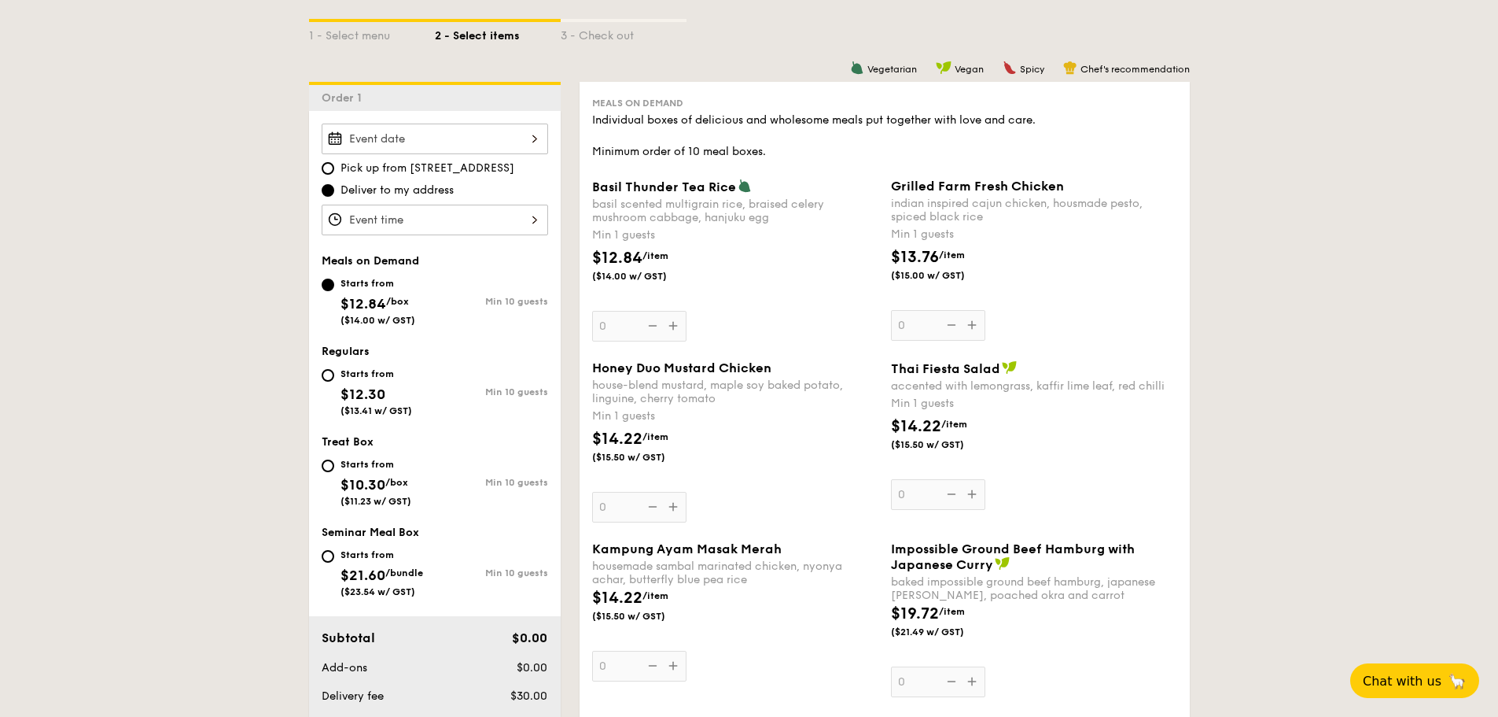
click at [479, 219] on div at bounding box center [435, 220] width 227 height 31
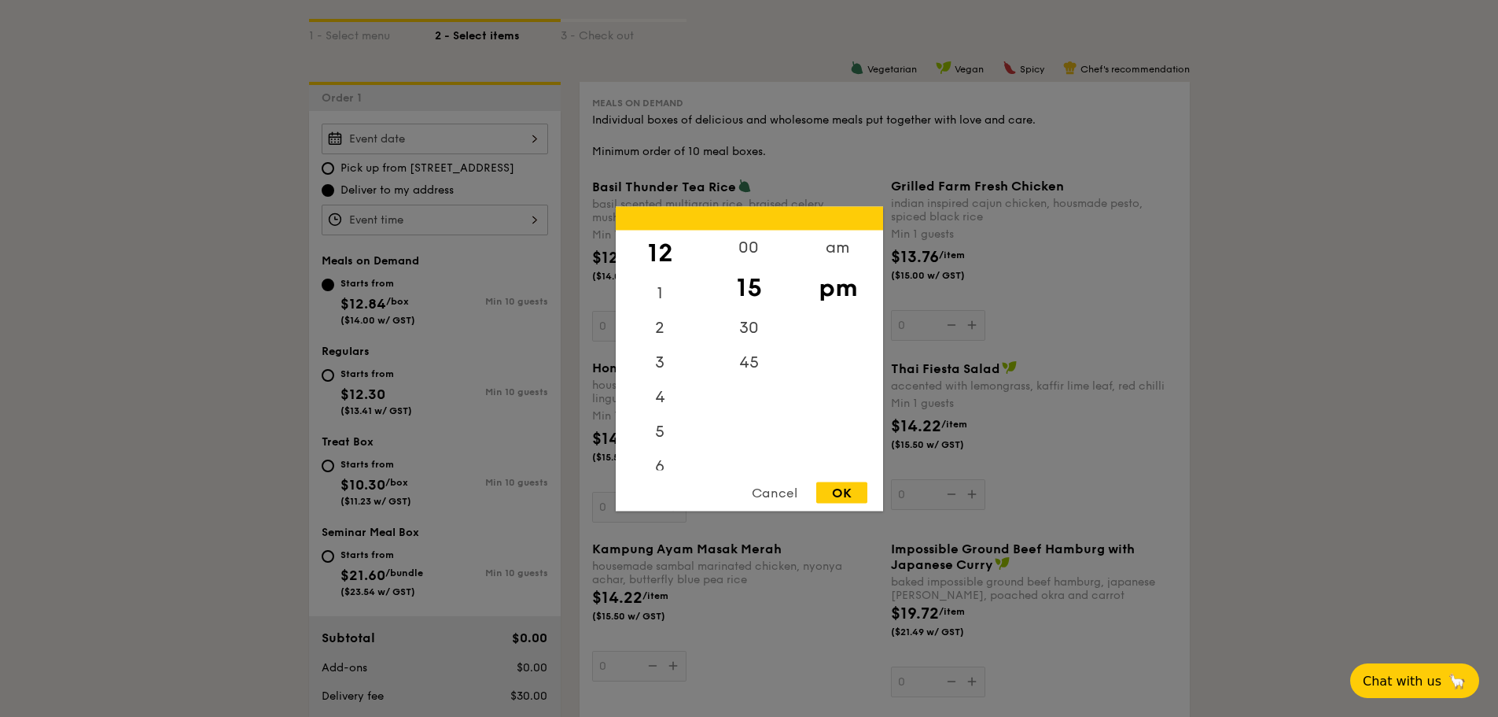
click at [853, 491] on div "OK" at bounding box center [841, 491] width 51 height 21
type input "12:15PM"
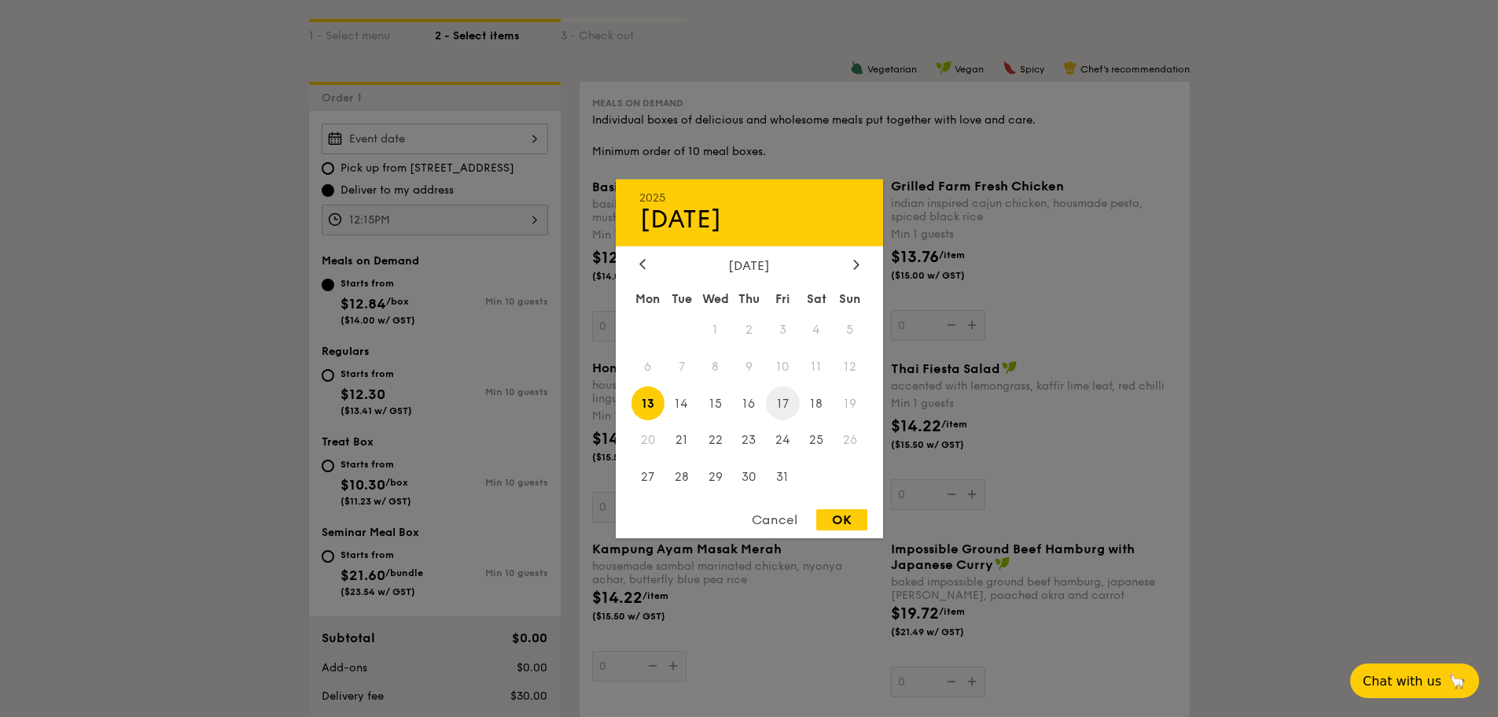
click at [773, 392] on span "17" at bounding box center [783, 403] width 34 height 34
click at [839, 515] on div "OK" at bounding box center [841, 519] width 51 height 21
type input "Oct 17, 2025"
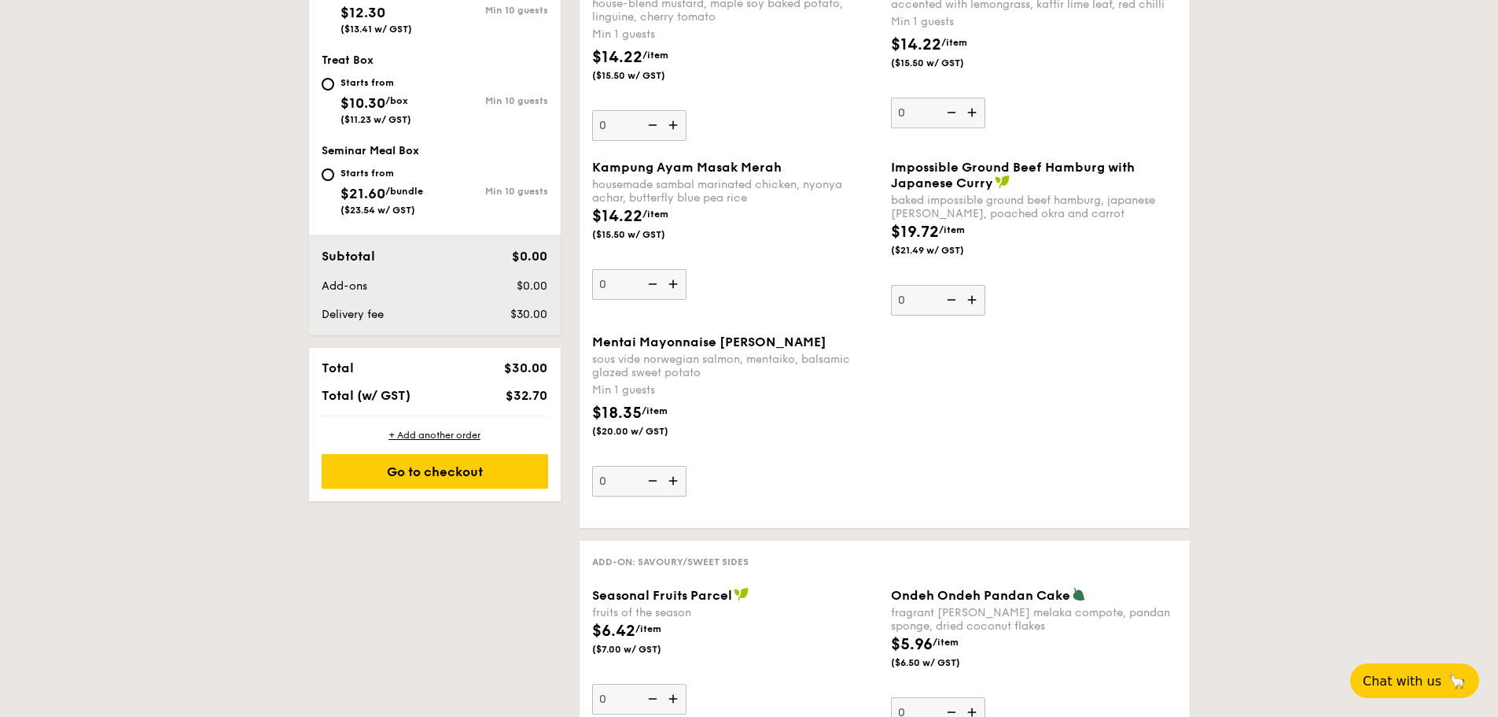
scroll to position [787, 0]
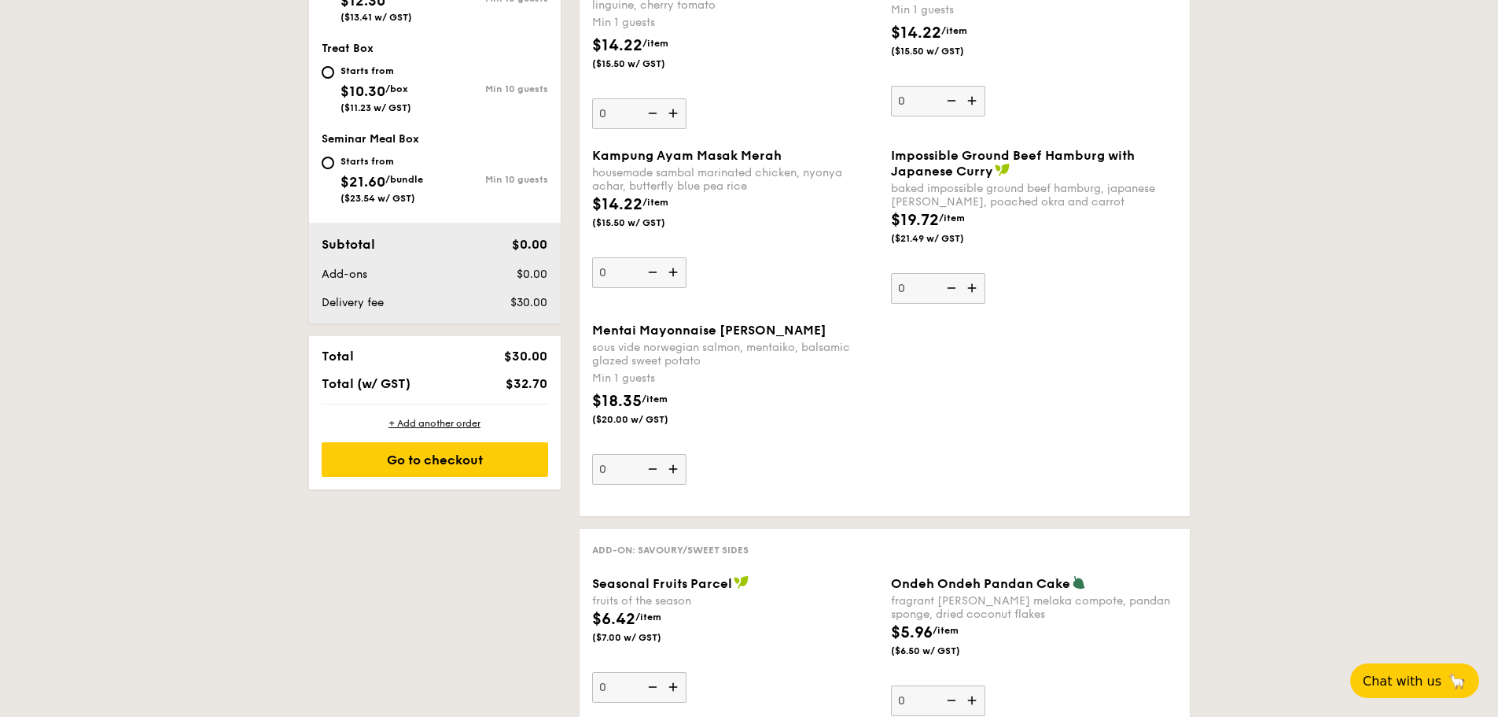
click at [622, 269] on input "0" at bounding box center [639, 272] width 94 height 31
drag, startPoint x: 628, startPoint y: 278, endPoint x: 602, endPoint y: 278, distance: 26.0
click at [603, 278] on input "0" at bounding box center [639, 272] width 94 height 31
drag, startPoint x: 602, startPoint y: 278, endPoint x: 618, endPoint y: 282, distance: 17.2
click at [618, 282] on input "0" at bounding box center [639, 272] width 94 height 31
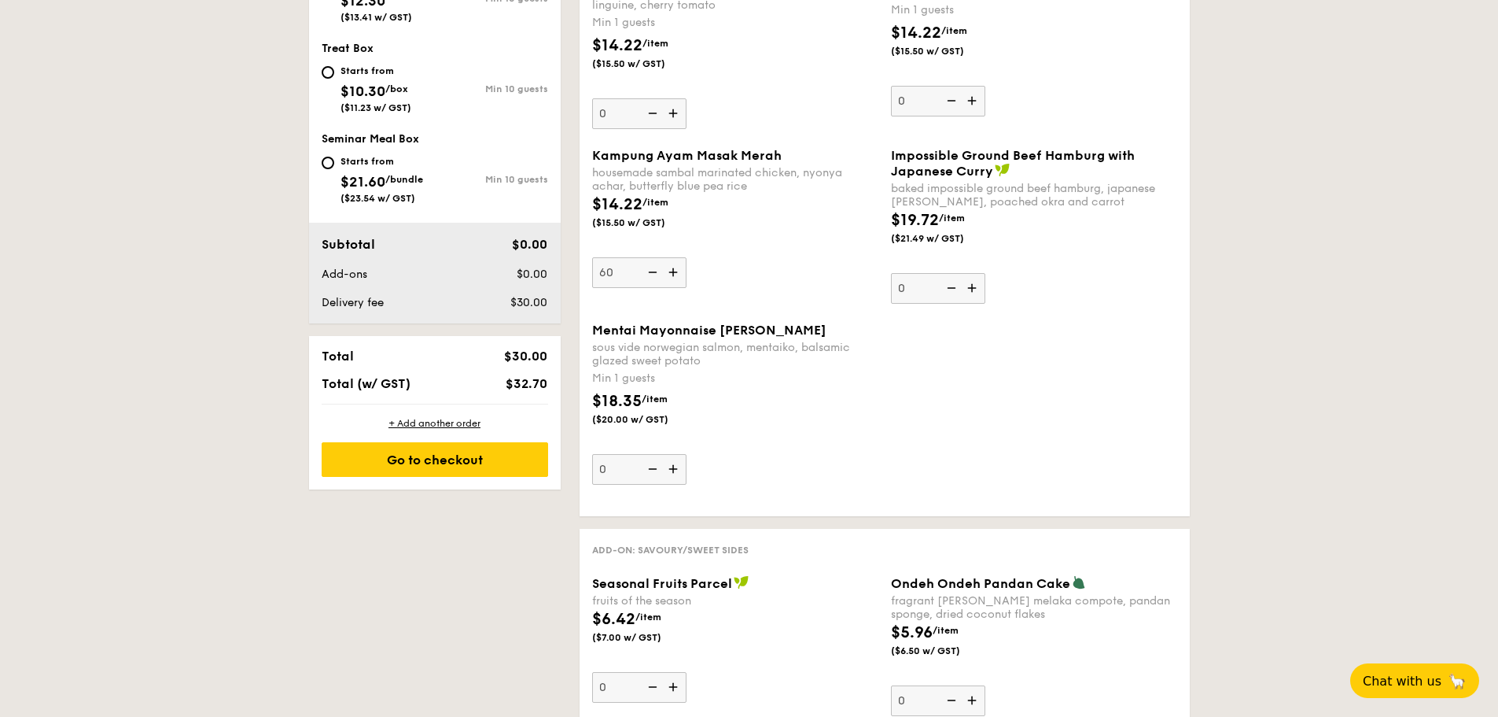
type input "60"
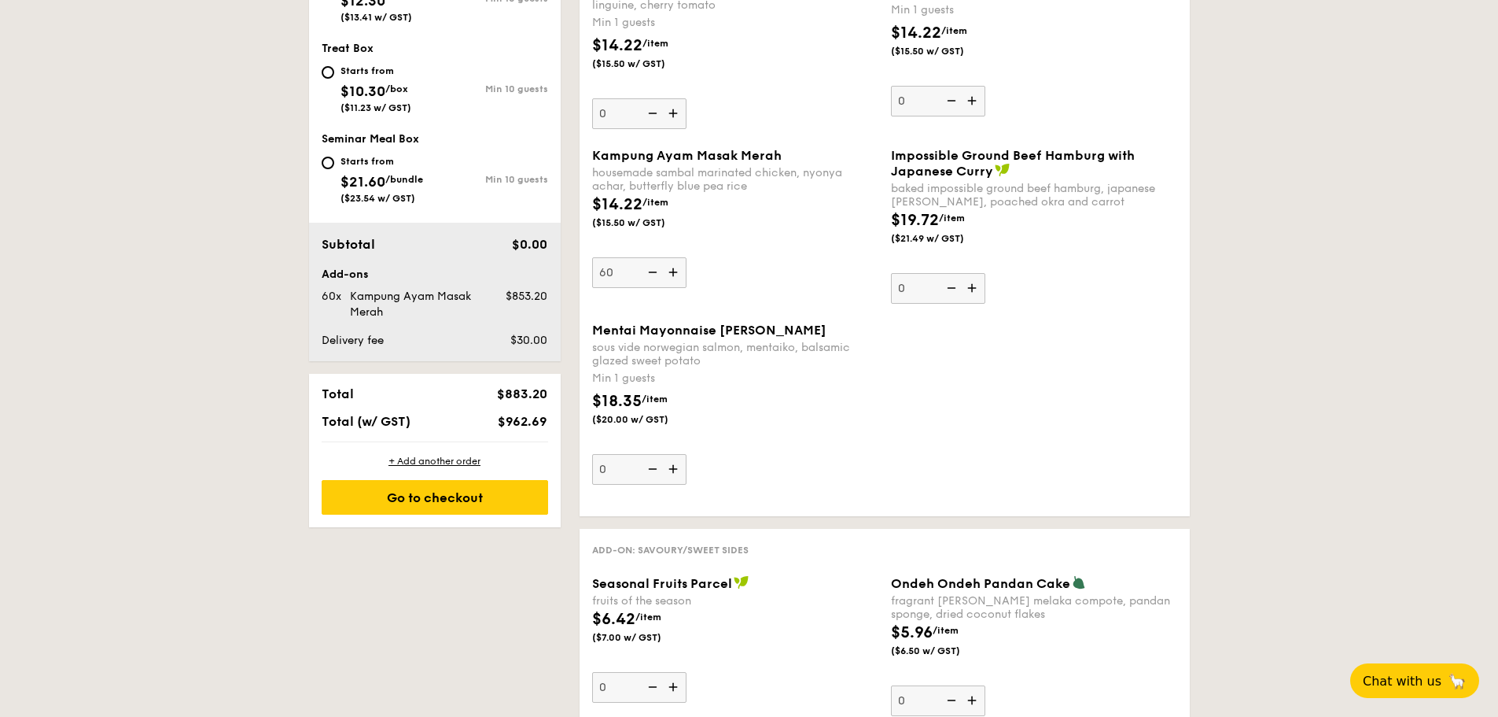
click at [754, 407] on div "$18.35 /item ($20.00 w/ GST)" at bounding box center [735, 416] width 299 height 55
click at [687, 454] on input "0" at bounding box center [639, 469] width 94 height 31
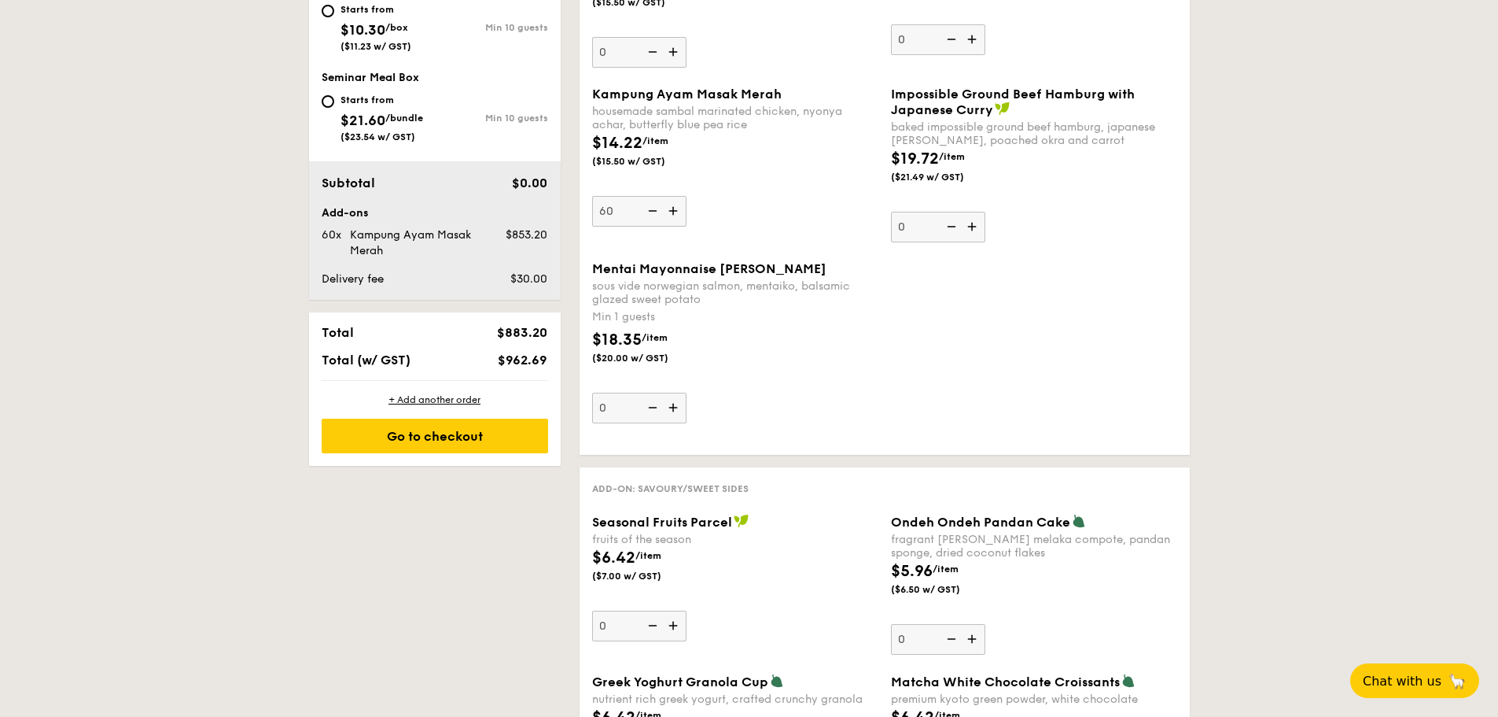
scroll to position [1023, 0]
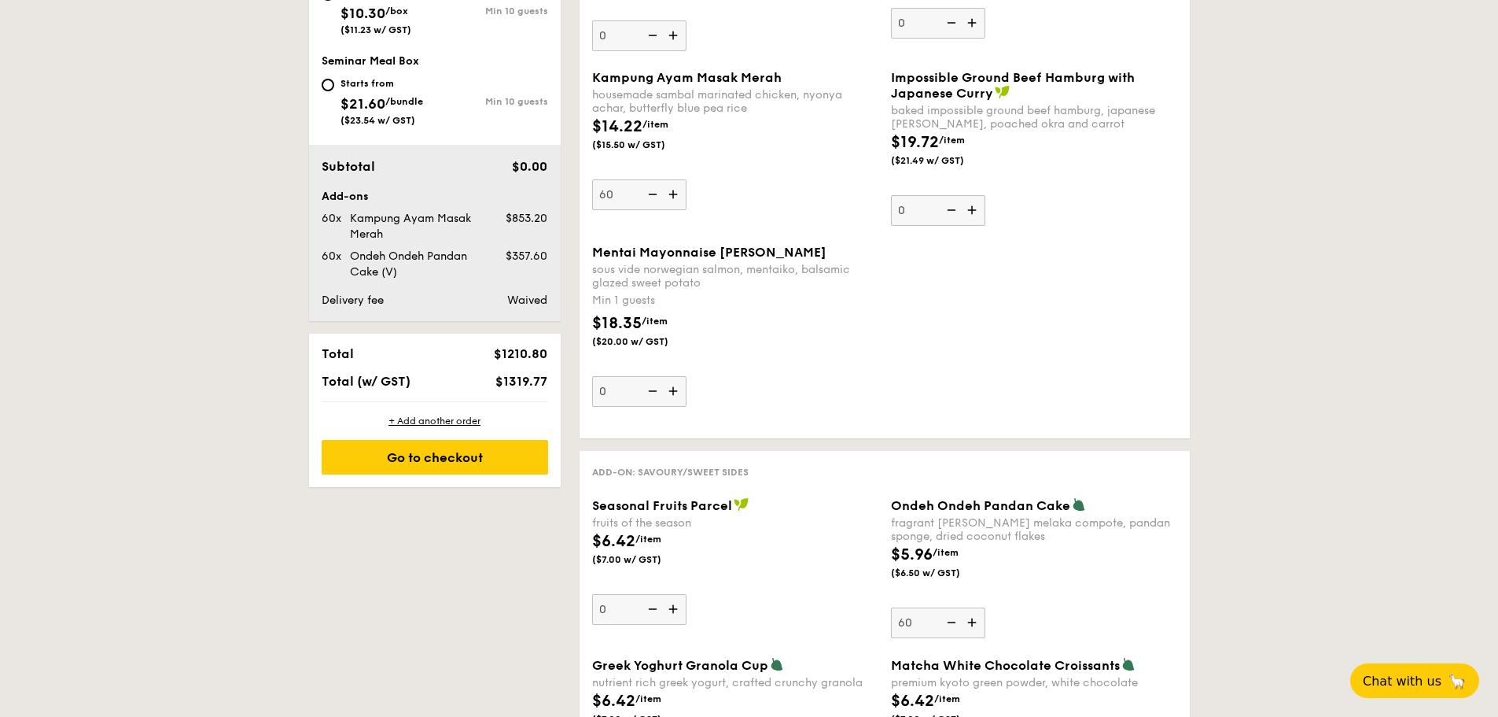
scroll to position [865, 0]
type input "50"
drag, startPoint x: 551, startPoint y: 302, endPoint x: 322, endPoint y: 301, distance: 228.1
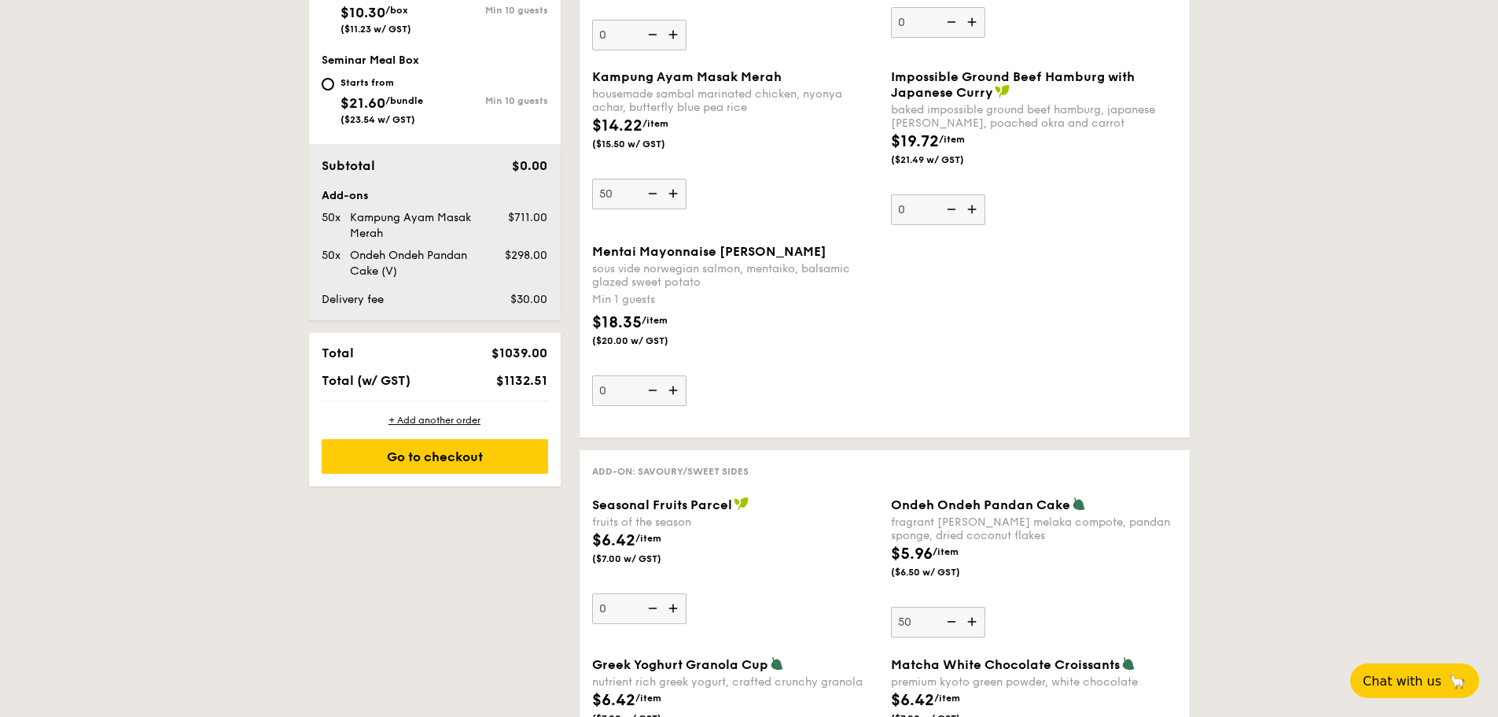
click at [322, 301] on div "Delivery fee $30.00" at bounding box center [434, 300] width 239 height 16
click at [542, 315] on div "Subtotal $0.00 Add-ons 50x Kampung Ayam Masak Merah $711.00 50x Ondeh Ondeh Pan…" at bounding box center [435, 232] width 252 height 176
drag, startPoint x: 491, startPoint y: 354, endPoint x: 546, endPoint y: 352, distance: 55.1
click at [546, 352] on div "$1039.00" at bounding box center [507, 352] width 96 height 15
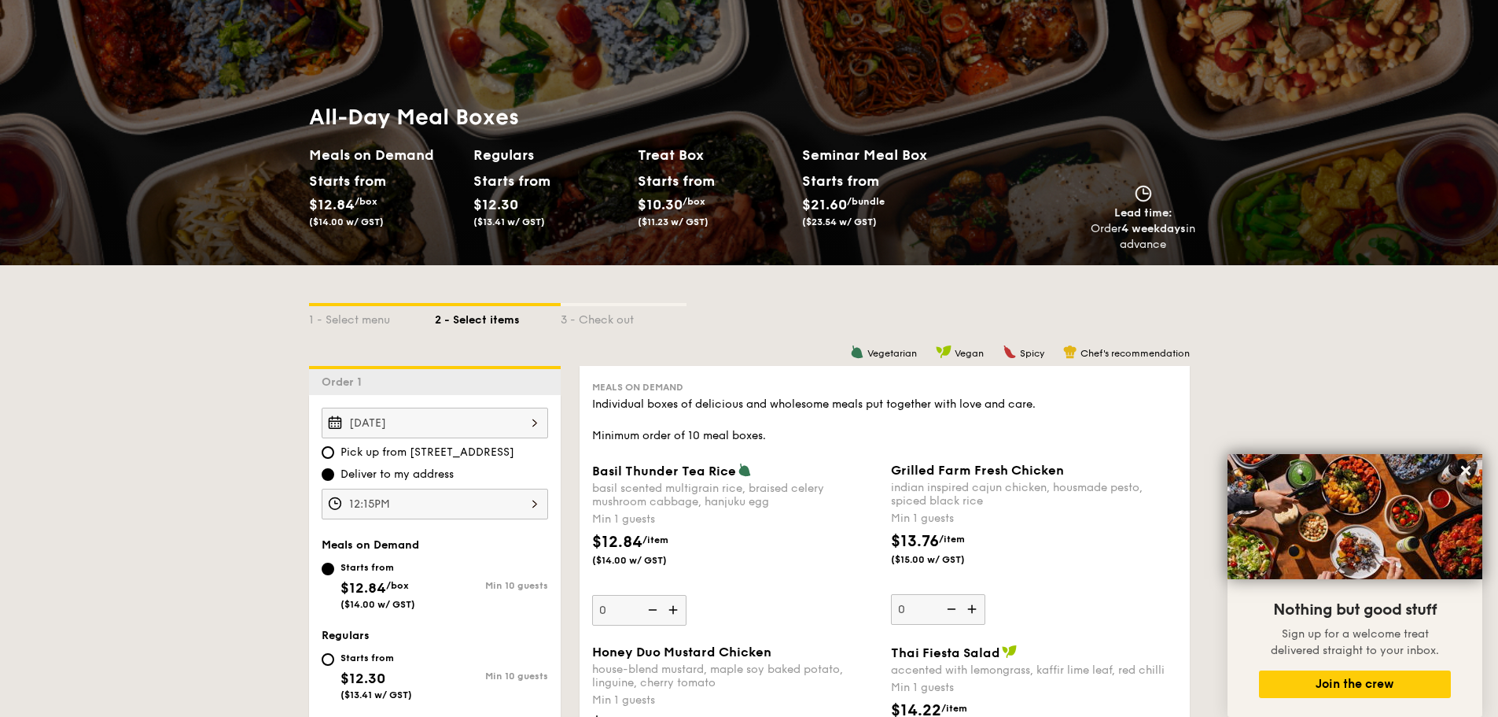
scroll to position [0, 0]
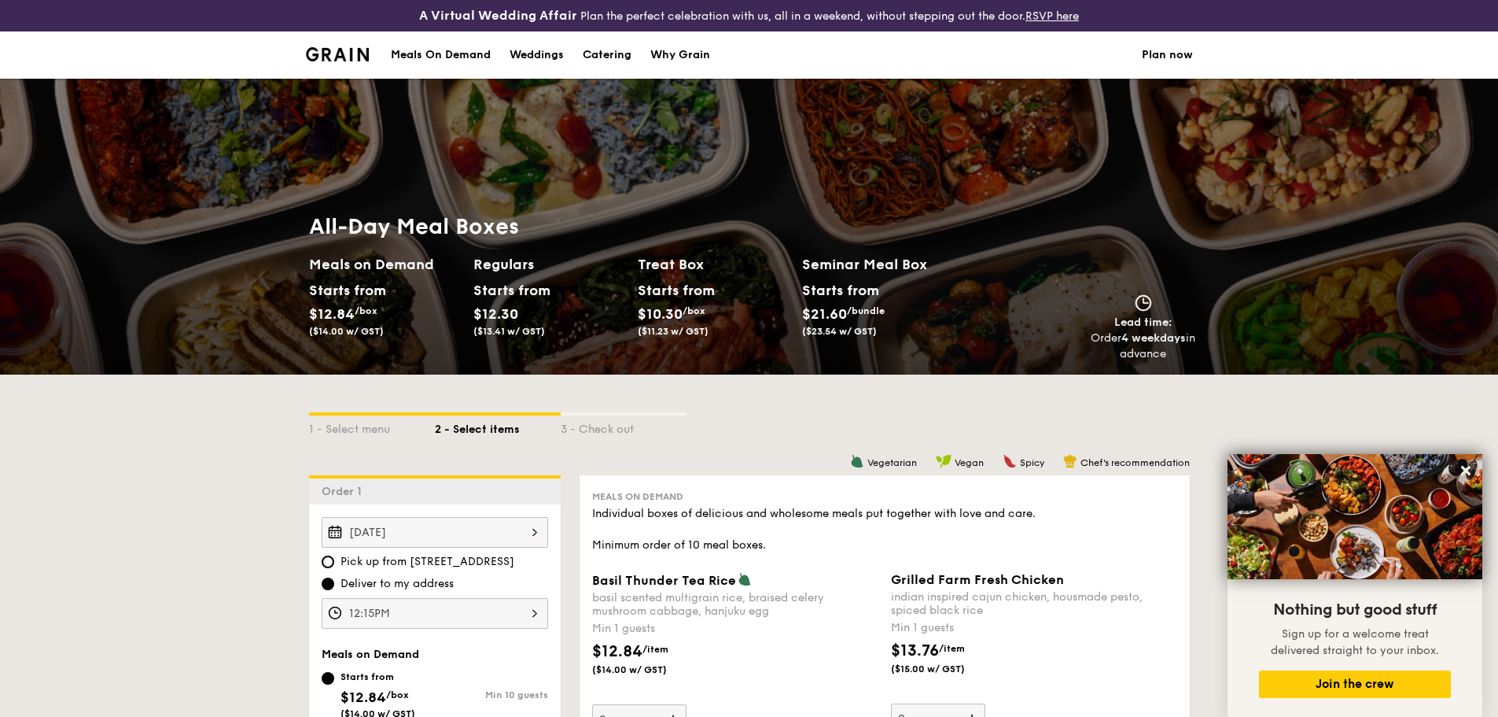
click at [443, 57] on div "Meals On Demand" at bounding box center [441, 54] width 100 height 47
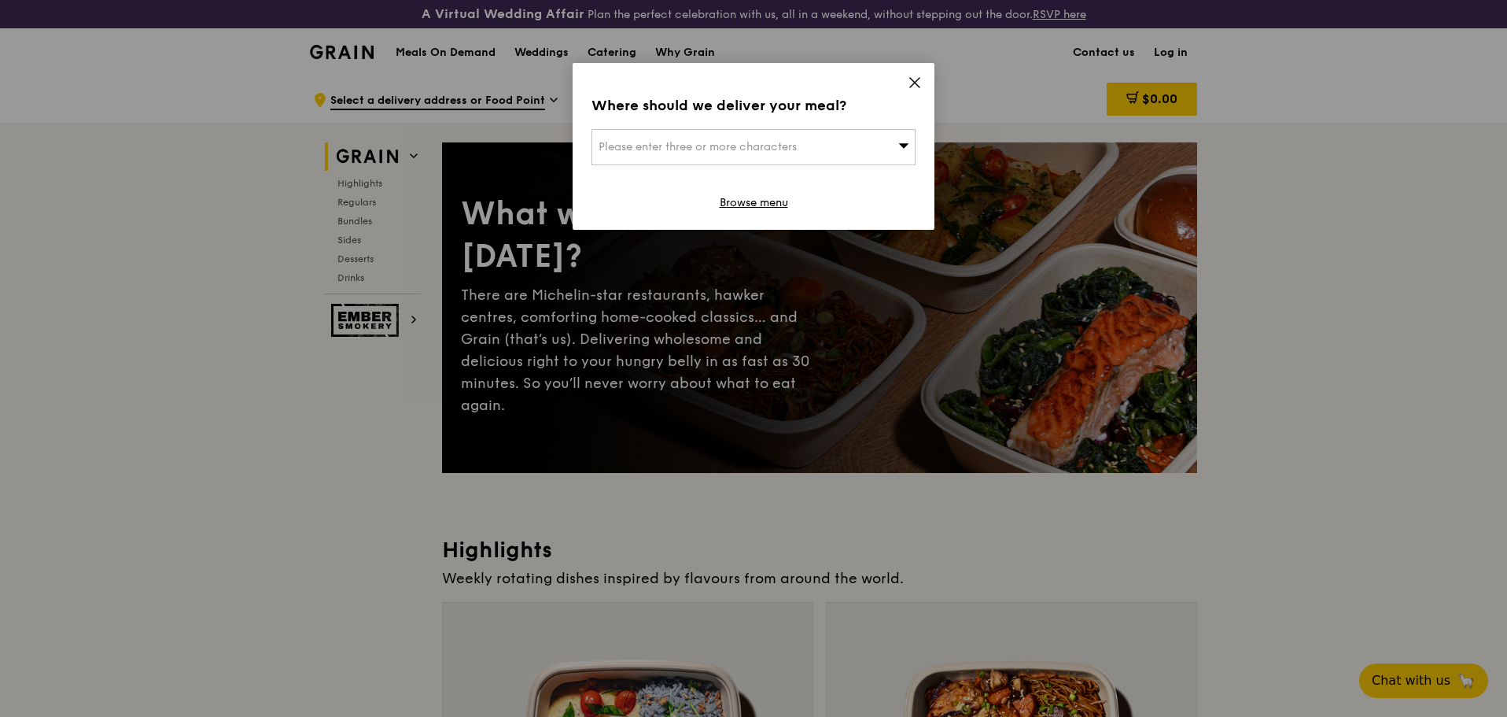
click at [912, 84] on icon at bounding box center [915, 83] width 14 height 14
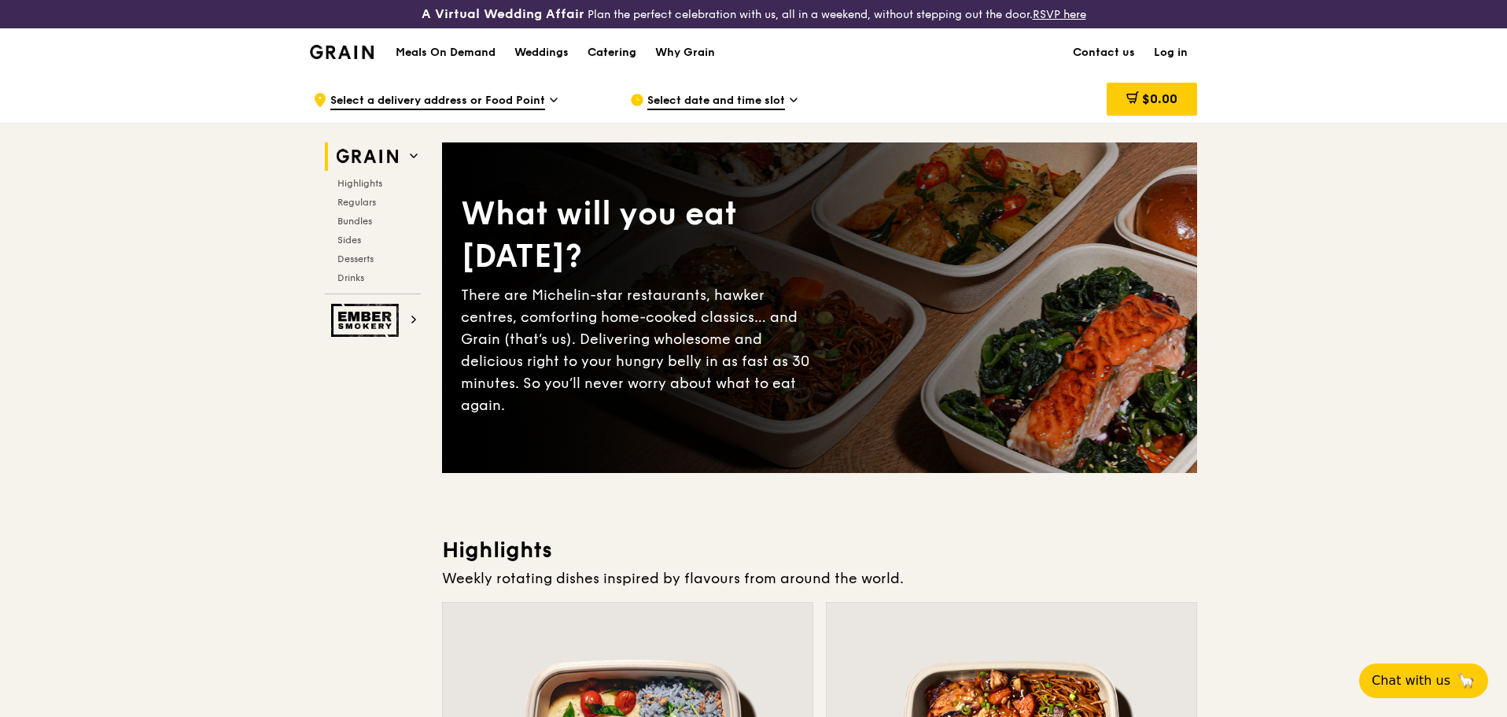
click at [614, 47] on div "Catering" at bounding box center [612, 52] width 49 height 47
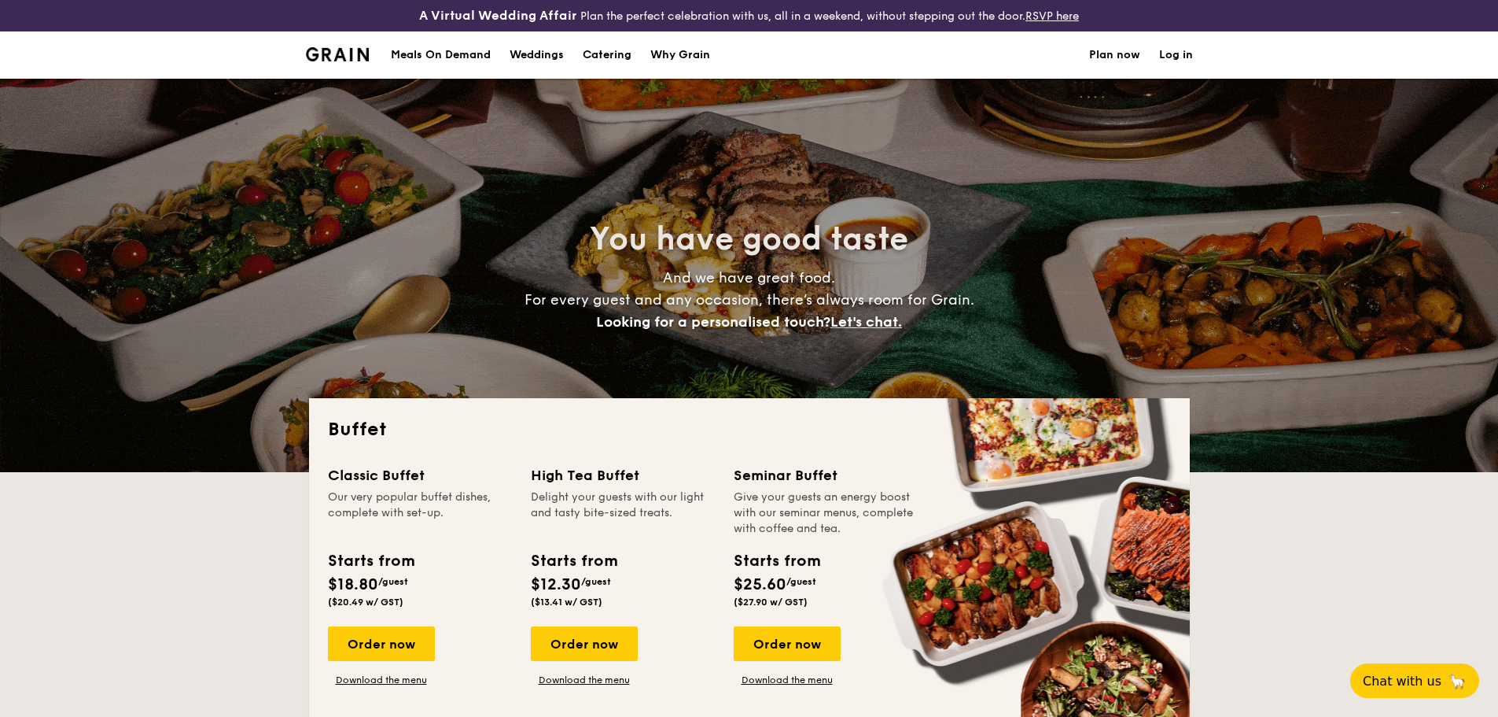
select select
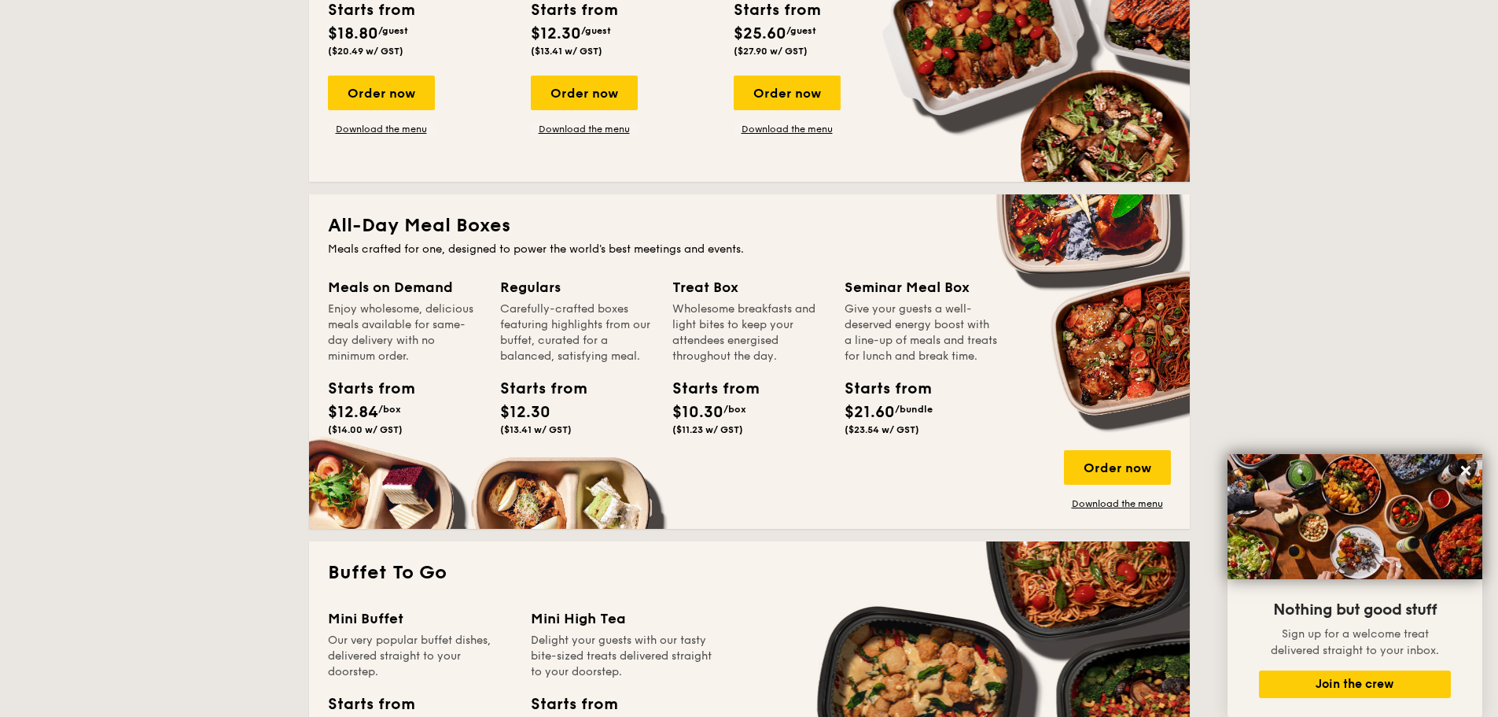
scroll to position [236, 0]
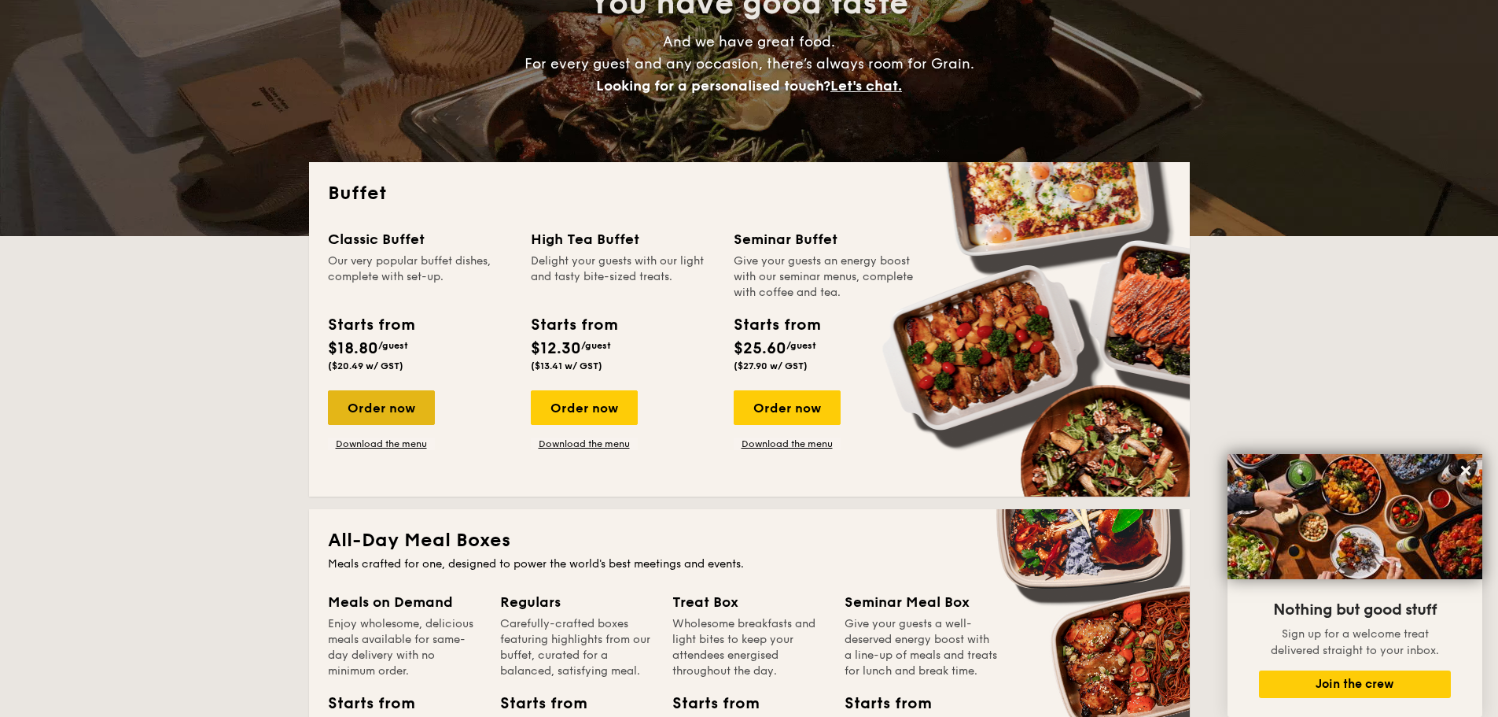
click at [396, 397] on div "Order now" at bounding box center [381, 407] width 107 height 35
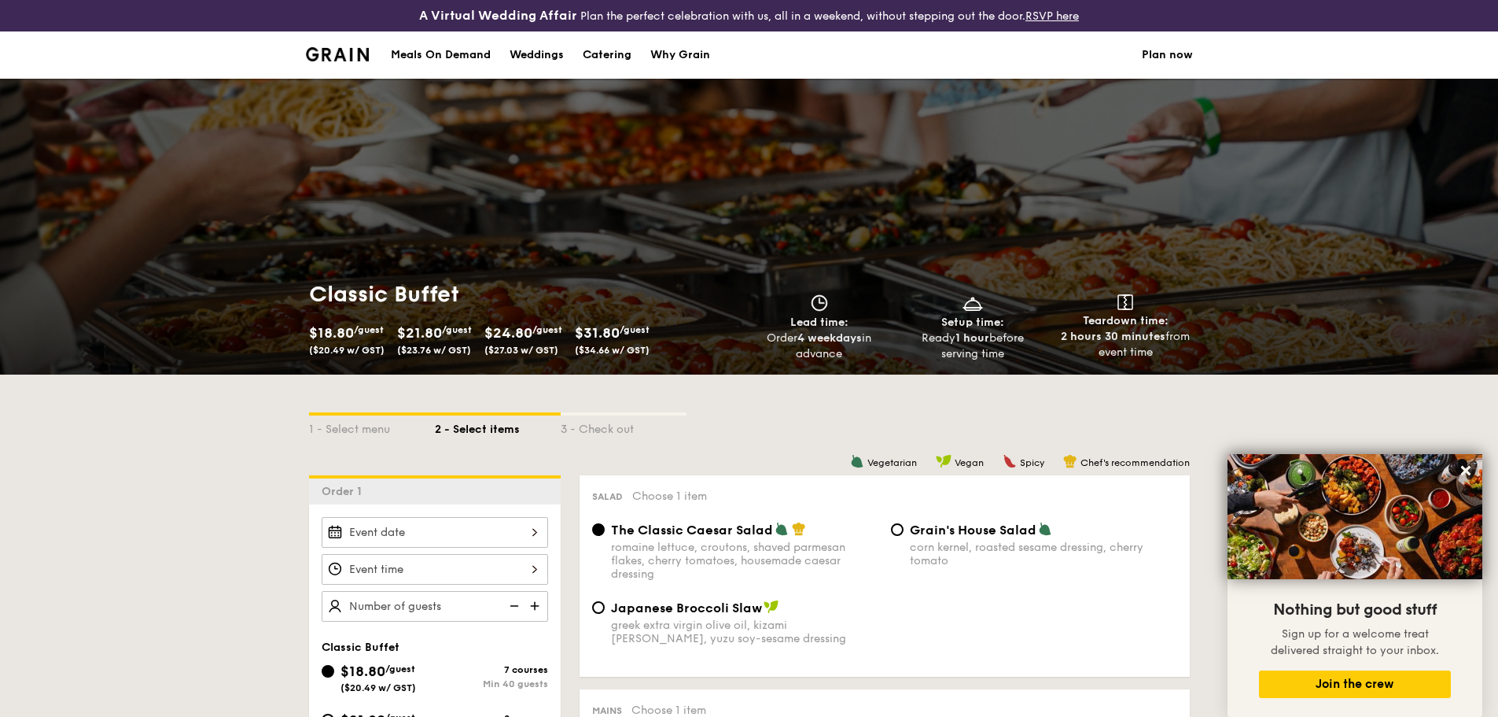
drag, startPoint x: 605, startPoint y: 10, endPoint x: 599, endPoint y: 18, distance: 9.6
drag, startPoint x: 599, startPoint y: 18, endPoint x: 508, endPoint y: 49, distance: 96.3
click at [508, 49] on link "Weddings" at bounding box center [536, 54] width 73 height 47
click at [450, 57] on div "Meals On Demand" at bounding box center [441, 54] width 100 height 47
